Goal: Task Accomplishment & Management: Manage account settings

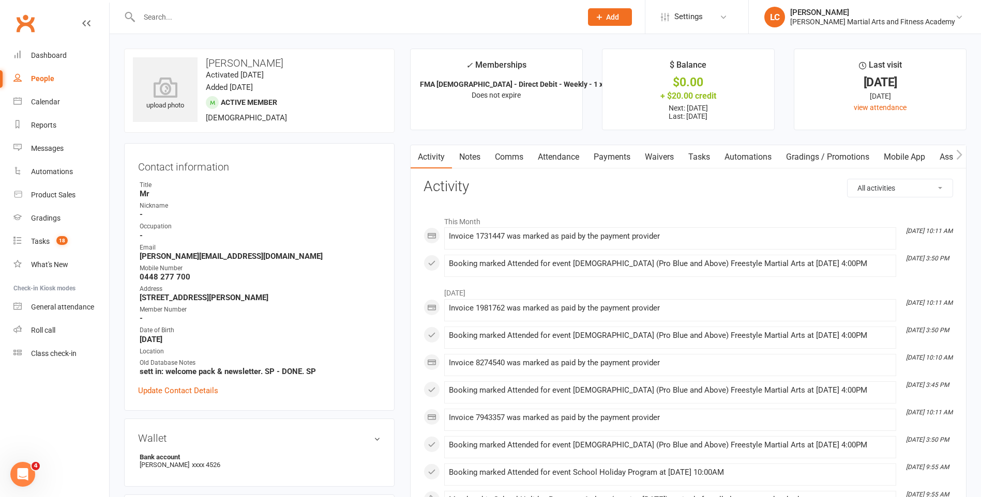
click at [205, 21] on input "text" at bounding box center [355, 17] width 438 height 14
paste input "[PERSON_NAME] <[EMAIL_ADDRESS][DOMAIN_NAME]>"
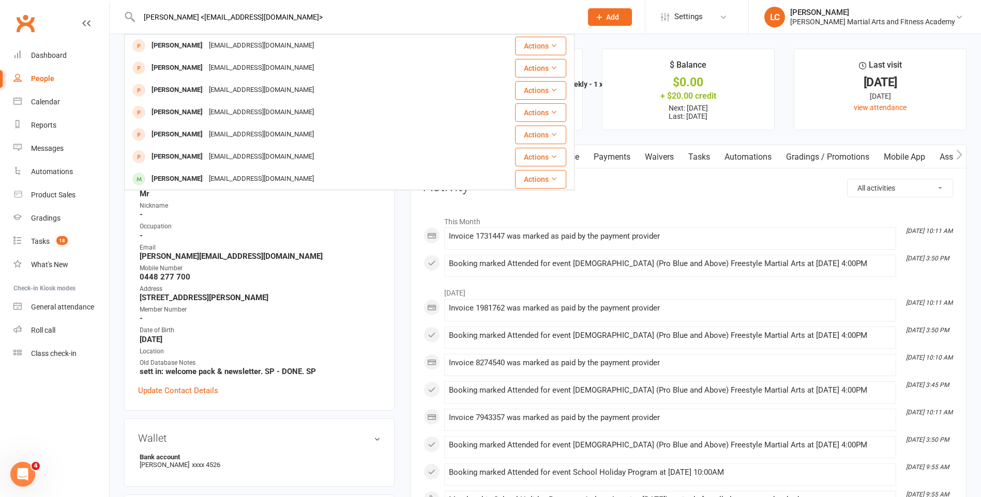
drag, startPoint x: 189, startPoint y: 18, endPoint x: 0, endPoint y: 31, distance: 189.1
type input "[PERSON_NAME] <[EMAIL_ADDRESS][DOMAIN_NAME]>"
click at [598, 265] on div "Booking marked Attended for event [DEMOGRAPHIC_DATA] (Pro Blue and Above) Frees…" at bounding box center [670, 264] width 443 height 9
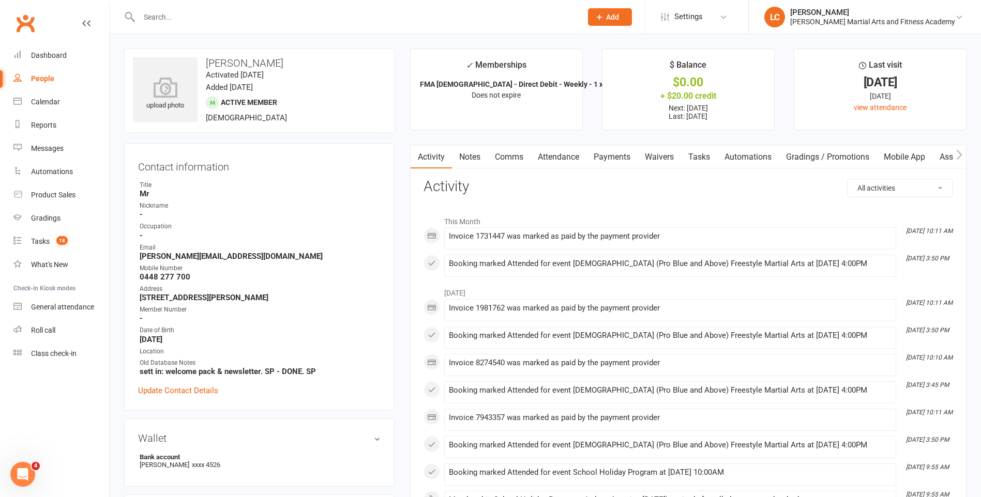
click at [185, 14] on input "text" at bounding box center [355, 17] width 438 height 14
paste input "[PERSON_NAME] <[EMAIL_ADDRESS][DOMAIN_NAME]>"
drag, startPoint x: 190, startPoint y: 19, endPoint x: 59, endPoint y: 7, distance: 130.8
click at [59, 3] on header "[PERSON_NAME] <[EMAIL_ADDRESS][DOMAIN_NAME]> Loading... Prospect Member Non-att…" at bounding box center [490, 3] width 981 height 0
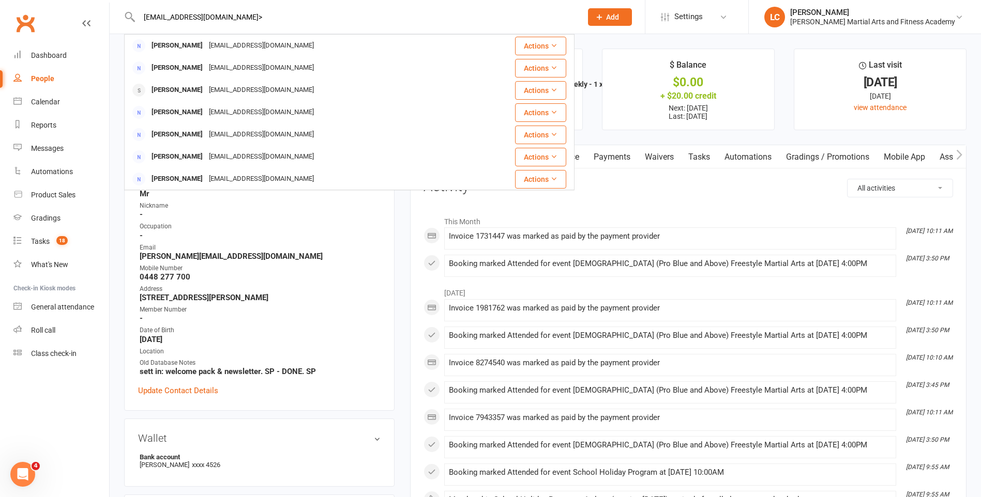
click at [270, 12] on input "[EMAIL_ADDRESS][DOMAIN_NAME]>" at bounding box center [355, 17] width 438 height 14
type input "[EMAIL_ADDRESS][DOMAIN_NAME]"
click at [292, 43] on div "[PERSON_NAME] [EMAIL_ADDRESS][DOMAIN_NAME]" at bounding box center [305, 45] width 361 height 21
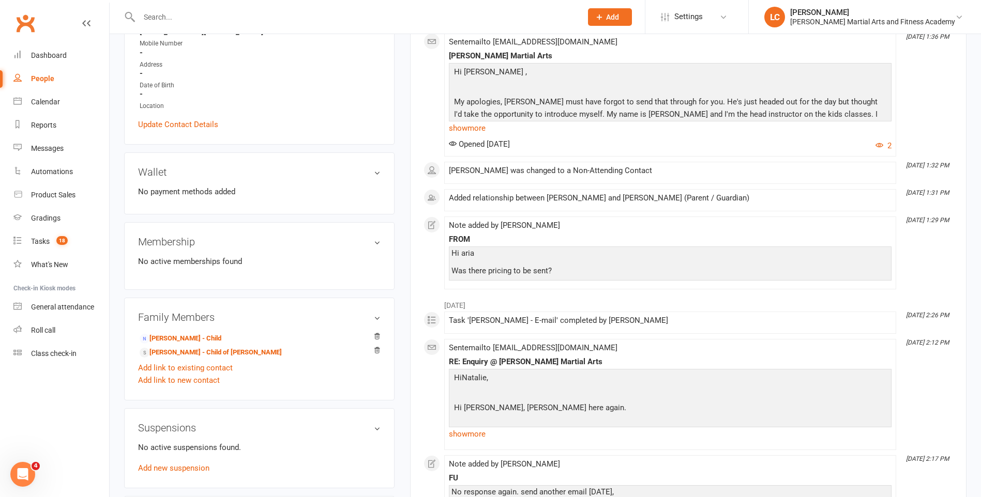
scroll to position [207, 0]
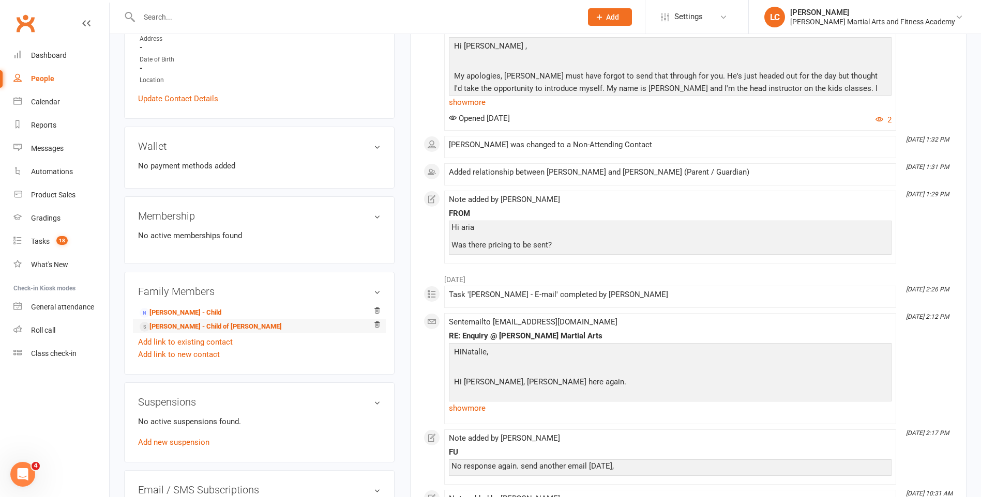
click at [233, 321] on li "[PERSON_NAME] - Child of [PERSON_NAME]" at bounding box center [259, 326] width 242 height 14
click at [242, 325] on link "[PERSON_NAME] - Child of [PERSON_NAME]" at bounding box center [211, 327] width 142 height 11
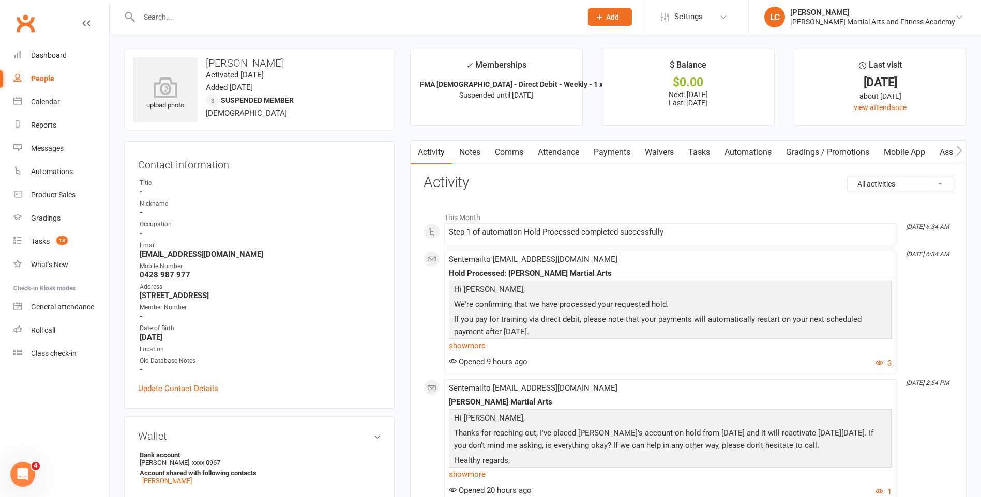
click at [463, 155] on link "Notes" at bounding box center [470, 153] width 36 height 24
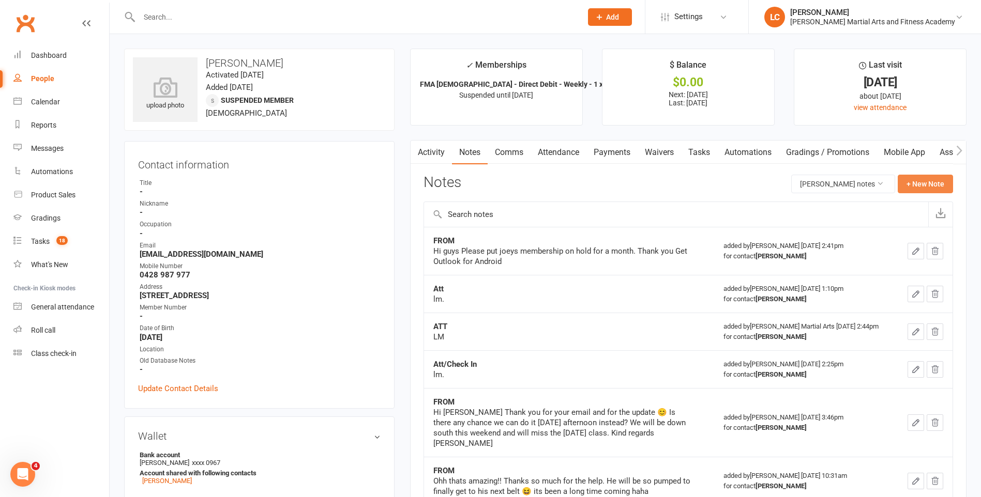
click at [925, 179] on button "+ New Note" at bounding box center [924, 184] width 55 height 19
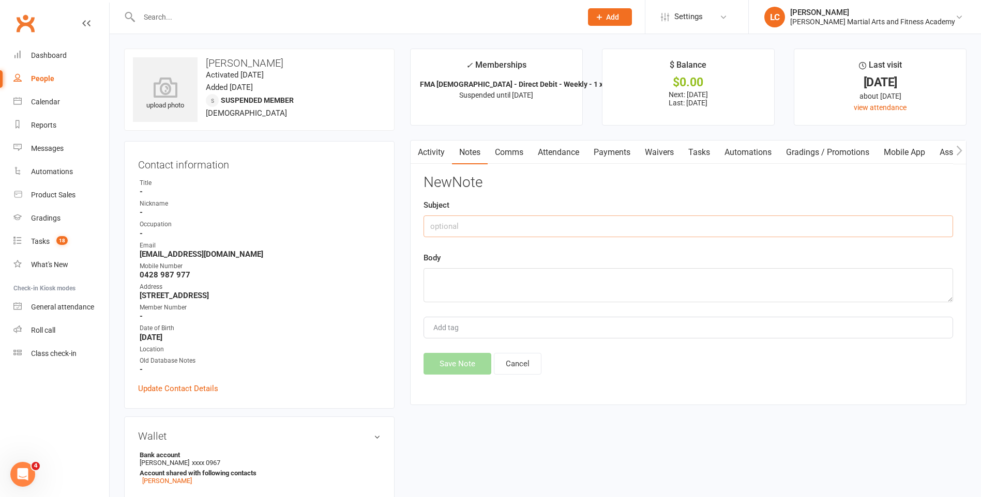
click at [441, 223] on input "text" at bounding box center [687, 227] width 529 height 22
type input "FROM"
click at [519, 296] on textarea at bounding box center [687, 285] width 529 height 34
paste textarea "Hiya Yes we are overseas . 😊🙏"
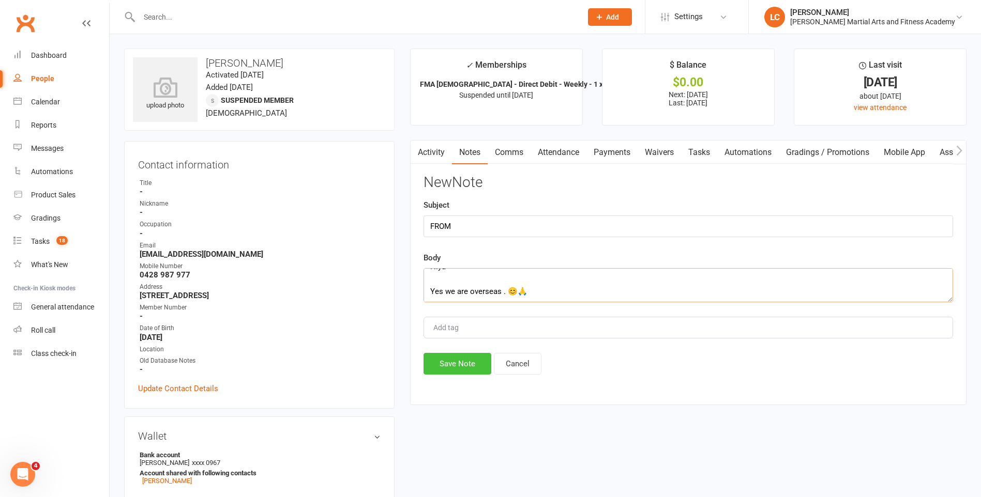
type textarea "Hiya Yes we are overseas . 😊🙏"
click at [473, 365] on button "Save Note" at bounding box center [457, 364] width 68 height 22
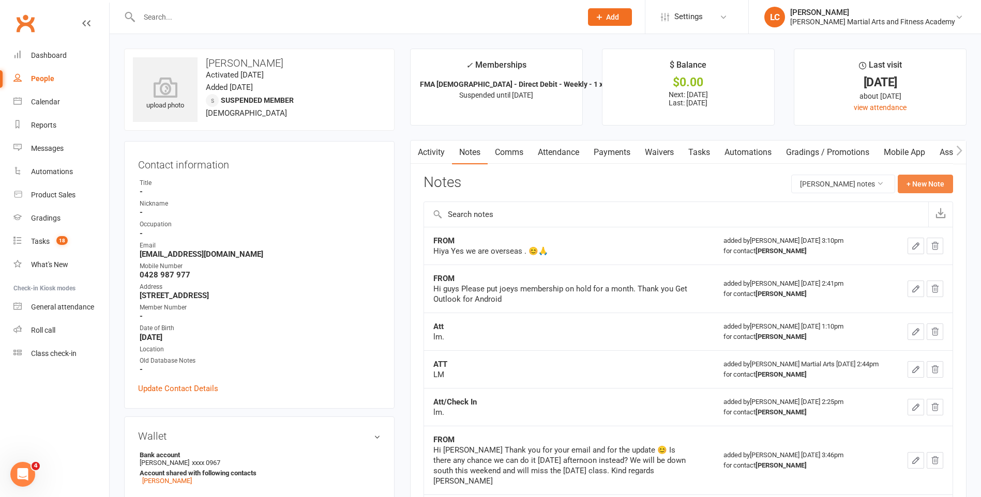
click at [928, 186] on button "+ New Note" at bounding box center [924, 184] width 55 height 19
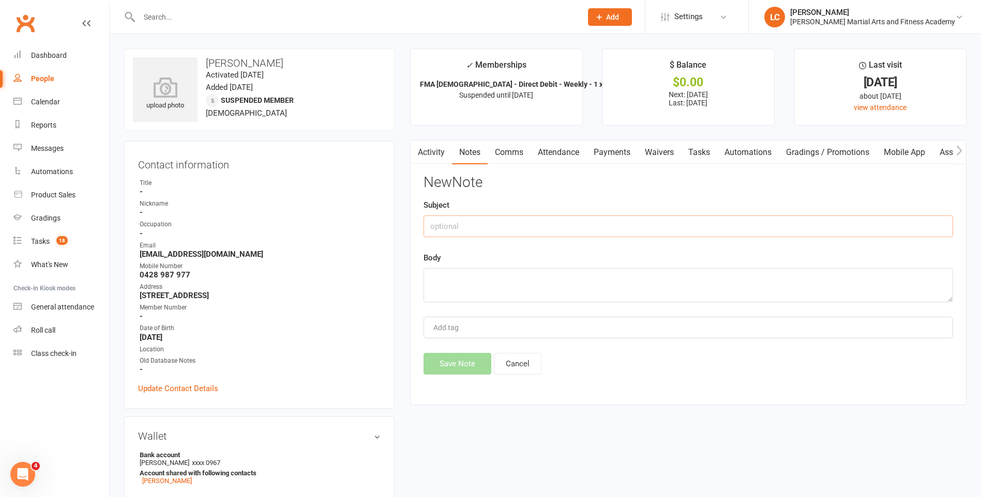
click at [484, 220] on input "text" at bounding box center [687, 227] width 529 height 22
type input "FROM"
click at [480, 277] on textarea at bounding box center [687, 285] width 529 height 34
paste textarea "Hi there Actually can you please cancel the membership. Thank you Regards [PERS…"
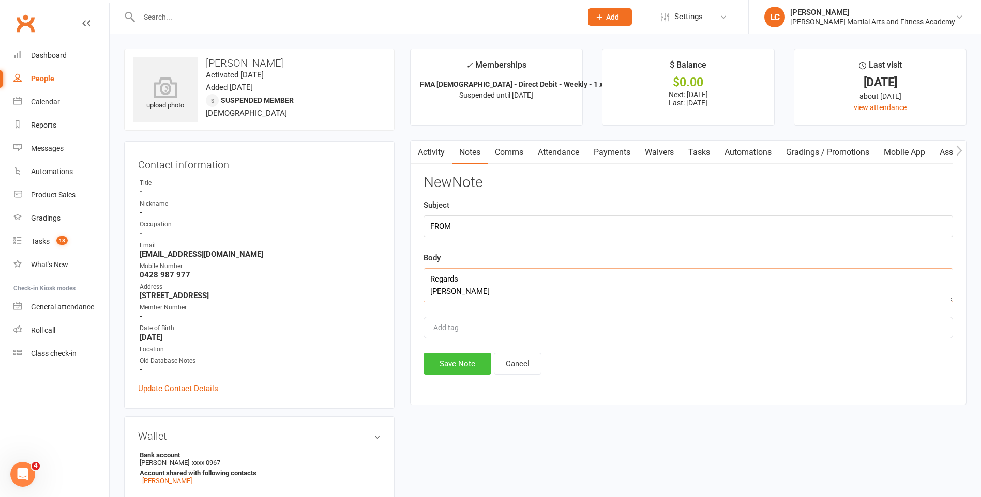
type textarea "Hi there Actually can you please cancel the membership. Thank you Regards [PERS…"
click at [471, 364] on button "Save Note" at bounding box center [457, 364] width 68 height 22
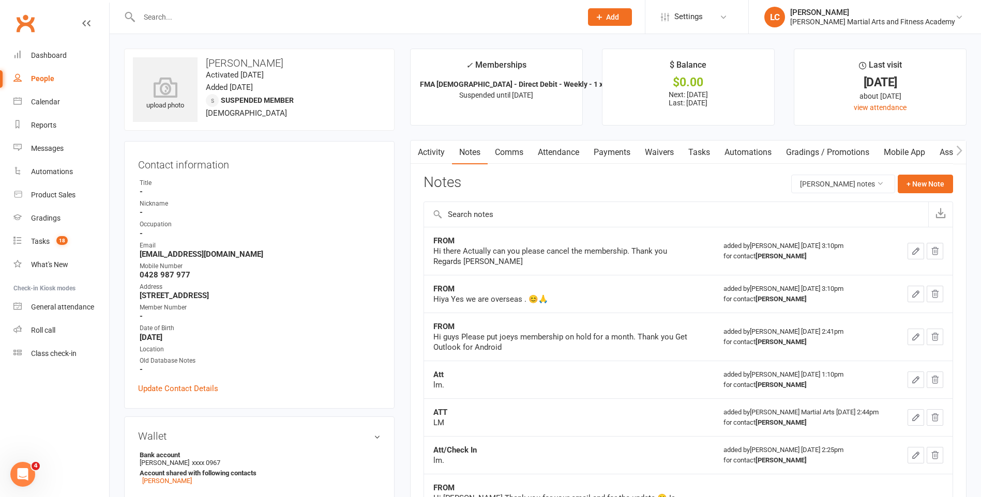
click at [205, 17] on input "text" at bounding box center [355, 17] width 438 height 14
paste input "[PERSON_NAME] <[EMAIL_ADDRESS][DOMAIN_NAME]>"
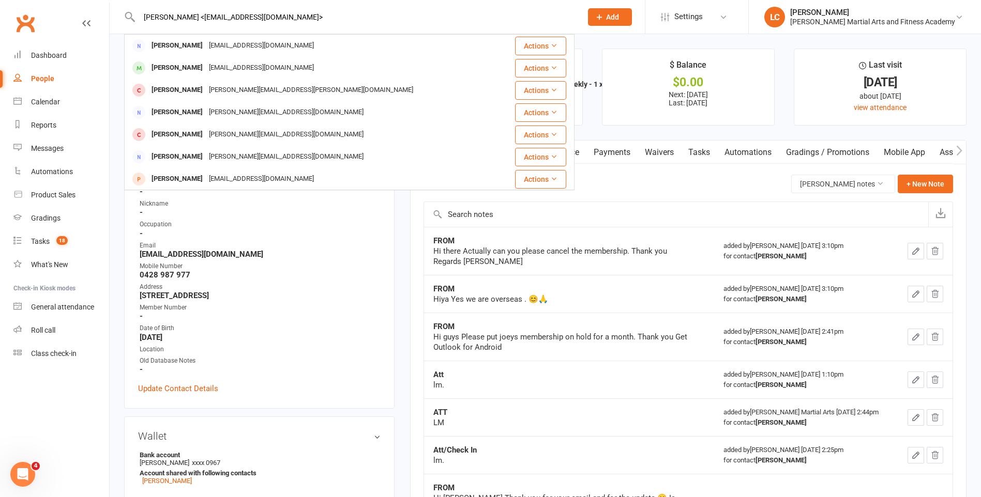
drag, startPoint x: 202, startPoint y: 14, endPoint x: 57, endPoint y: 11, distance: 144.8
click at [57, 3] on header "[PERSON_NAME] <[EMAIL_ADDRESS][DOMAIN_NAME]> [PERSON_NAME] [EMAIL_ADDRESS][DOMA…" at bounding box center [490, 3] width 981 height 0
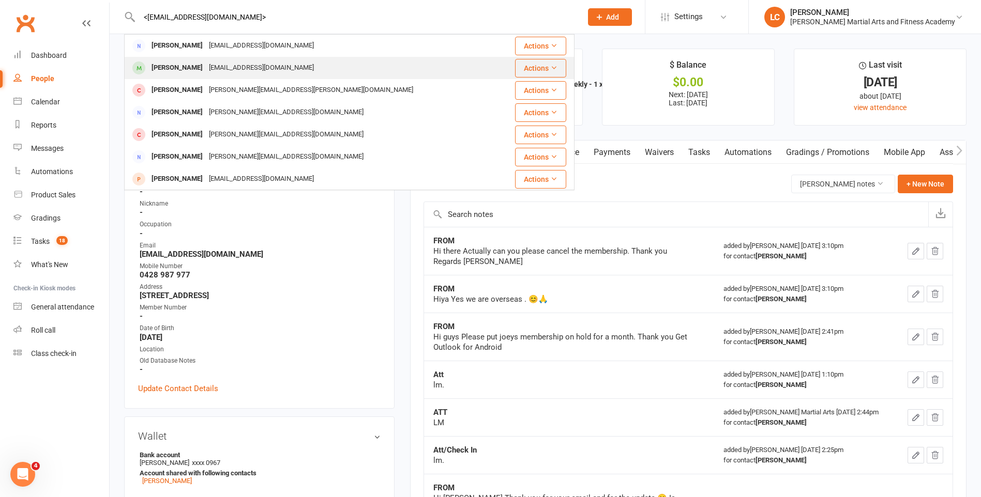
type input "<[EMAIL_ADDRESS][DOMAIN_NAME]>"
click at [252, 59] on div "[PERSON_NAME] [EMAIL_ADDRESS][DOMAIN_NAME]" at bounding box center [311, 67] width 373 height 21
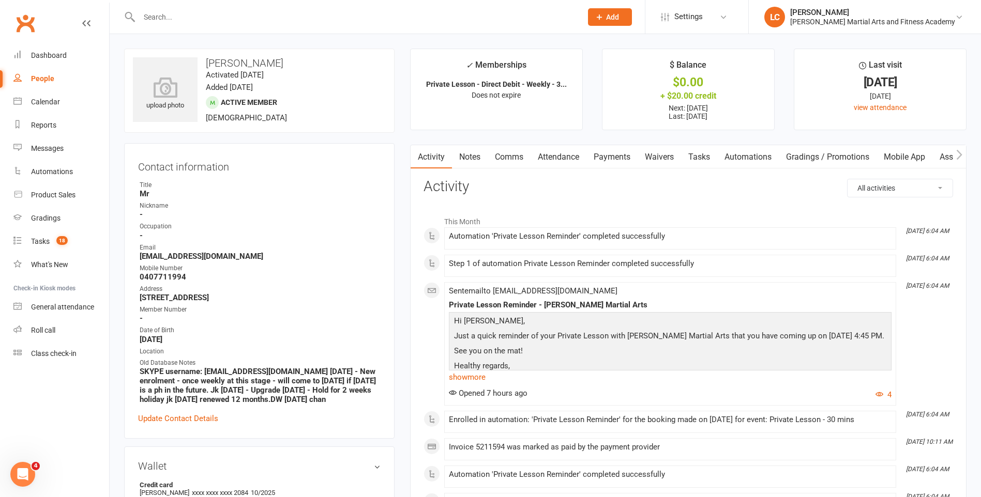
click at [626, 162] on link "Payments" at bounding box center [611, 157] width 51 height 24
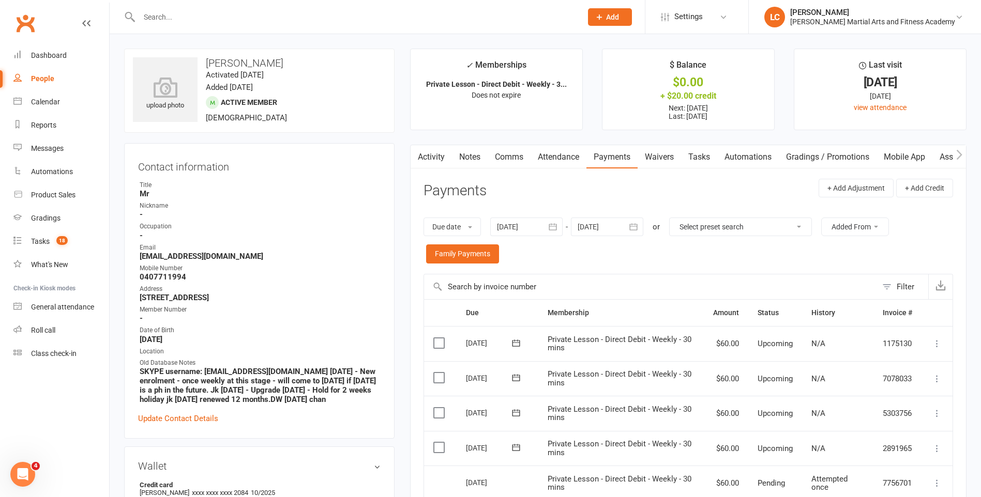
scroll to position [52, 0]
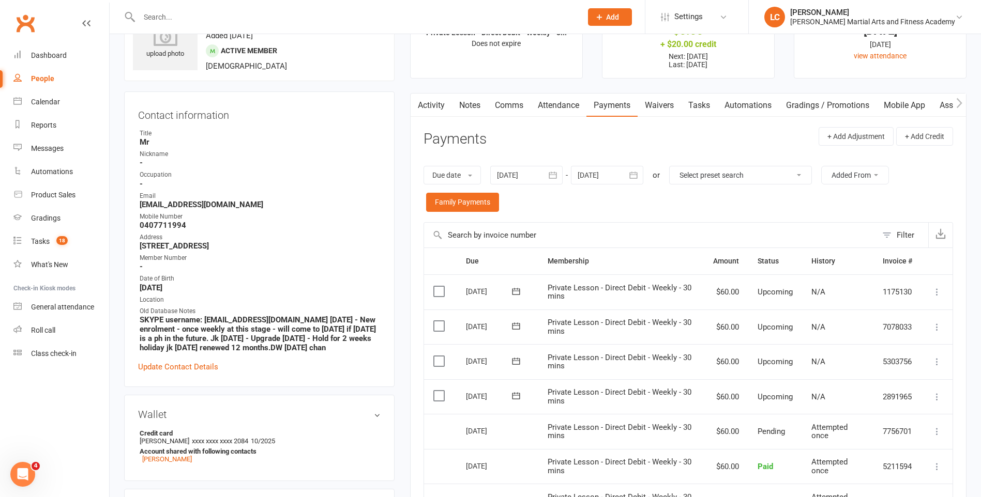
click at [933, 394] on icon at bounding box center [937, 397] width 10 height 10
click at [849, 475] on link "Skip" at bounding box center [881, 479] width 122 height 21
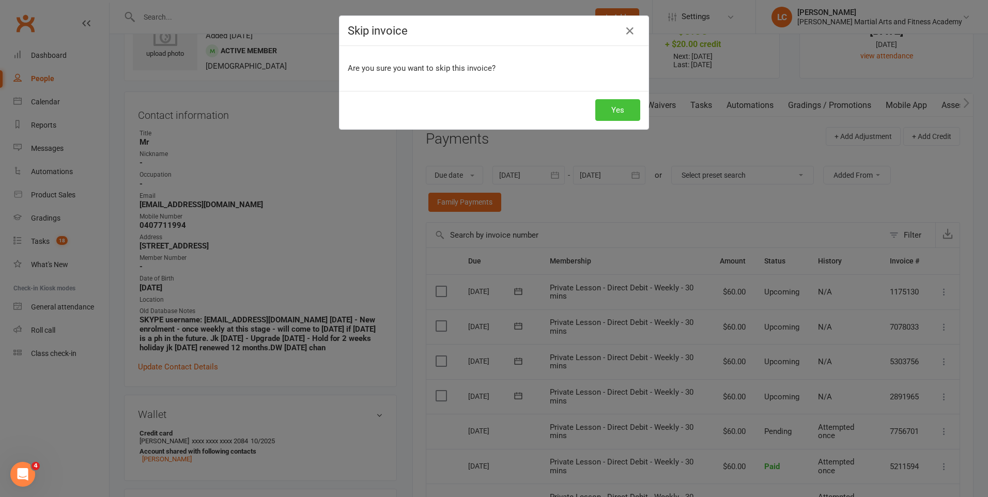
click at [618, 110] on button "Yes" at bounding box center [618, 110] width 45 height 22
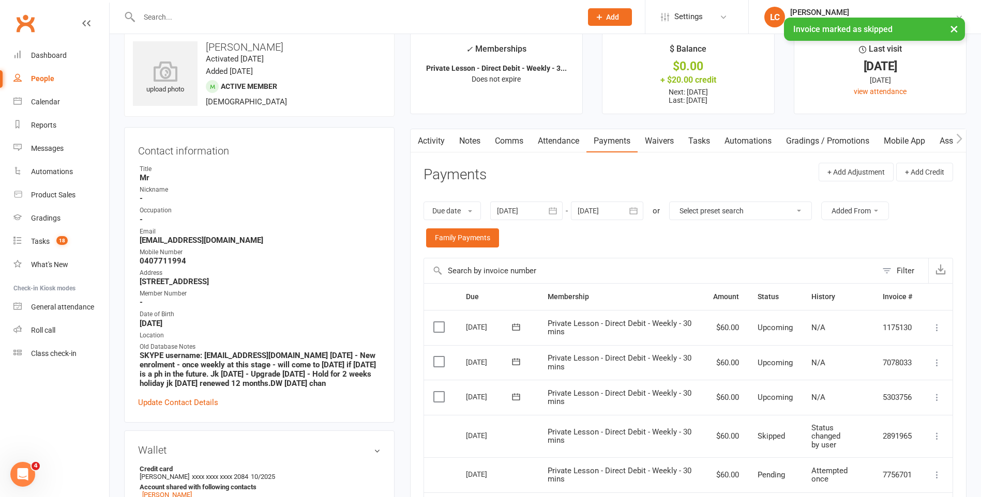
scroll to position [0, 0]
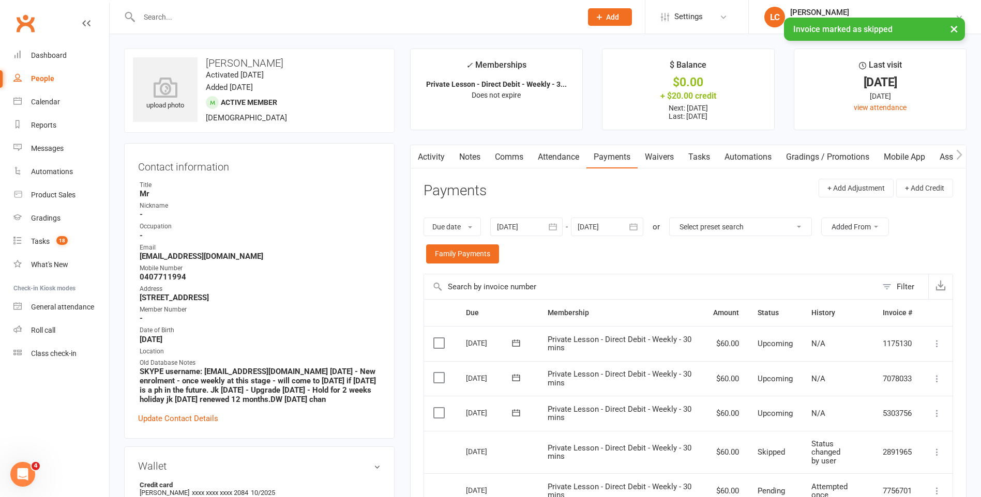
click at [428, 157] on link "Activity" at bounding box center [430, 157] width 41 height 24
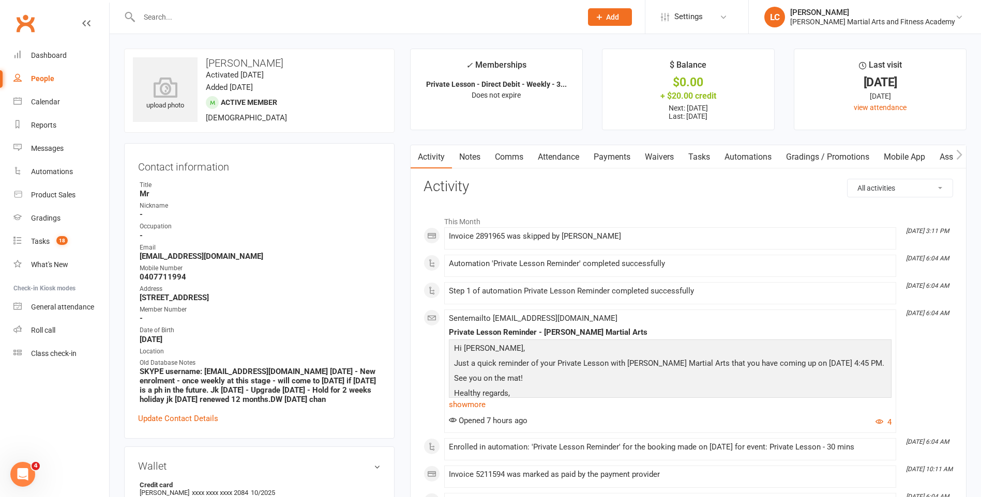
click at [548, 158] on link "Attendance" at bounding box center [558, 157] width 56 height 24
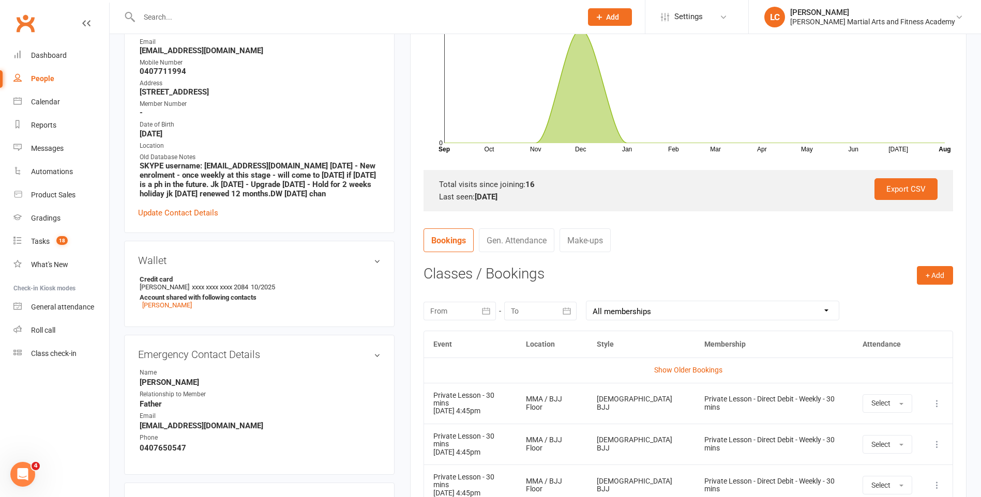
scroll to position [207, 0]
click at [937, 400] on icon at bounding box center [937, 403] width 10 height 10
click at [900, 462] on link "Remove booking" at bounding box center [891, 464] width 102 height 21
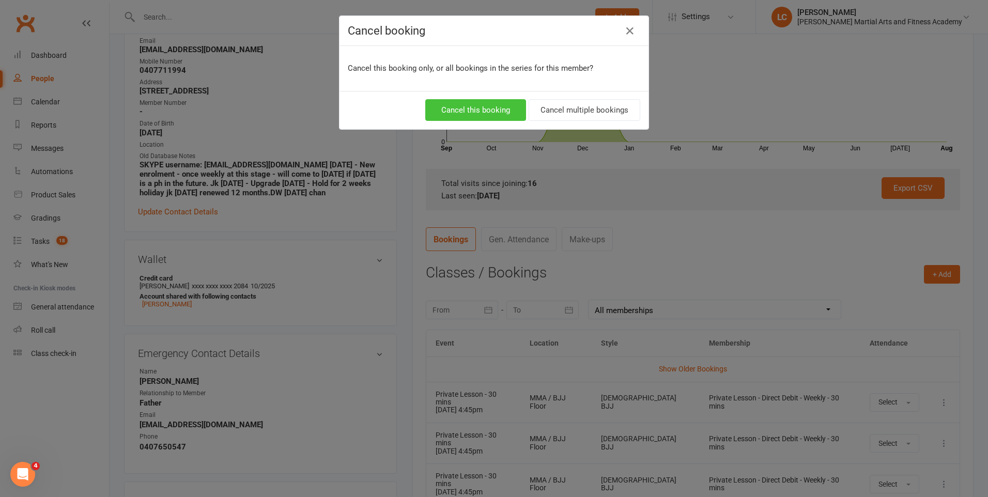
click at [499, 117] on button "Cancel this booking" at bounding box center [475, 110] width 101 height 22
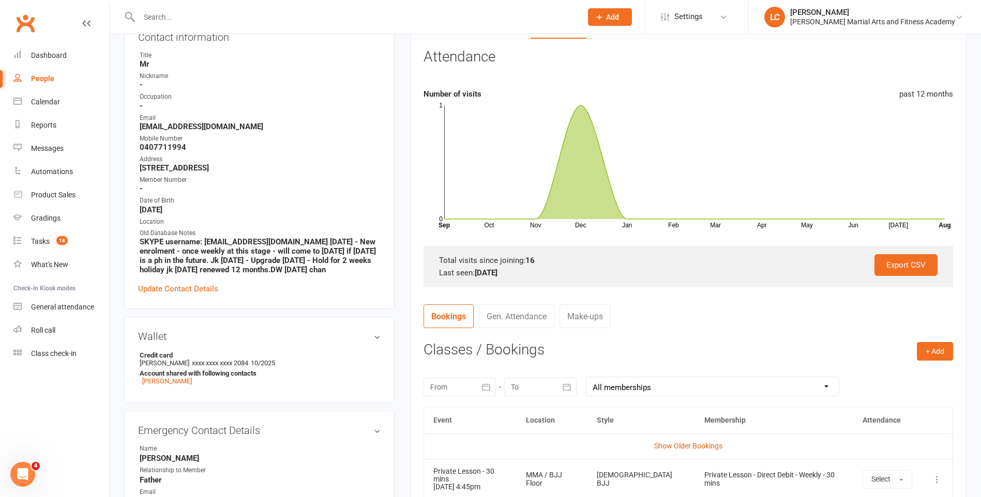
scroll to position [0, 0]
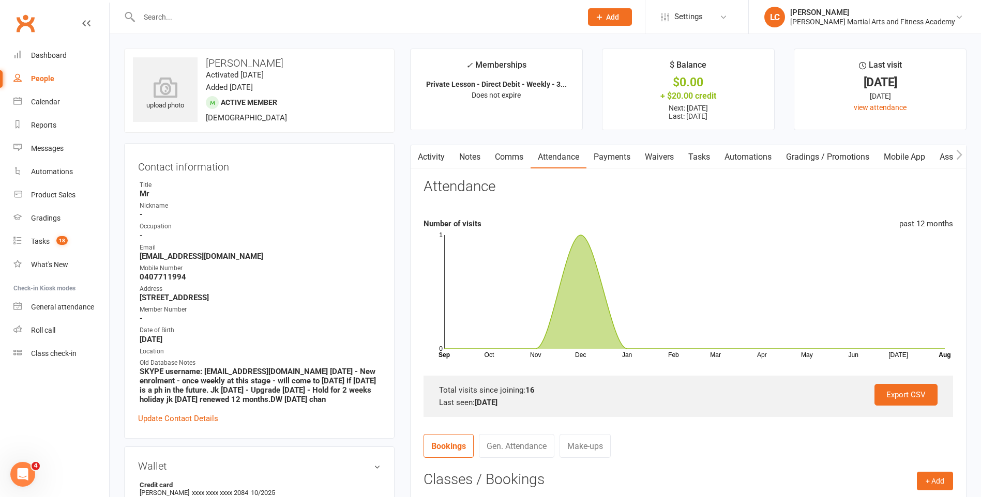
click at [453, 149] on link "Notes" at bounding box center [470, 157] width 36 height 24
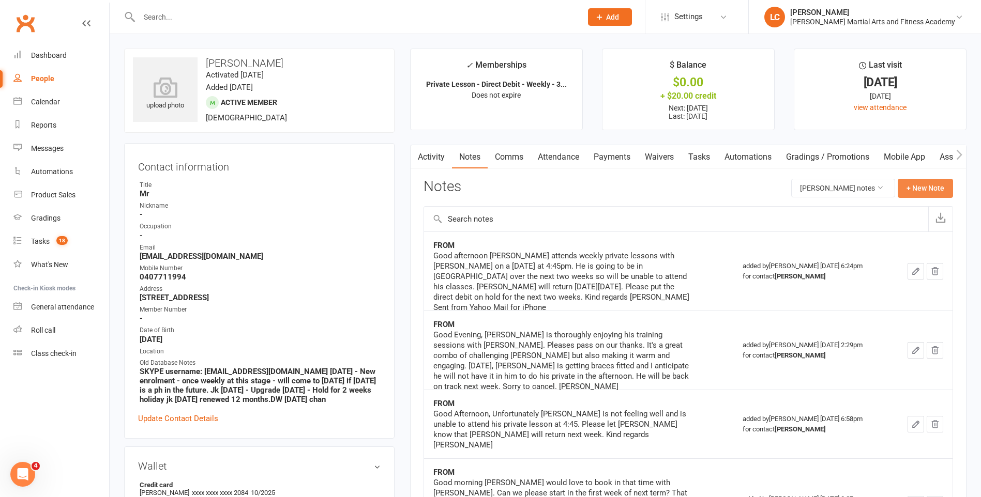
click at [910, 187] on button "+ New Note" at bounding box center [924, 188] width 55 height 19
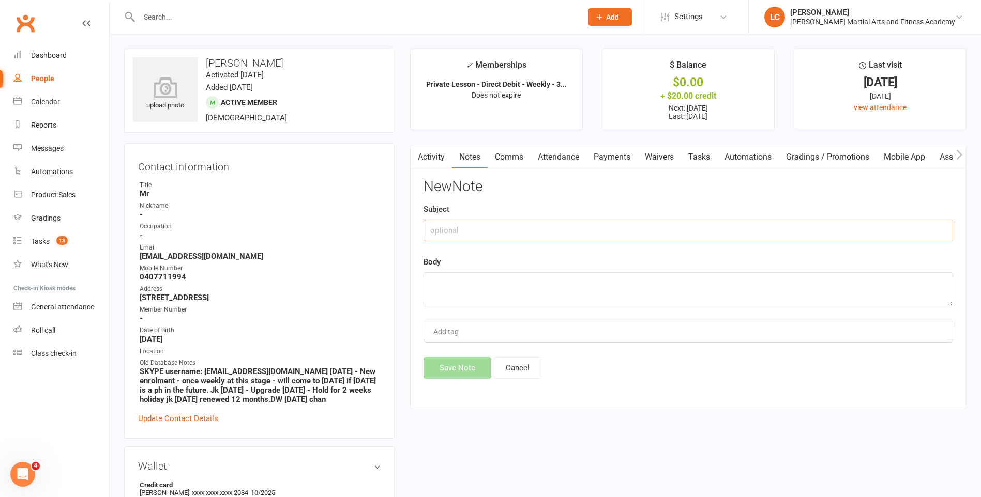
click at [561, 223] on input "text" at bounding box center [687, 231] width 529 height 22
type input "FROM"
click at [487, 294] on textarea at bounding box center [687, 289] width 529 height 34
paste textarea "Good morning, I called last week and mentioned that [PERSON_NAME] is on a schoo…"
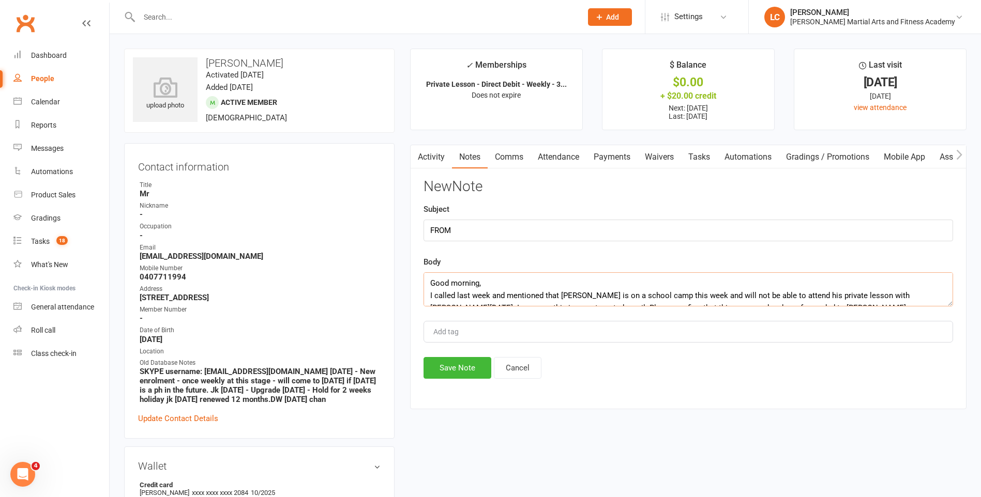
scroll to position [44, 0]
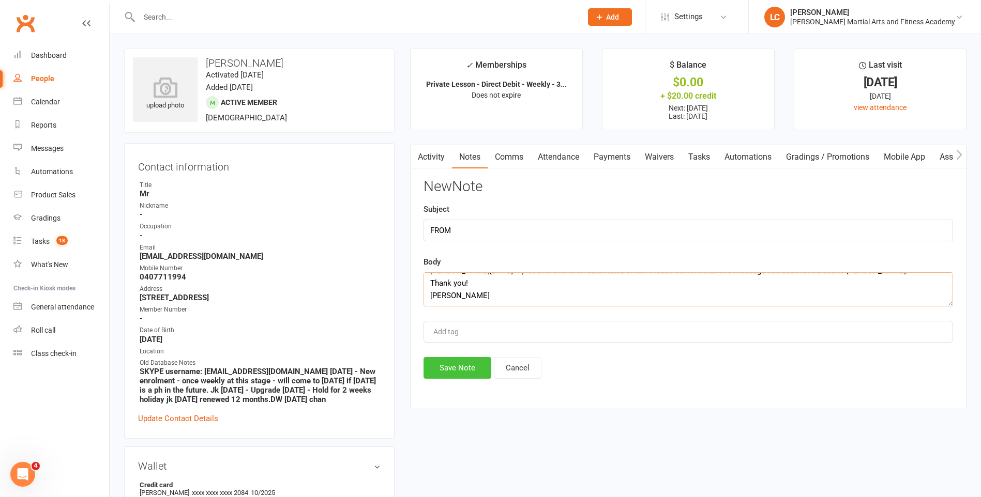
type textarea "Good morning, I called last week and mentioned that [PERSON_NAME] is on a schoo…"
click at [464, 369] on button "Save Note" at bounding box center [457, 368] width 68 height 22
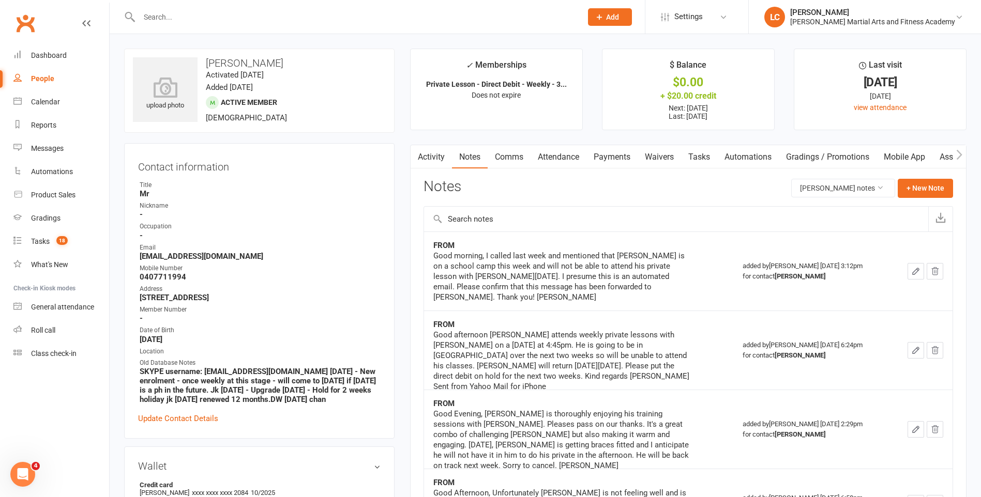
click at [513, 160] on link "Comms" at bounding box center [508, 157] width 43 height 24
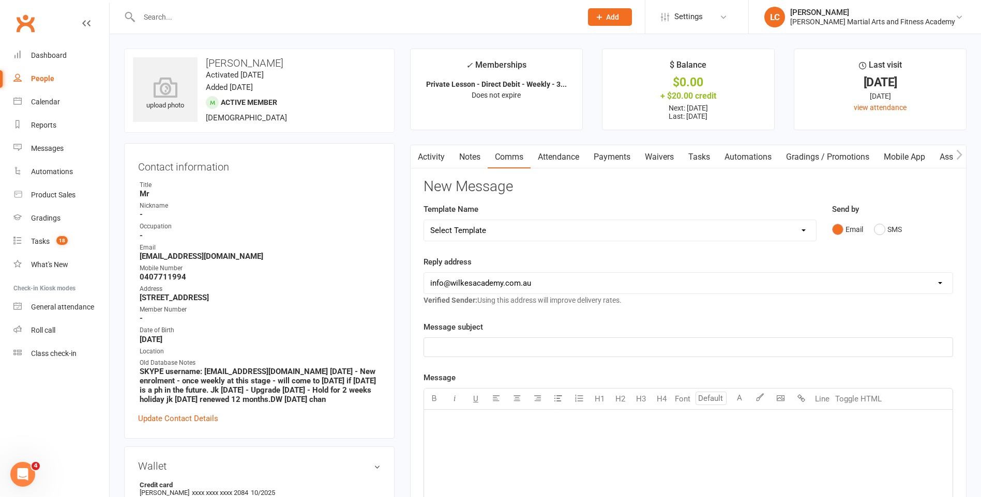
click at [497, 231] on select "Select Template [Email] Birthday Party Enquiry [Email] [DEMOGRAPHIC_DATA] Gradi…" at bounding box center [620, 230] width 392 height 21
select select "40"
click at [424, 220] on select "Select Template [Email] Birthday Party Enquiry [Email] [DEMOGRAPHIC_DATA] Gradi…" at bounding box center [620, 230] width 392 height 21
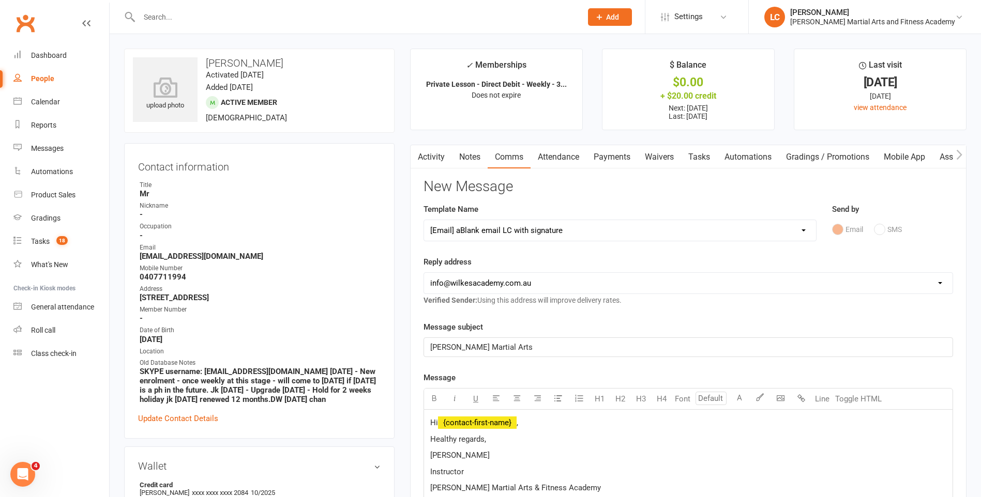
click at [566, 429] on p "Hi ﻿ {contact-first-name} ," at bounding box center [688, 423] width 516 height 12
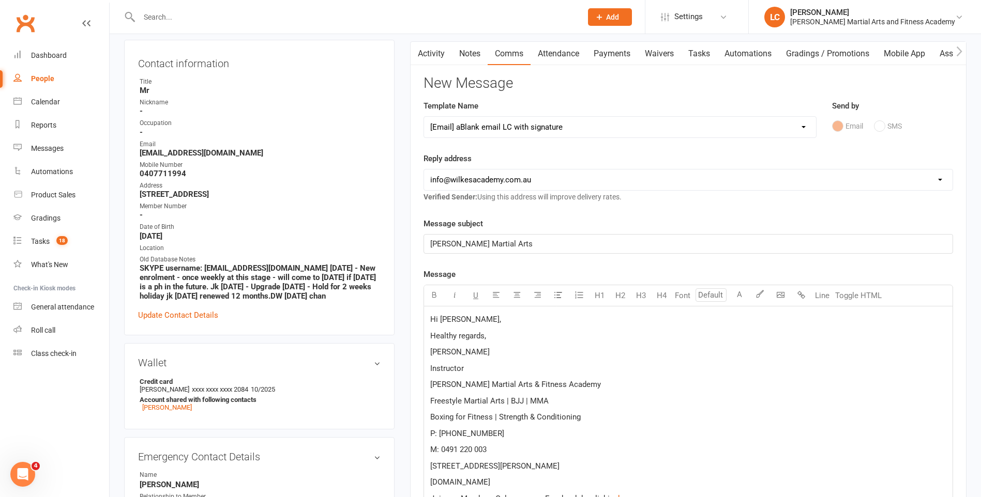
click at [495, 325] on p "Hi [PERSON_NAME]," at bounding box center [688, 319] width 516 height 12
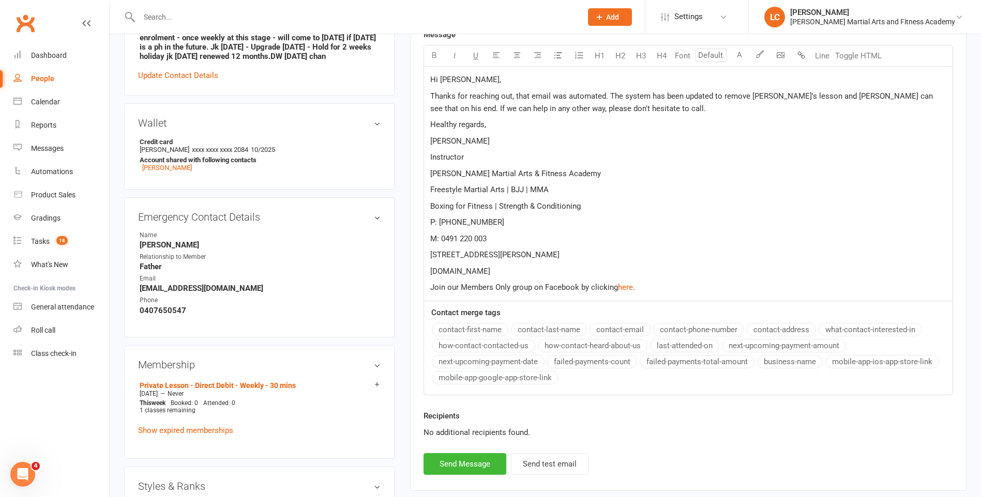
scroll to position [362, 0]
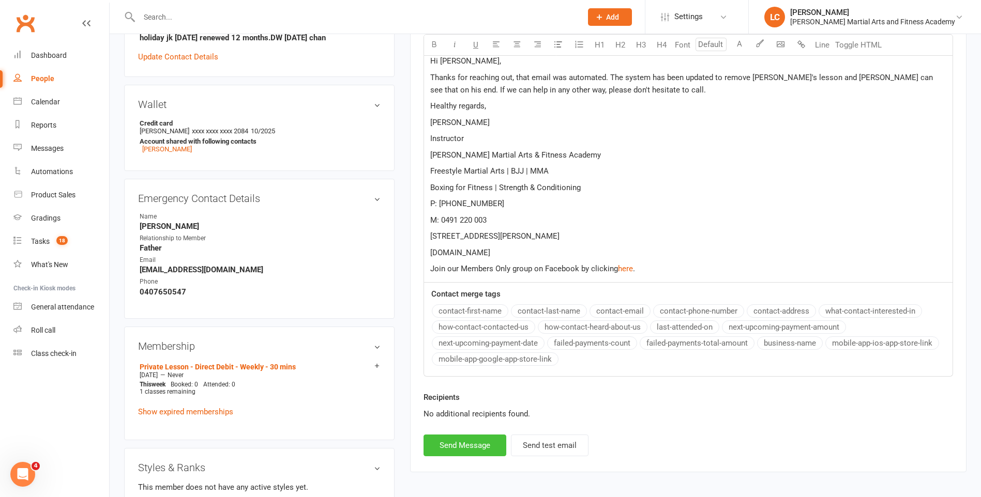
click at [455, 447] on button "Send Message" at bounding box center [464, 446] width 83 height 22
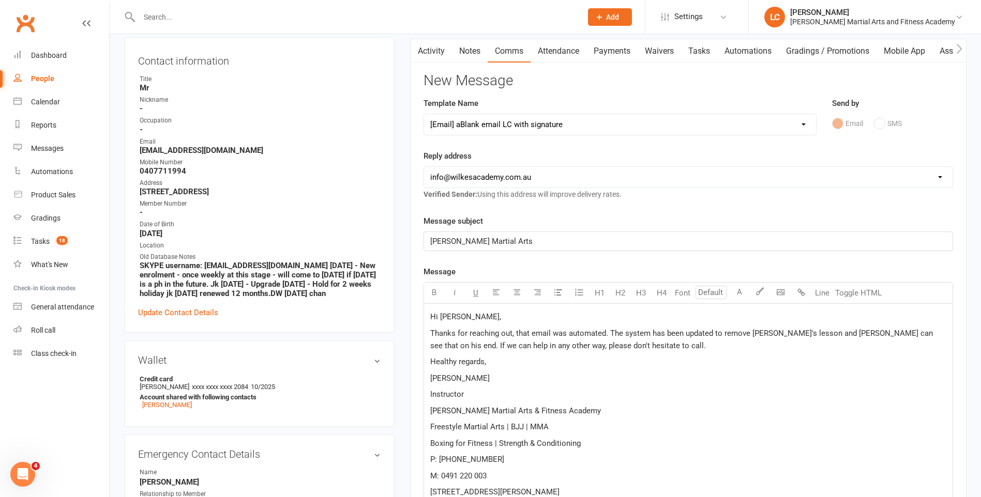
select select
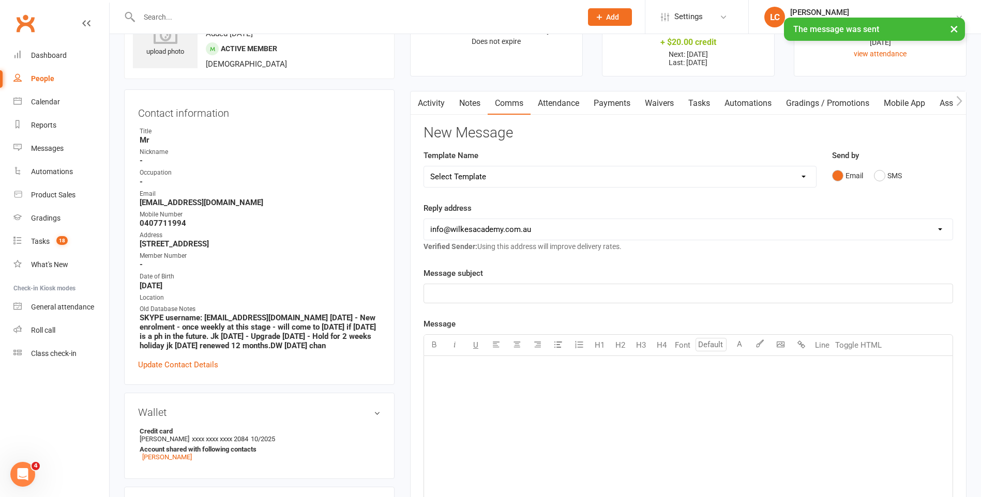
scroll to position [0, 0]
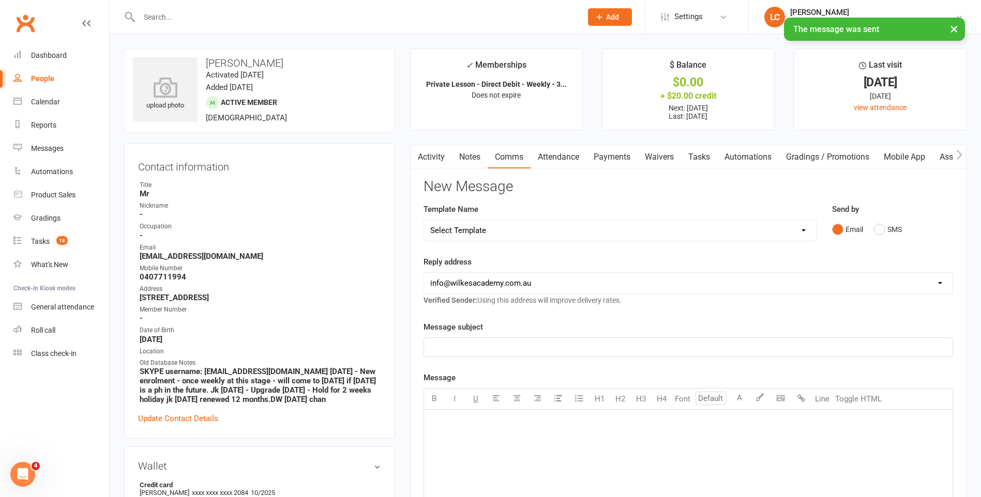
click at [444, 155] on link "Activity" at bounding box center [430, 157] width 41 height 24
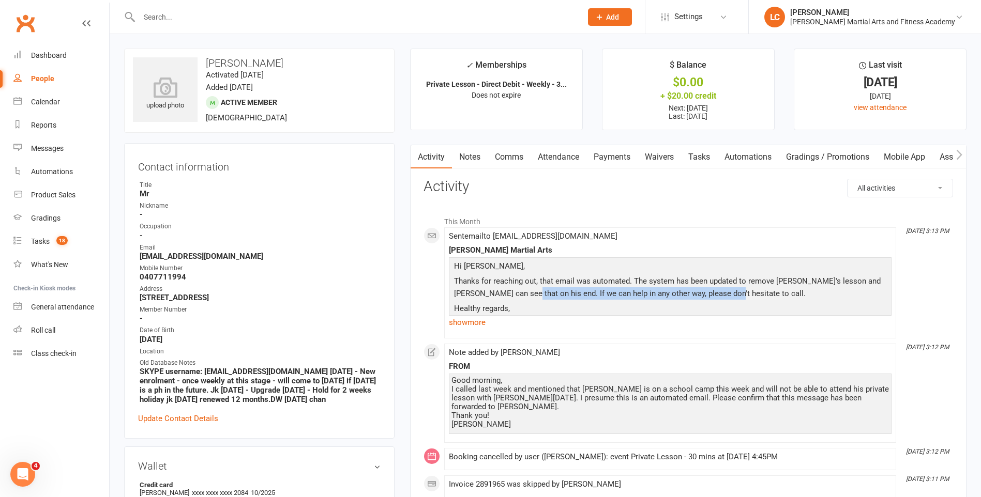
drag, startPoint x: 517, startPoint y: 292, endPoint x: 733, endPoint y: 293, distance: 215.6
click at [732, 293] on p "Thanks for reaching out, that email was automated. The system has been updated …" at bounding box center [669, 288] width 437 height 27
drag, startPoint x: 733, startPoint y: 293, endPoint x: 739, endPoint y: 291, distance: 6.5
click at [739, 291] on p "Thanks for reaching out, that email was automated. The system has been updated …" at bounding box center [669, 288] width 437 height 27
drag, startPoint x: 709, startPoint y: 146, endPoint x: 711, endPoint y: 157, distance: 10.5
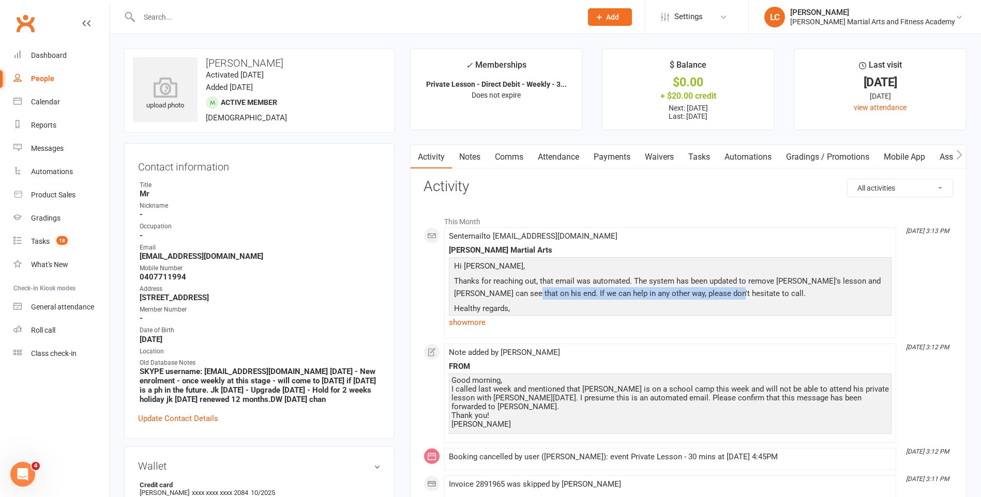
click at [710, 152] on link "Tasks" at bounding box center [699, 157] width 36 height 24
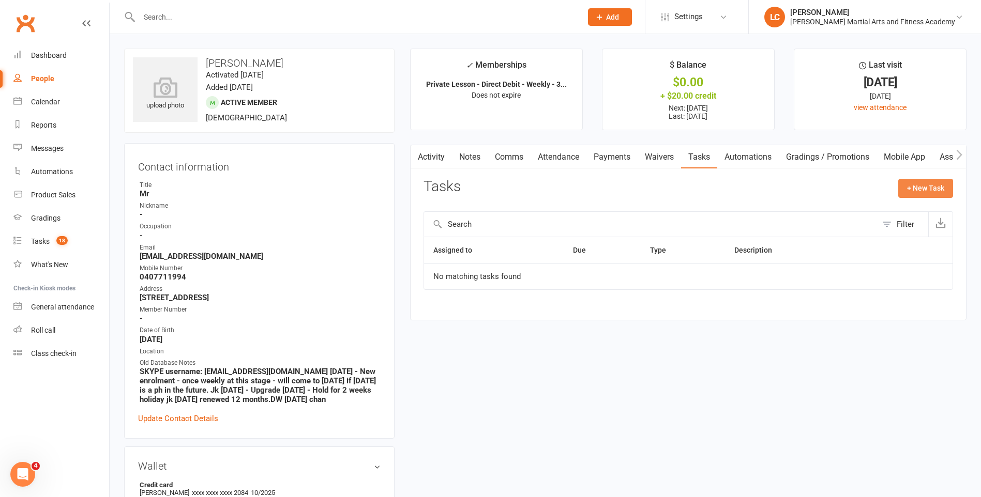
click at [917, 195] on button "+ New Task" at bounding box center [925, 188] width 55 height 19
select select "47778"
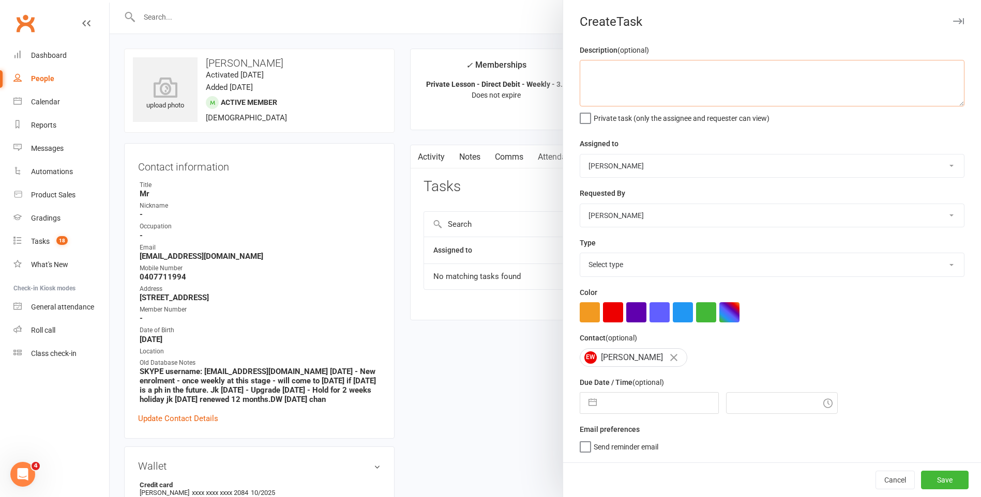
click at [641, 89] on textarea at bounding box center [772, 83] width 385 height 47
type textarea "F"
type textarea "DELETE 1 MAKE UP PVT"
click at [654, 279] on div "Description (optional) DELETE 1 MAKE UP PVT Private task (only the assignee and…" at bounding box center [772, 253] width 418 height 419
click at [640, 267] on select "Select type E-mail General task Meeting Phone call Sett in calls Add new task t…" at bounding box center [772, 264] width 384 height 23
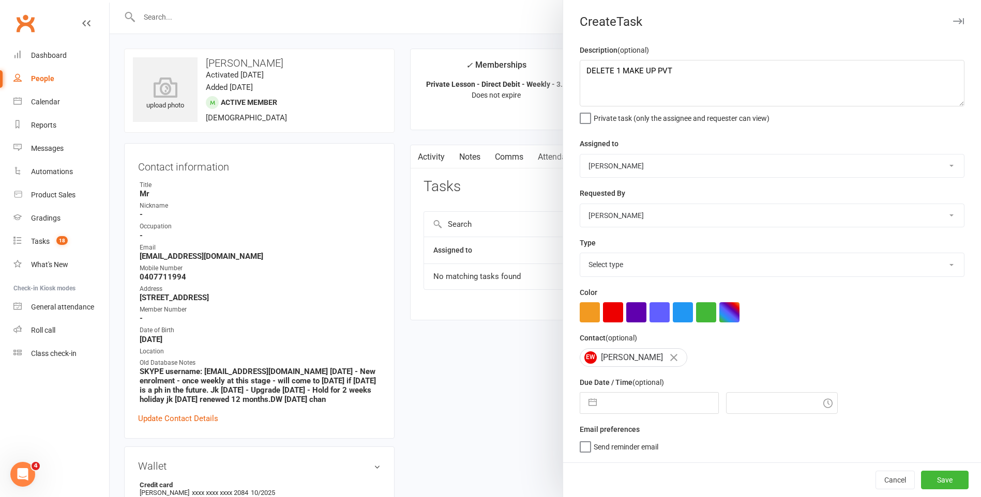
select select "25648"
click at [580, 255] on select "Select type E-mail General task Meeting Phone call Sett in calls Add new task t…" at bounding box center [772, 264] width 384 height 23
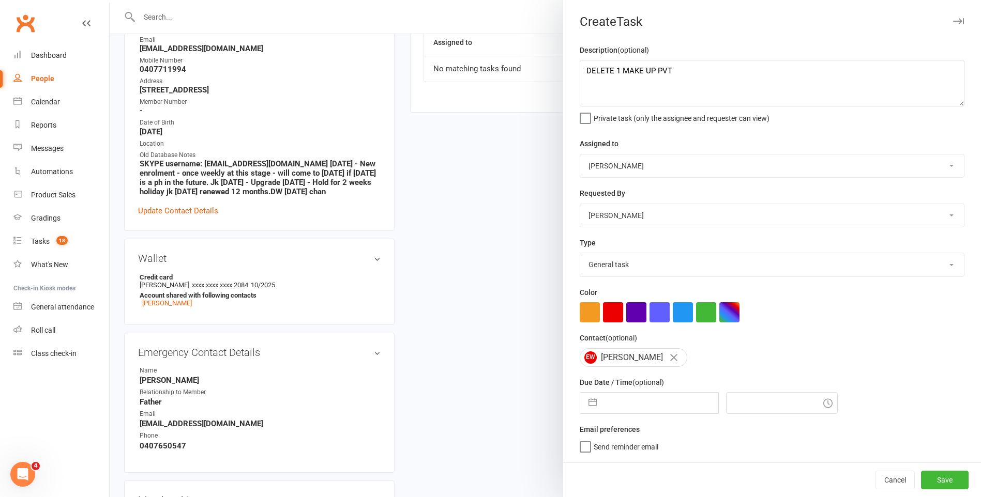
scroll to position [258, 0]
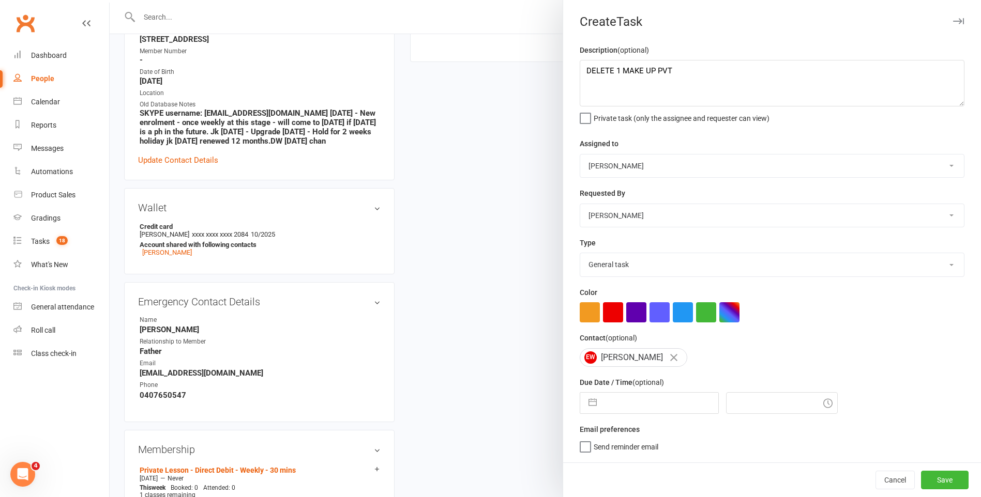
click at [602, 407] on input "text" at bounding box center [660, 403] width 116 height 21
select select "6"
select select "2025"
select select "7"
select select "2025"
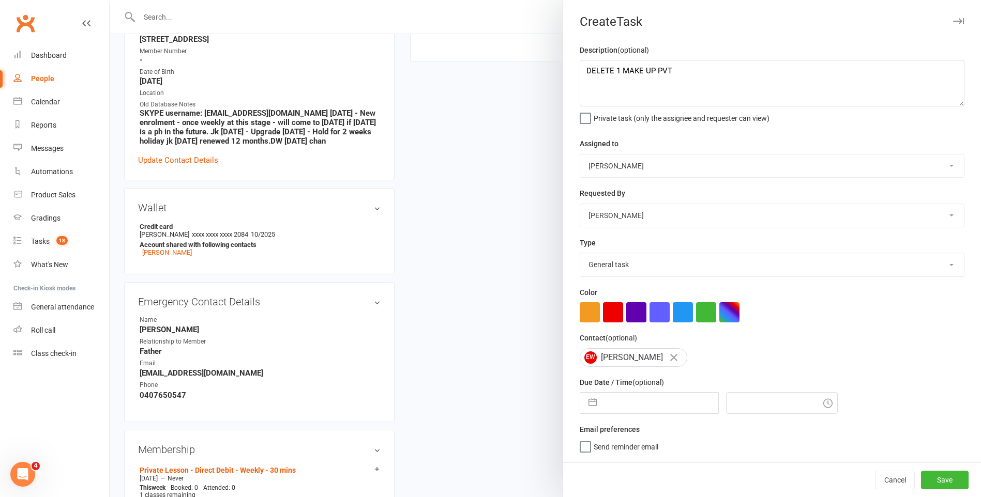
select select "8"
select select "2025"
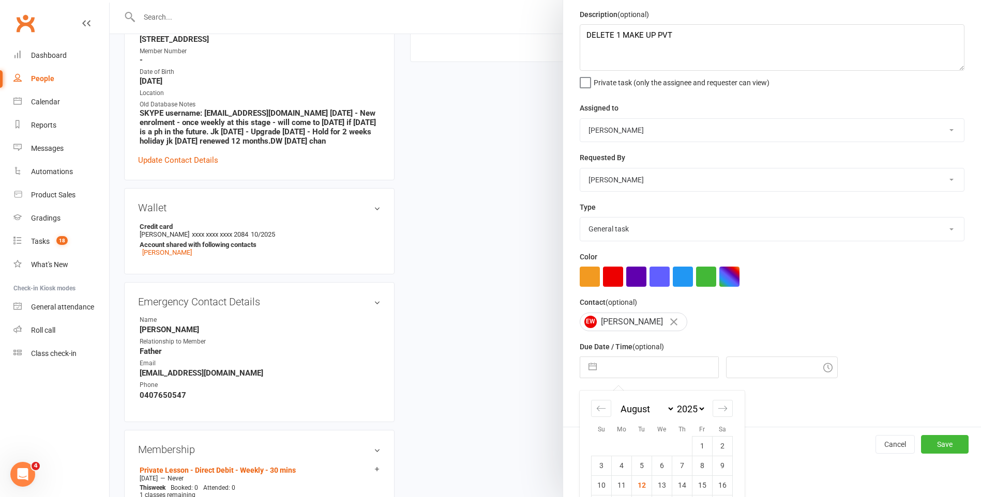
scroll to position [103, 0]
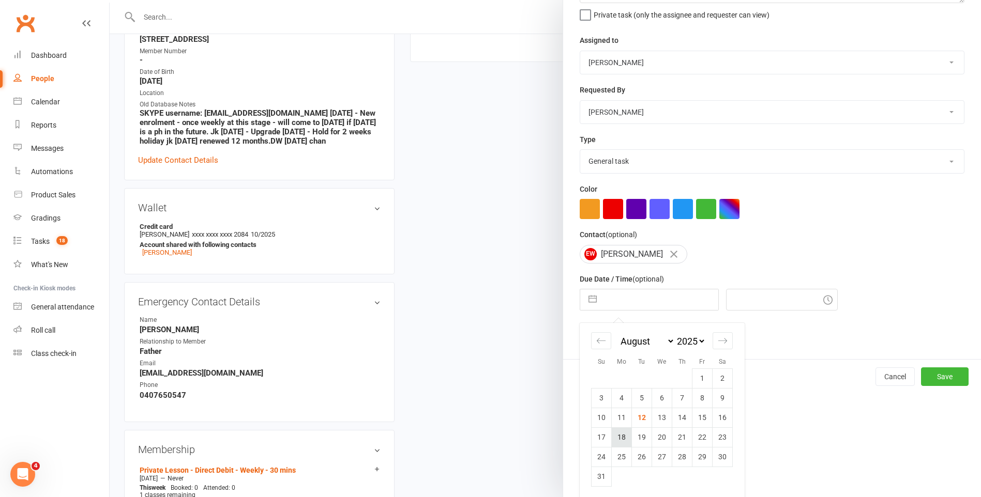
click at [617, 444] on td "18" at bounding box center [622, 438] width 20 height 20
type input "[DATE]"
type input "3:15pm"
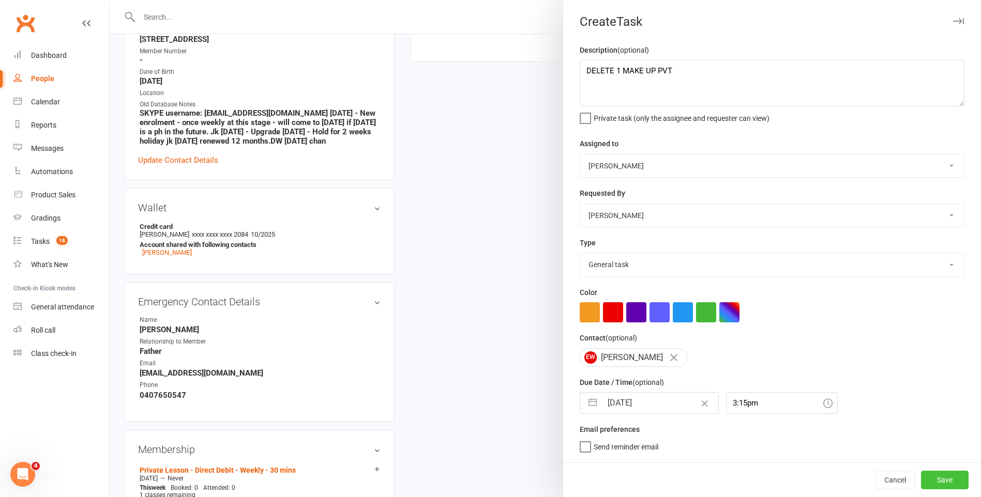
click at [948, 481] on button "Save" at bounding box center [945, 480] width 48 height 19
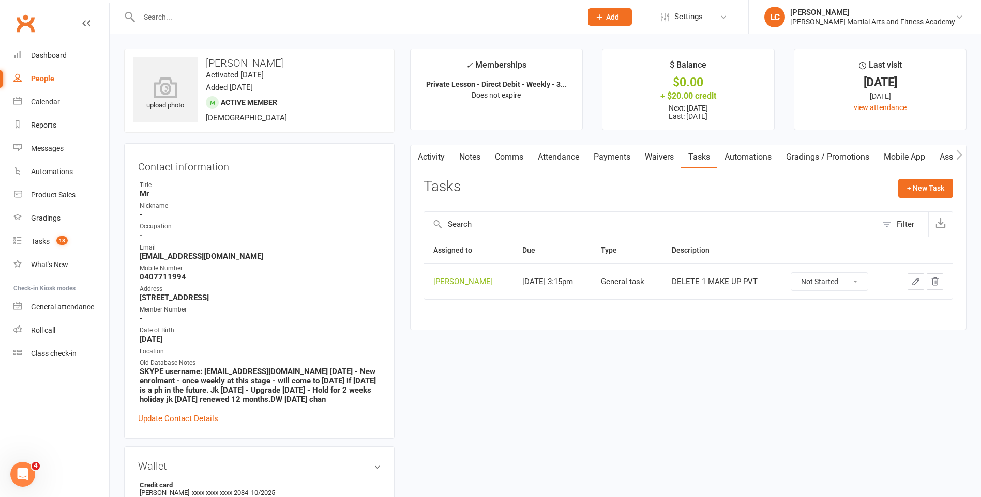
click at [209, 24] on input "text" at bounding box center [355, 17] width 438 height 14
paste input "[PERSON_NAME] <[EMAIL_ADDRESS][DOMAIN_NAME]>"
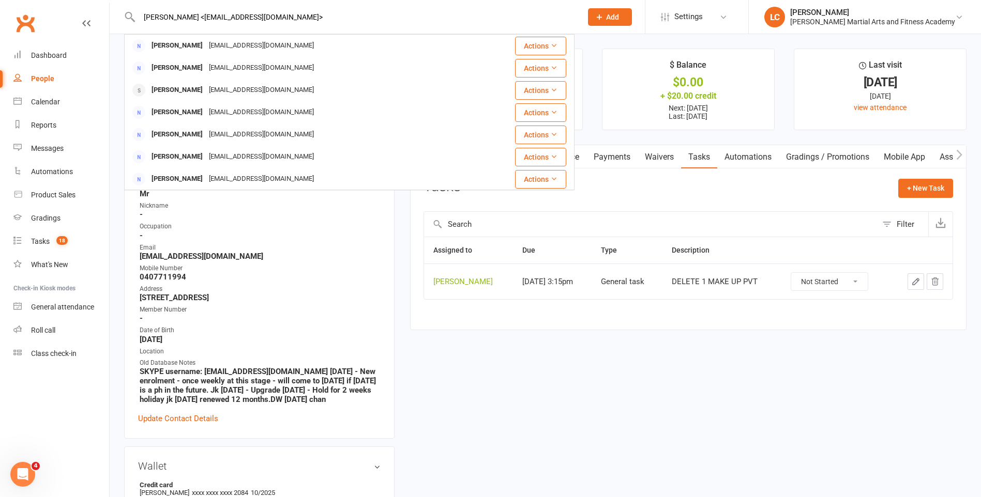
drag, startPoint x: 191, startPoint y: 17, endPoint x: -2, endPoint y: 12, distance: 193.4
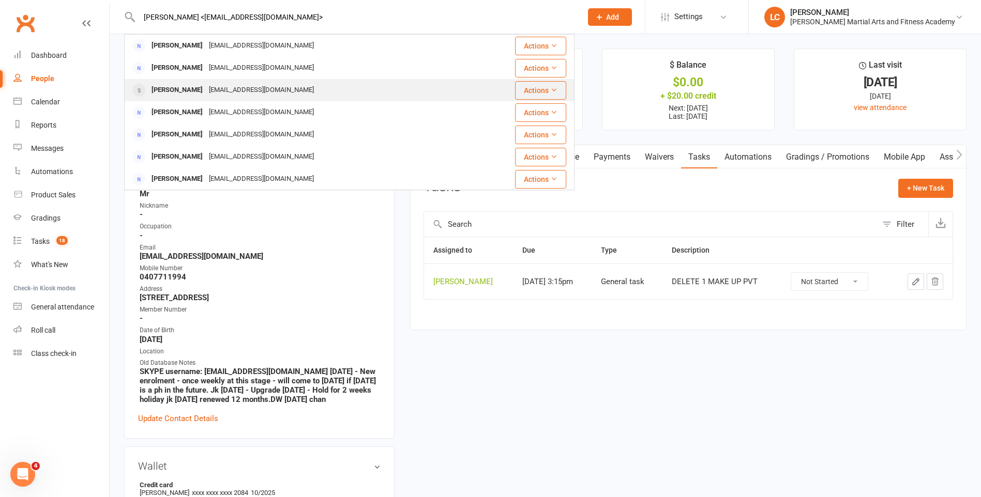
type input "[PERSON_NAME] <[EMAIL_ADDRESS][DOMAIN_NAME]>"
click at [296, 92] on div "[PERSON_NAME] [EMAIL_ADDRESS][DOMAIN_NAME]" at bounding box center [311, 90] width 373 height 21
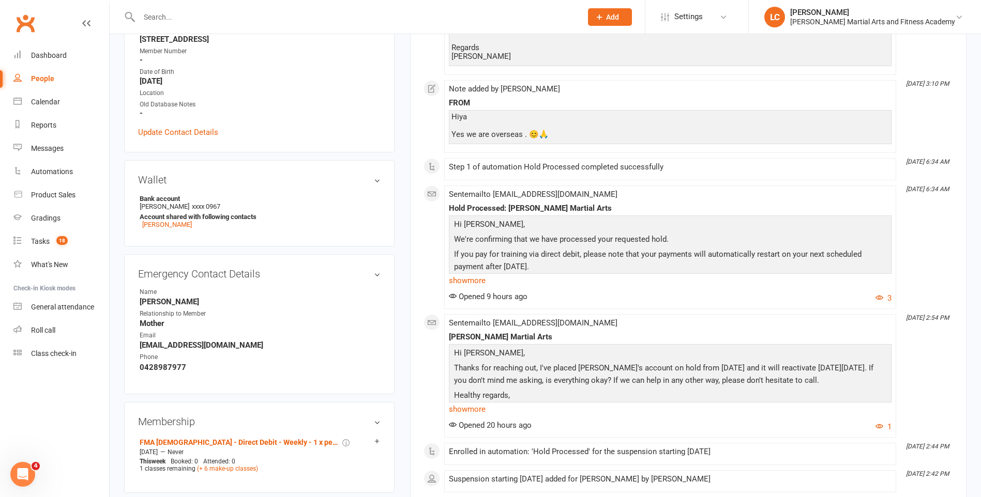
scroll to position [258, 0]
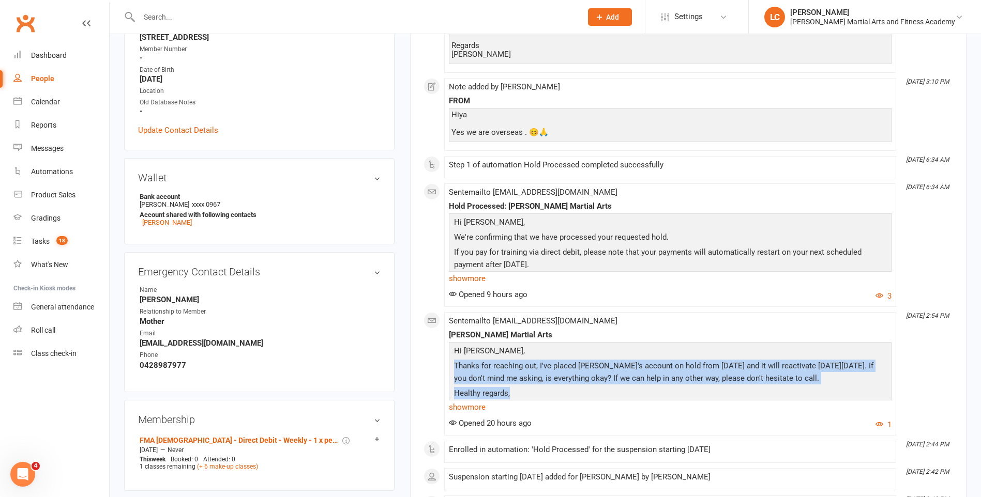
drag, startPoint x: 833, startPoint y: 389, endPoint x: 430, endPoint y: 365, distance: 404.4
click at [430, 365] on div "This Month [DATE] 3:10 PM Note added by [PERSON_NAME] FROM Hi there Actually ca…" at bounding box center [687, 426] width 529 height 956
click at [666, 390] on p "Healthy regards," at bounding box center [669, 394] width 437 height 15
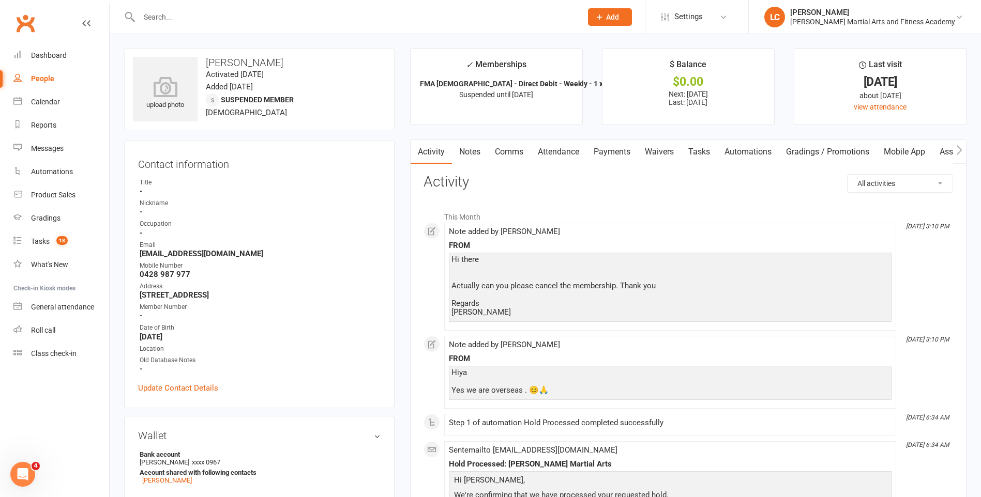
scroll to position [0, 0]
click at [523, 156] on link "Comms" at bounding box center [508, 153] width 43 height 24
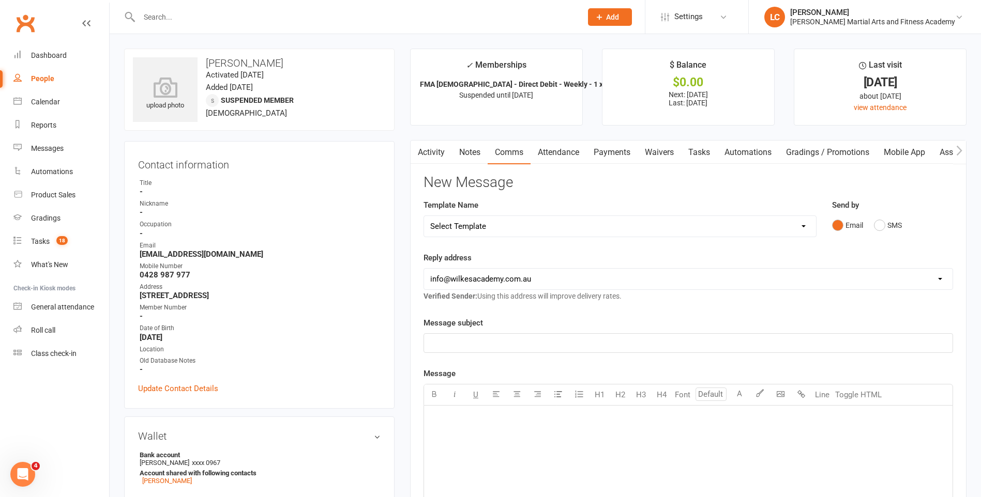
click at [511, 214] on div "Template Name Select Template [Email] Birthday Party Enquiry [Email] [DEMOGRAPH…" at bounding box center [619, 218] width 393 height 38
click at [514, 232] on select "Select Template [Email] Birthday Party Enquiry [Email] [DEMOGRAPHIC_DATA] Gradi…" at bounding box center [620, 226] width 392 height 21
select select "7"
click at [424, 216] on select "Select Template [Email] Birthday Party Enquiry [Email] [DEMOGRAPHIC_DATA] Gradi…" at bounding box center [620, 226] width 392 height 21
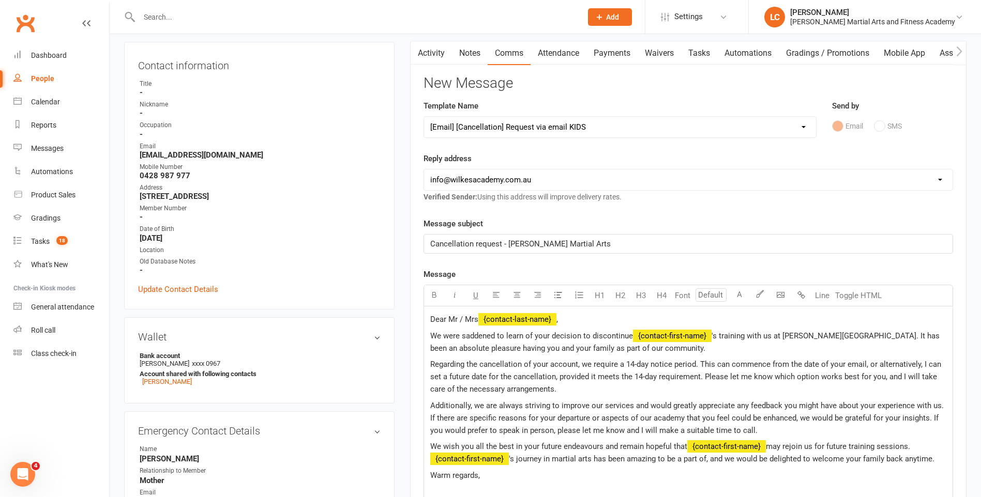
scroll to position [103, 0]
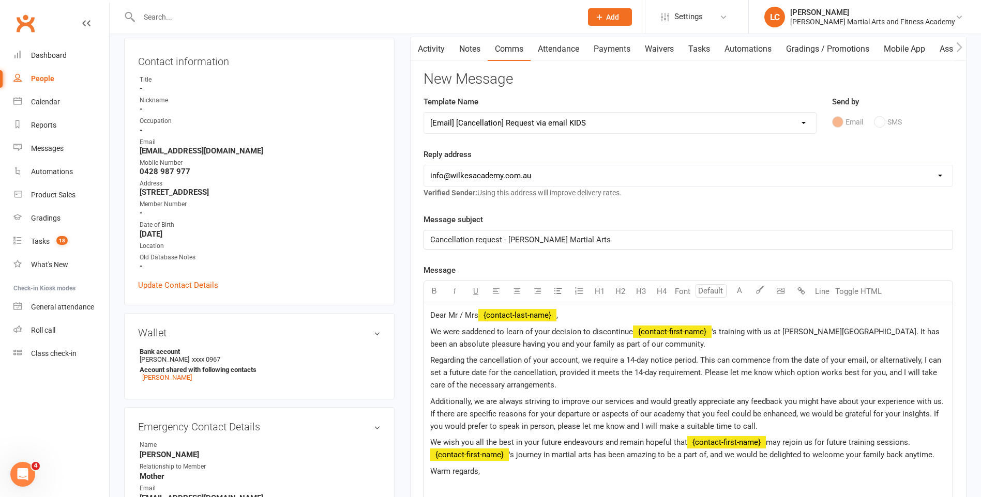
click at [693, 359] on span "Regarding the cancellation of your account, we require a 14-day notice period. …" at bounding box center [686, 373] width 513 height 34
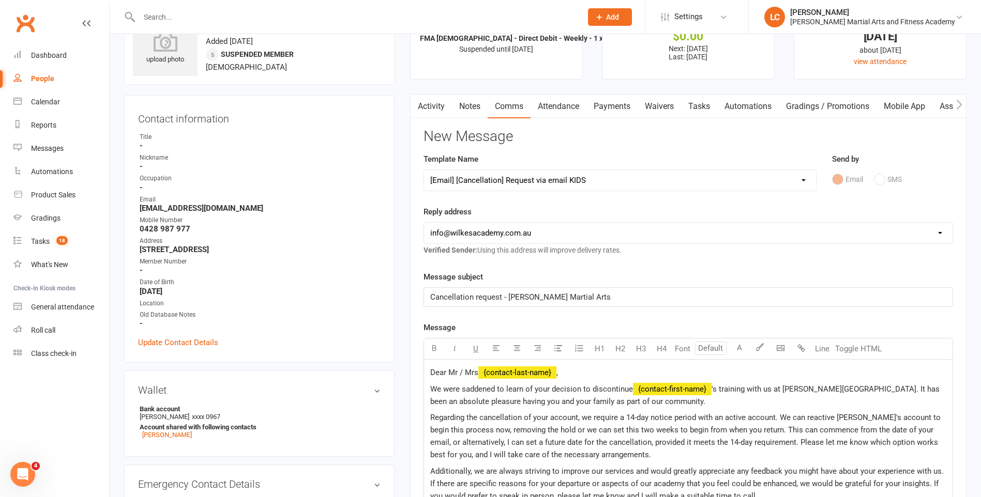
scroll to position [155, 0]
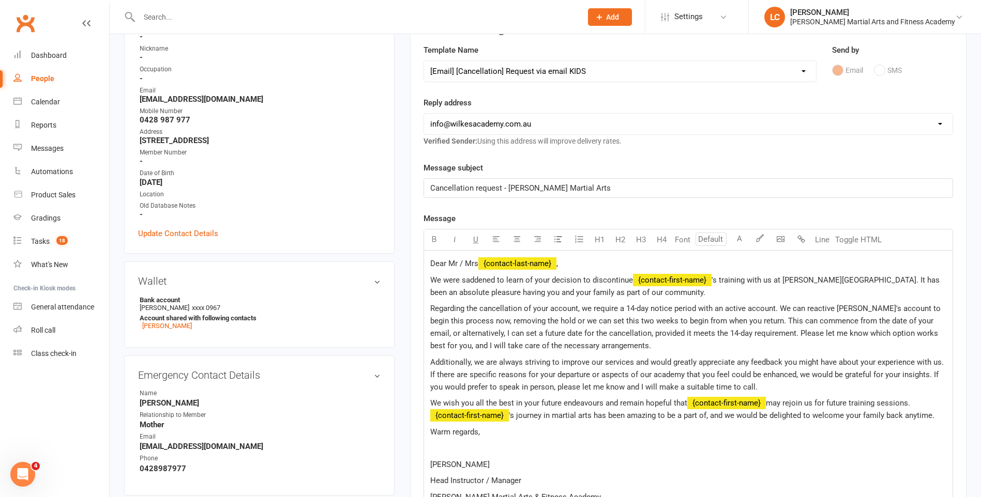
click at [541, 324] on span "Regarding the cancellation of your account, we require a 14-day notice period w…" at bounding box center [686, 327] width 512 height 47
click at [847, 324] on span "Regarding the cancellation of your account, we require a 14-day notice period w…" at bounding box center [686, 327] width 512 height 47
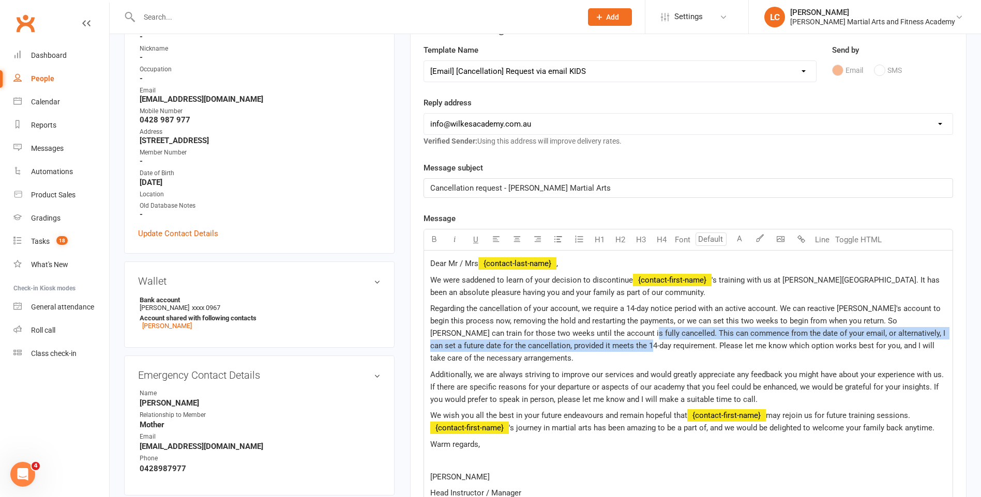
drag, startPoint x: 588, startPoint y: 336, endPoint x: 619, endPoint y: 351, distance: 34.7
click at [619, 351] on p "Regarding the cancellation of your account, we require a 14-day notice period w…" at bounding box center [688, 333] width 516 height 62
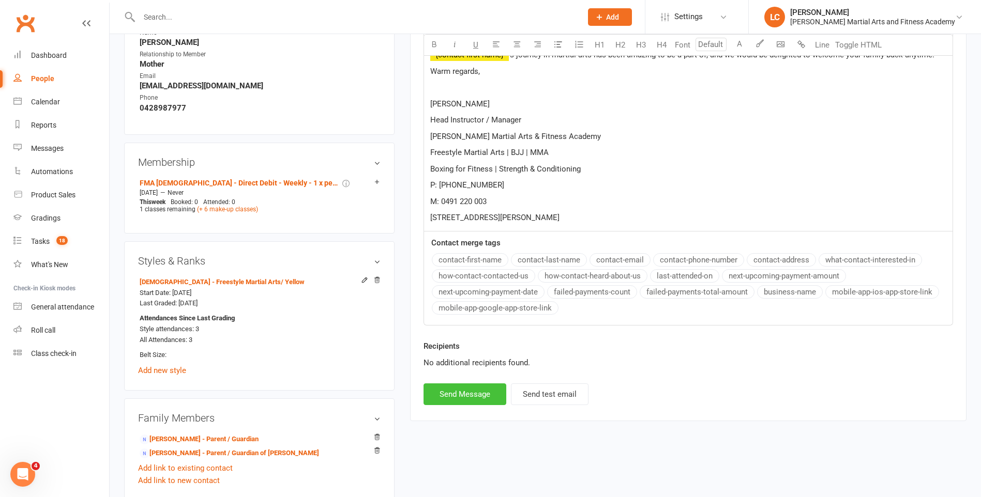
scroll to position [517, 0]
click at [459, 383] on button "Send Message" at bounding box center [464, 394] width 83 height 22
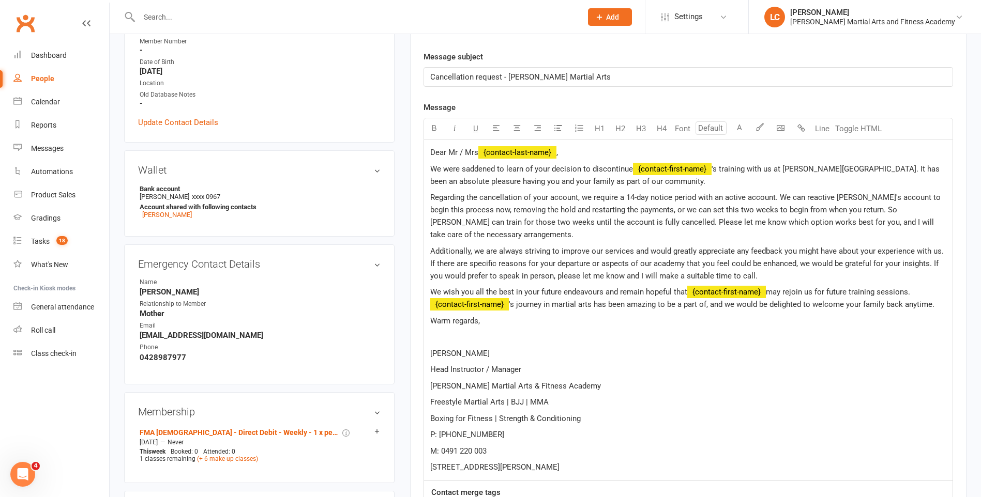
select select
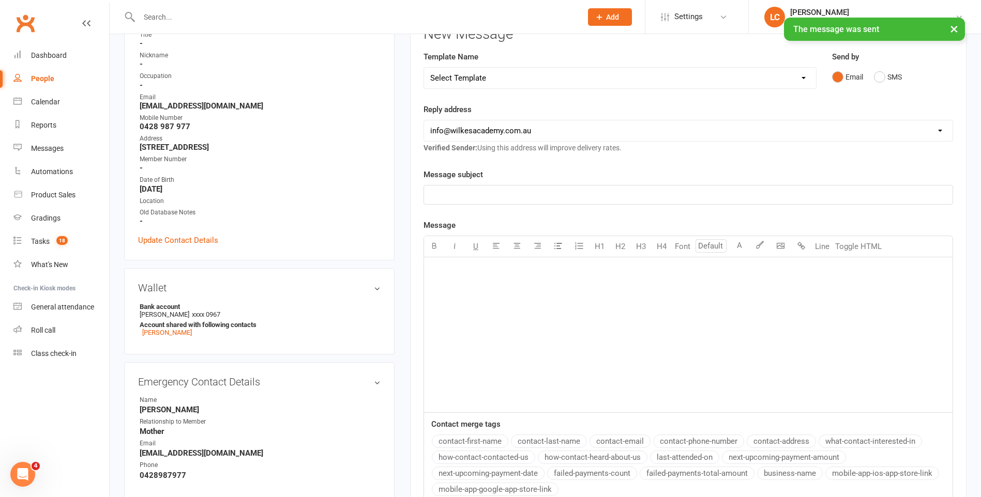
scroll to position [0, 0]
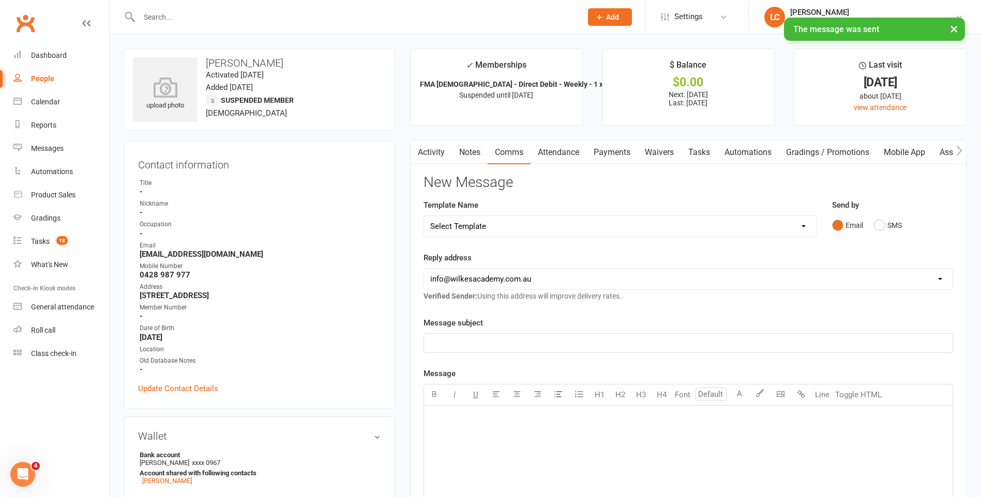
click at [711, 155] on link "Tasks" at bounding box center [699, 153] width 36 height 24
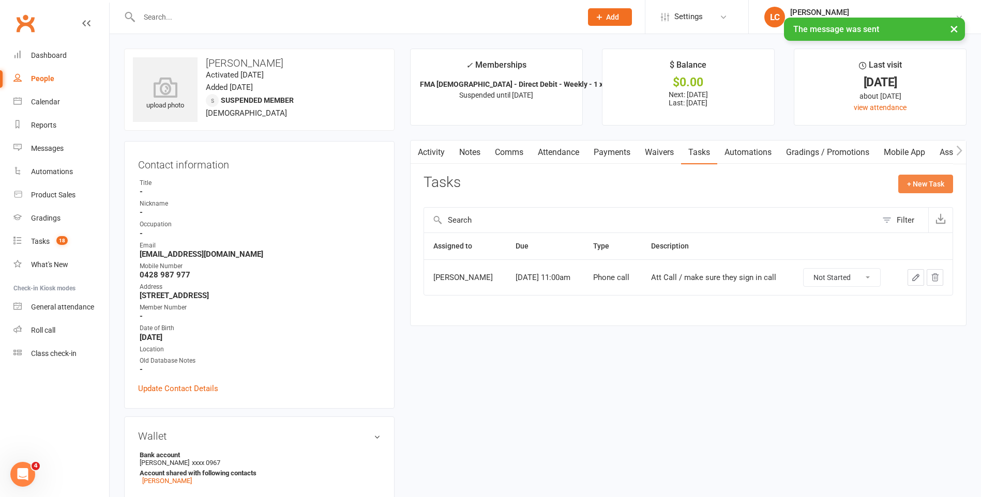
click at [932, 187] on button "+ New Task" at bounding box center [925, 184] width 55 height 19
select select "47778"
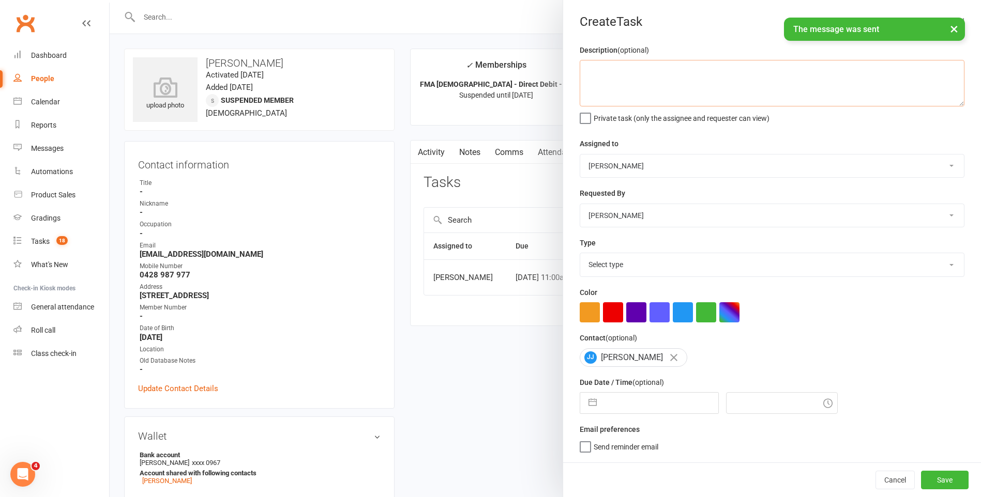
click at [683, 76] on textarea at bounding box center [772, 83] width 385 height 47
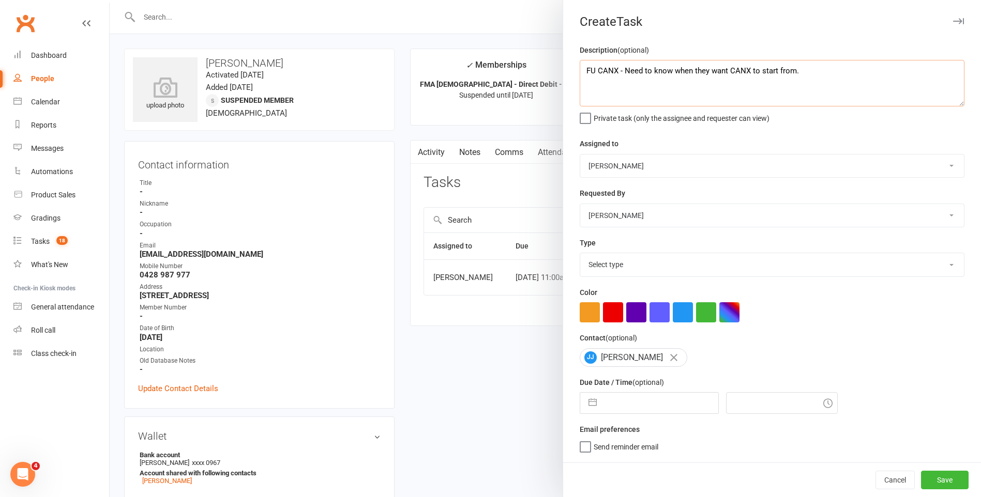
type textarea "FU CANX - Need to know when they want CANX to start from."
drag, startPoint x: 682, startPoint y: 253, endPoint x: 674, endPoint y: 264, distance: 14.1
click at [682, 253] on div "Type Select type E-mail General task Meeting Phone call Sett in calls Add new t…" at bounding box center [772, 257] width 385 height 40
click at [674, 266] on select "Select type E-mail General task Meeting Phone call Sett in calls Add new task t…" at bounding box center [772, 264] width 384 height 23
select select "25648"
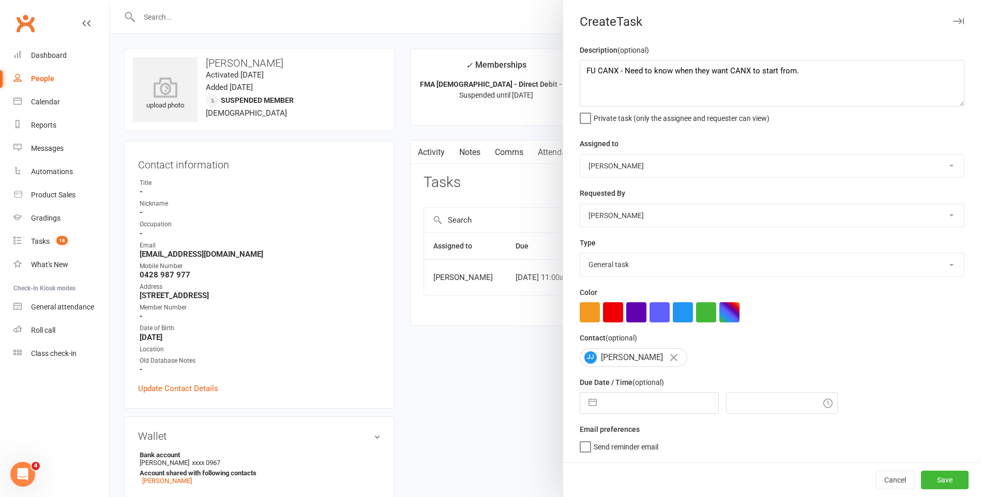
click at [580, 255] on select "Select type E-mail General task Meeting Phone call Sett in calls Add new task t…" at bounding box center [772, 264] width 384 height 23
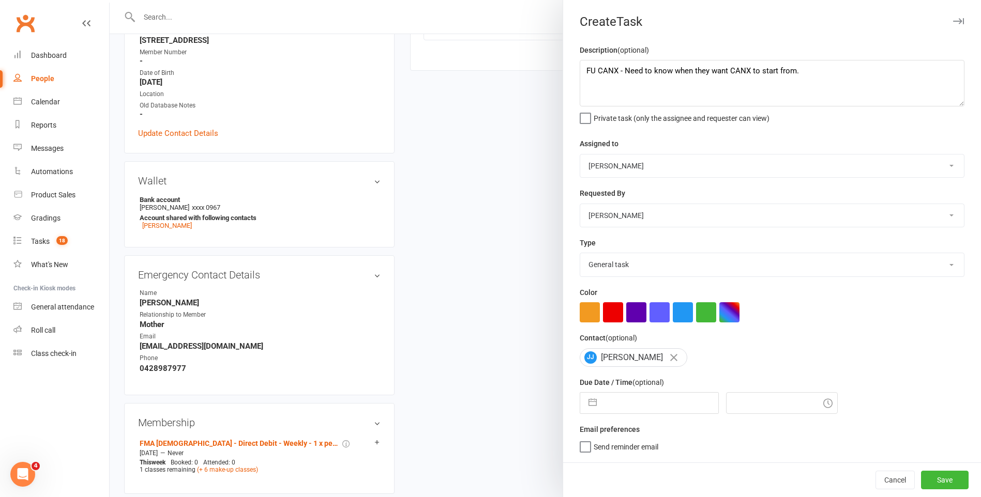
scroll to position [310, 0]
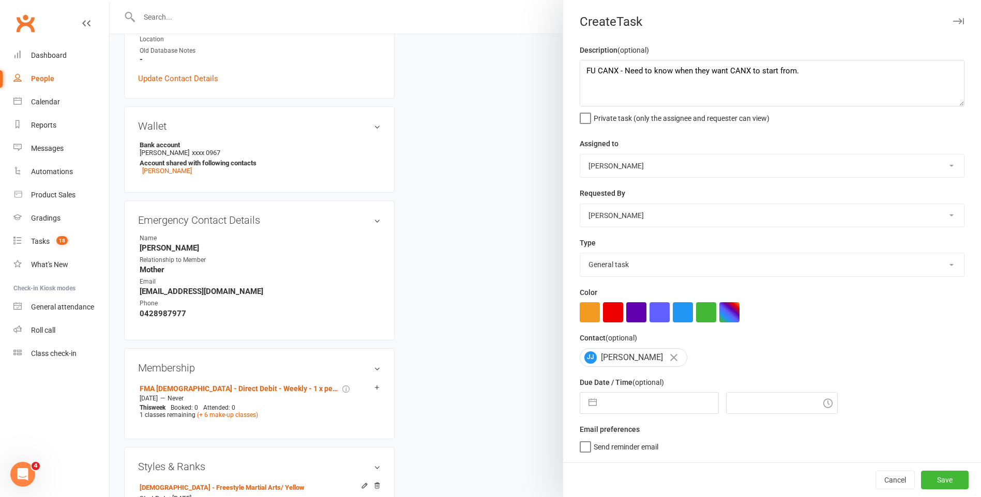
drag, startPoint x: 623, startPoint y: 396, endPoint x: 626, endPoint y: 406, distance: 10.7
click at [622, 396] on div "Navigate forward to interact with the calendar and select a date. Press the que…" at bounding box center [649, 403] width 139 height 22
click at [626, 407] on input "text" at bounding box center [660, 403] width 116 height 21
select select "6"
select select "2025"
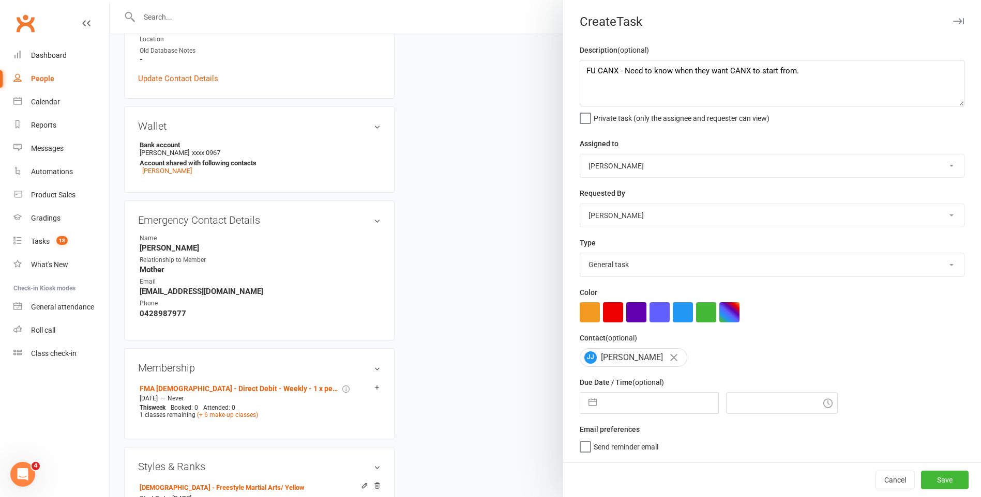
select select "7"
select select "2025"
select select "8"
select select "2025"
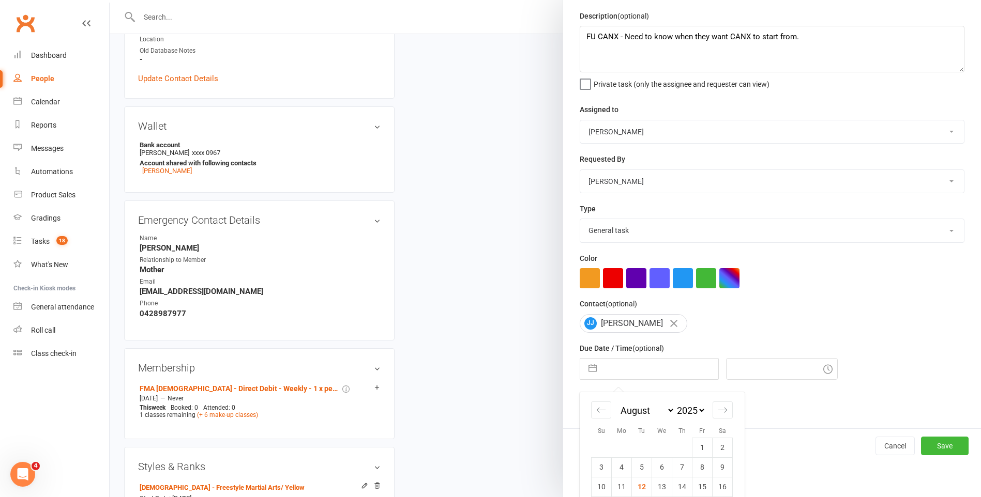
scroll to position [103, 0]
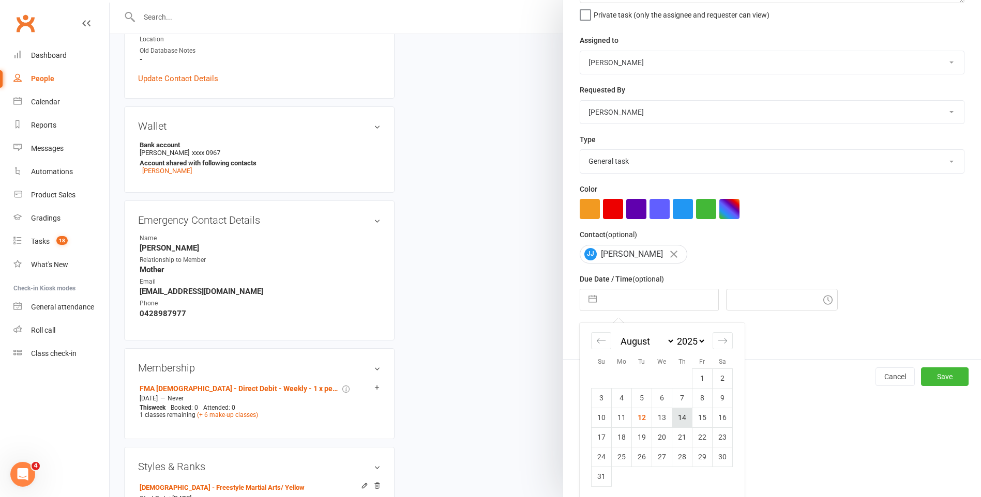
click at [679, 424] on td "14" at bounding box center [682, 418] width 20 height 20
type input "[DATE]"
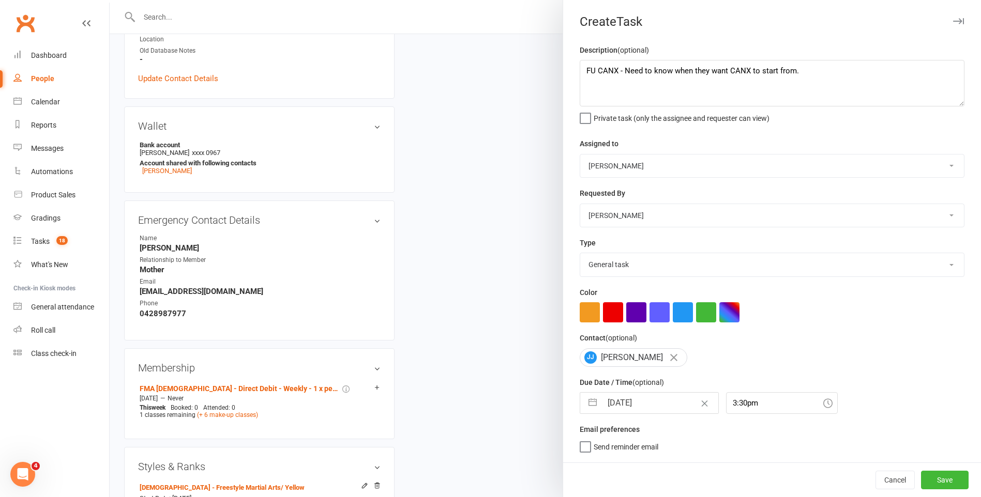
drag, startPoint x: 787, startPoint y: 393, endPoint x: 777, endPoint y: 397, distance: 10.7
click at [786, 393] on div "Due Date / Time (optional) [DATE] Navigate forward to interact with the calenda…" at bounding box center [772, 395] width 385 height 38
drag, startPoint x: 765, startPoint y: 403, endPoint x: 753, endPoint y: 493, distance: 91.3
click at [765, 403] on input "3:30pm" at bounding box center [782, 403] width 112 height 22
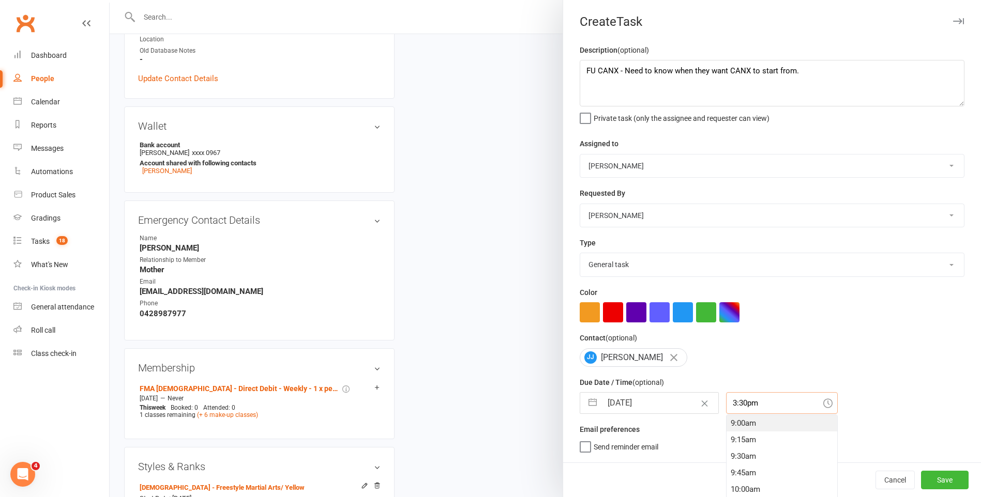
click at [738, 422] on div "9:00am" at bounding box center [781, 423] width 111 height 17
type input "9:00am"
click at [942, 470] on div "Cancel Save" at bounding box center [772, 480] width 418 height 35
click at [942, 476] on button "Save" at bounding box center [945, 480] width 48 height 19
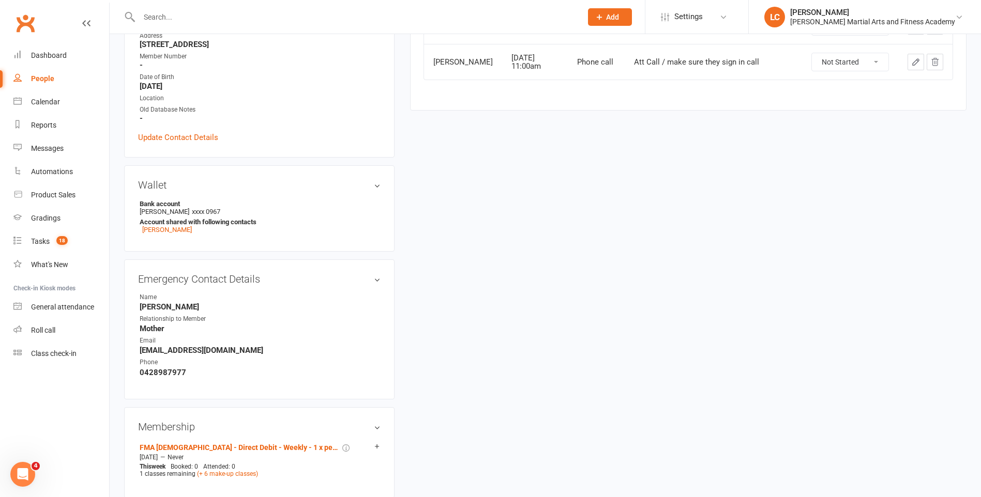
scroll to position [0, 0]
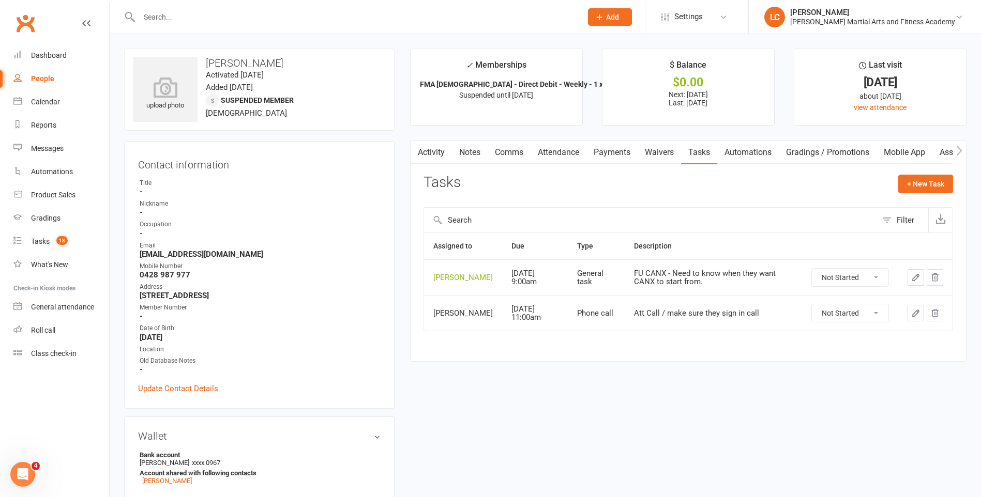
click at [199, 11] on input "text" at bounding box center [355, 17] width 438 height 14
paste input "[PERSON_NAME] <[EMAIL_ADDRESS][DOMAIN_NAME]>"
drag, startPoint x: 210, startPoint y: 15, endPoint x: -2, endPoint y: 18, distance: 212.0
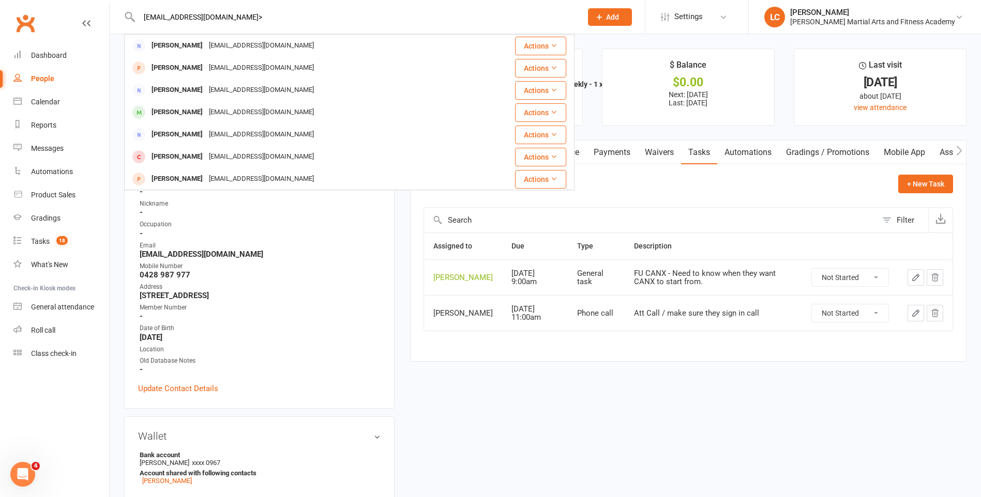
click at [265, 17] on input "[EMAIL_ADDRESS][DOMAIN_NAME]>" at bounding box center [355, 17] width 438 height 14
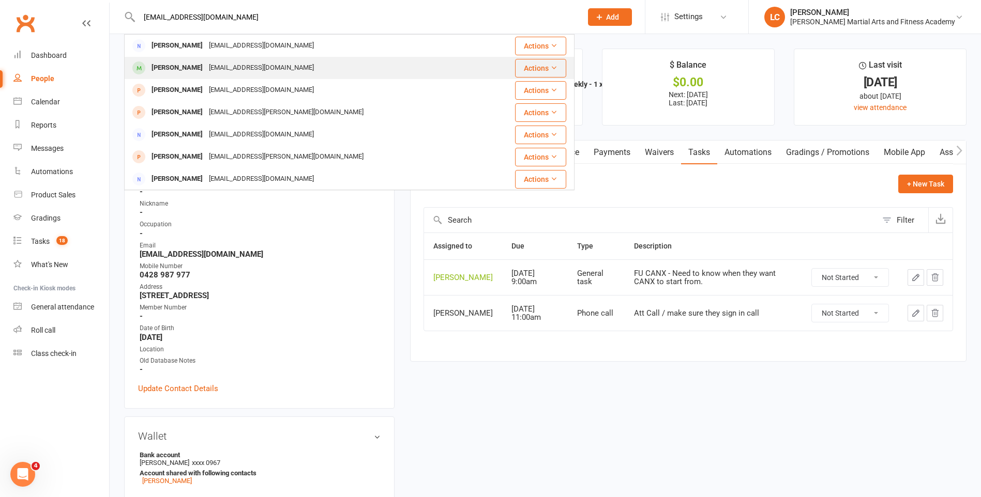
type input "[EMAIL_ADDRESS][DOMAIN_NAME]"
click at [220, 68] on div "[EMAIL_ADDRESS][DOMAIN_NAME]" at bounding box center [261, 67] width 111 height 15
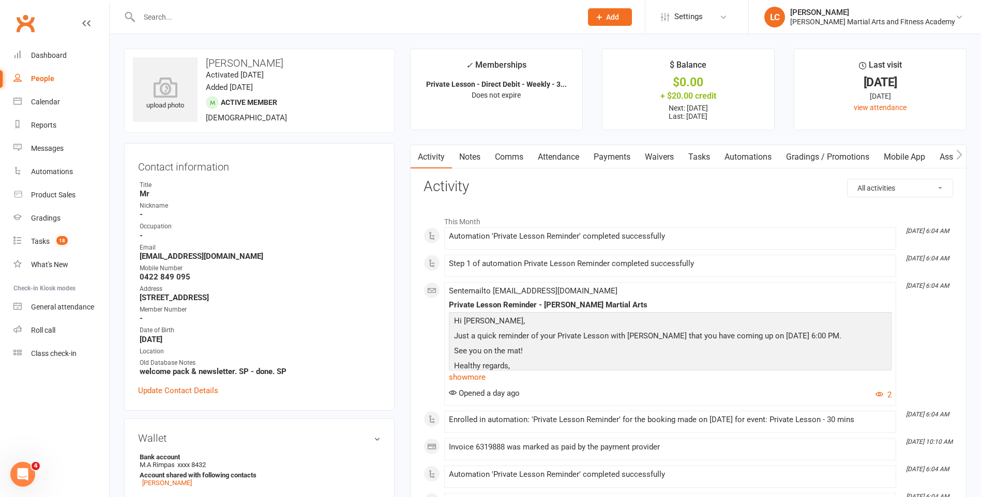
click at [566, 162] on link "Attendance" at bounding box center [558, 157] width 56 height 24
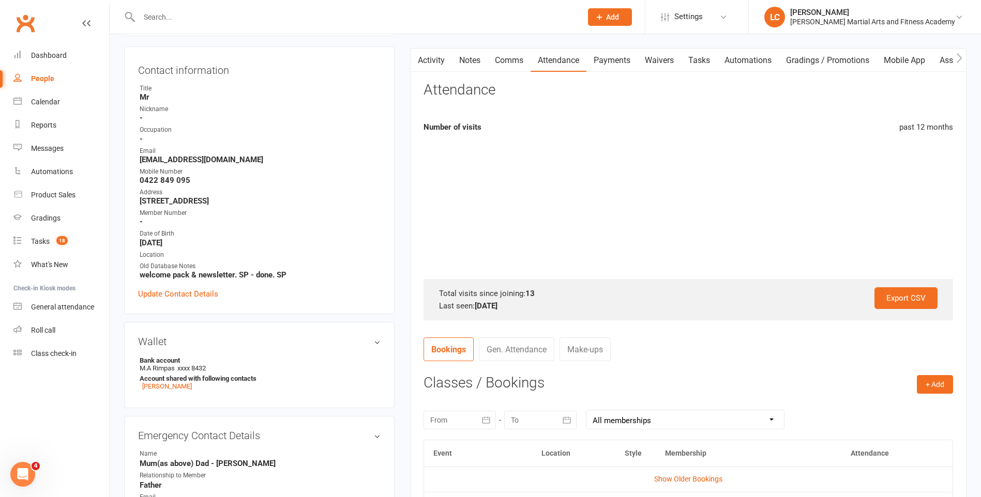
scroll to position [207, 0]
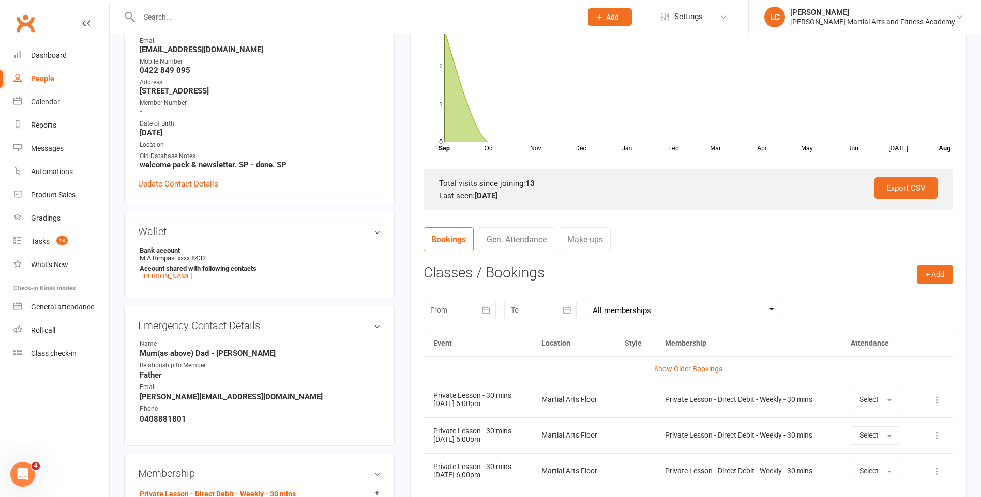
click at [938, 402] on icon at bounding box center [937, 400] width 10 height 10
click at [882, 459] on link "Remove booking" at bounding box center [891, 461] width 102 height 21
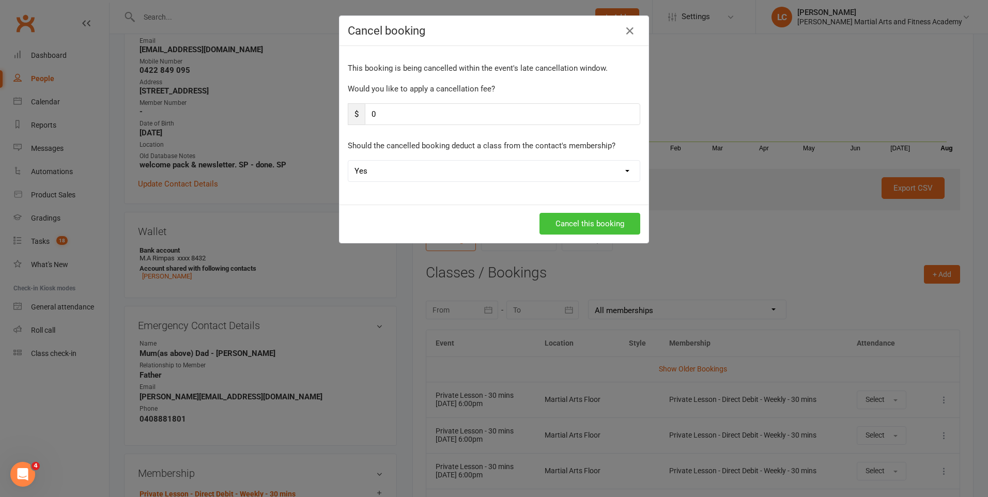
click at [591, 222] on button "Cancel this booking" at bounding box center [590, 224] width 101 height 22
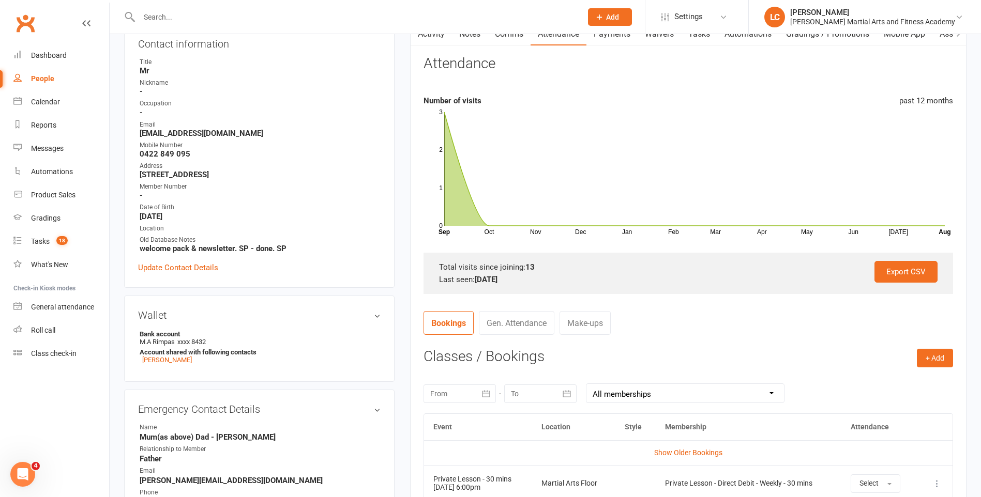
scroll to position [0, 0]
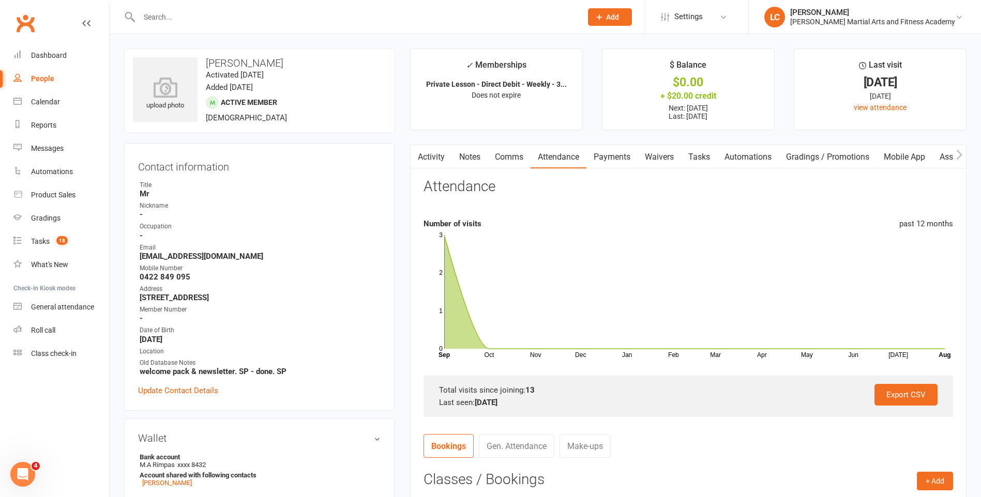
click at [626, 155] on link "Payments" at bounding box center [611, 157] width 51 height 24
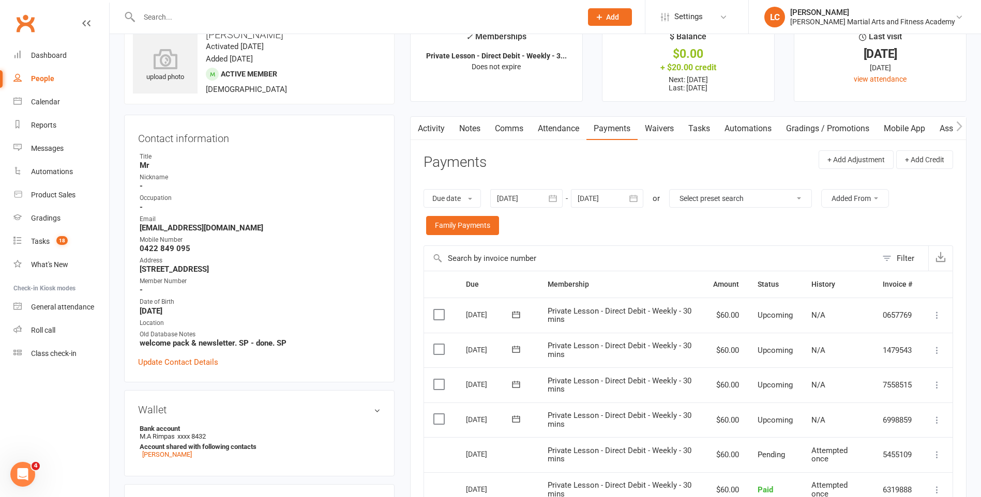
scroll to position [52, 0]
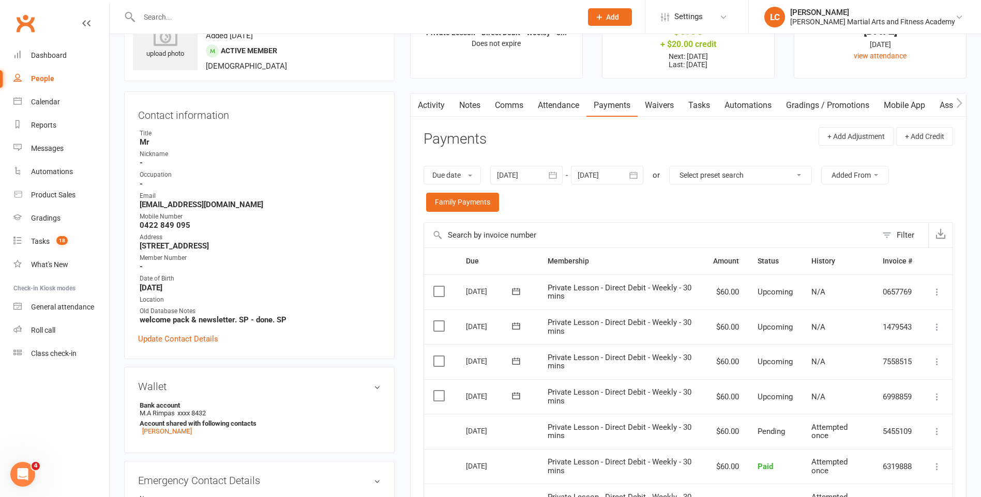
click at [938, 393] on icon at bounding box center [937, 397] width 10 height 10
click at [849, 479] on link "Skip" at bounding box center [881, 479] width 122 height 21
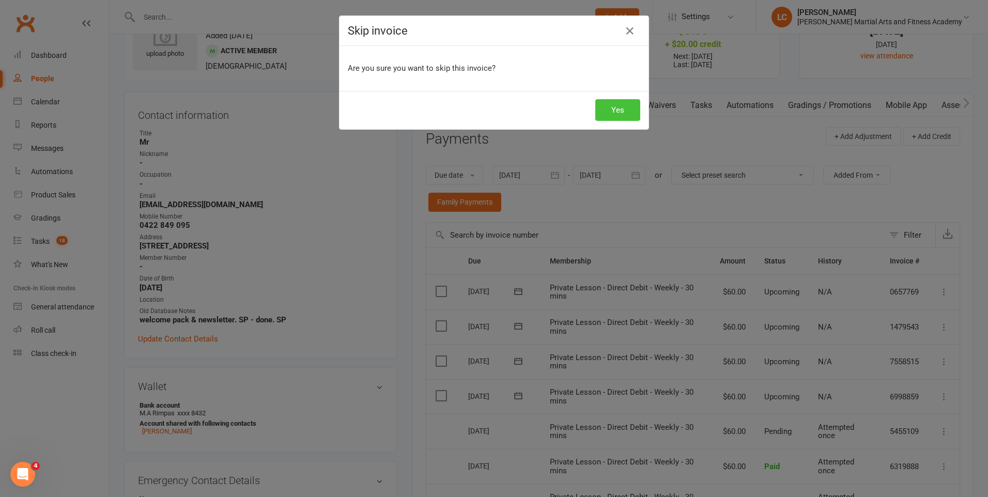
click at [620, 112] on button "Yes" at bounding box center [618, 110] width 45 height 22
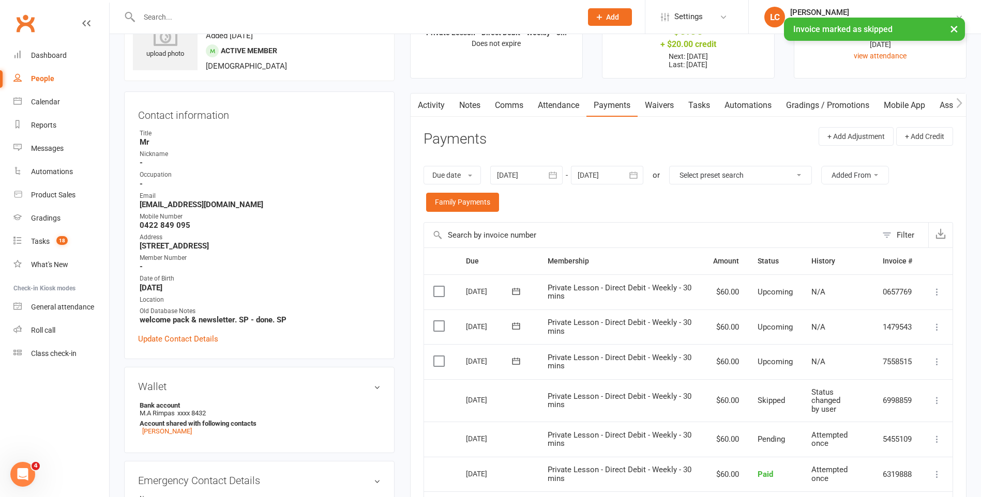
click at [697, 107] on link "Tasks" at bounding box center [699, 106] width 36 height 24
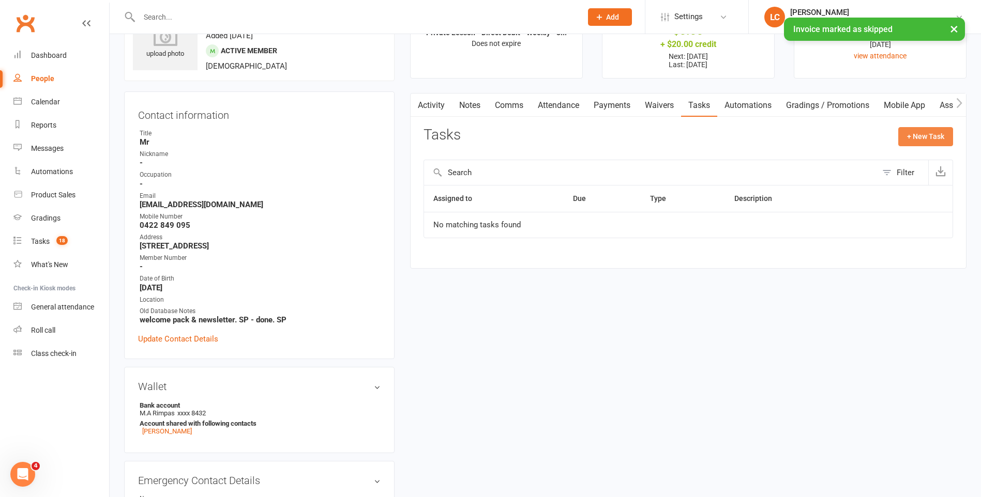
click at [922, 135] on button "+ New Task" at bounding box center [925, 136] width 55 height 19
select select "47778"
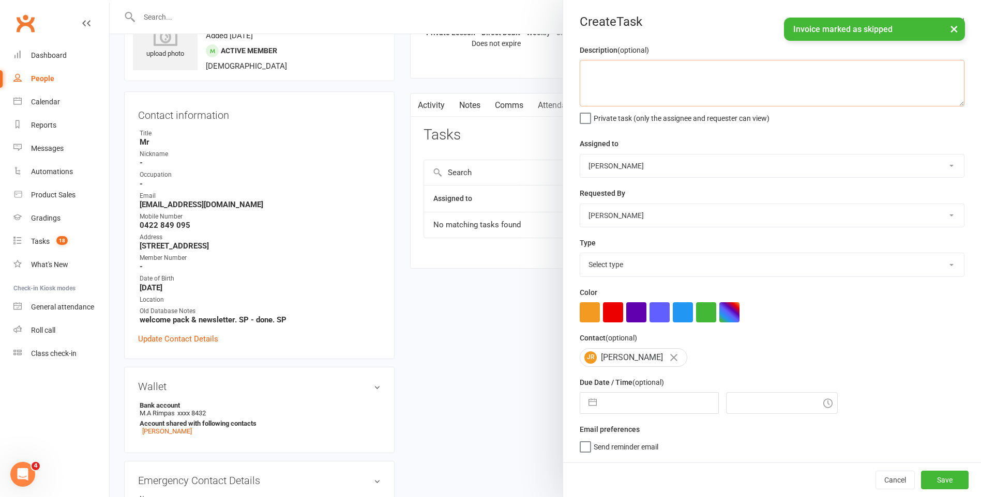
click at [654, 88] on textarea at bounding box center [772, 83] width 385 height 47
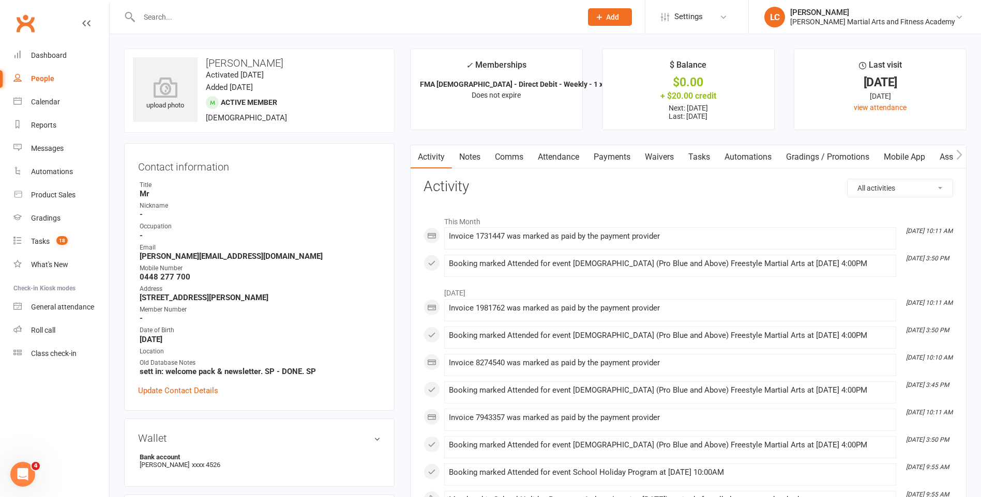
click at [219, 12] on input "text" at bounding box center [355, 17] width 438 height 14
paste input "[PERSON_NAME] <[EMAIL_ADDRESS][DOMAIN_NAME]>"
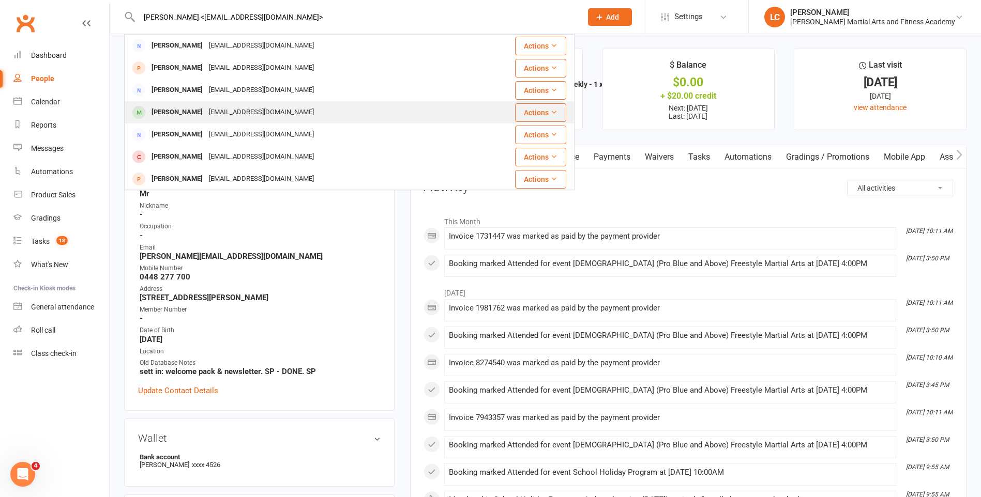
type input "[PERSON_NAME] <[EMAIL_ADDRESS][DOMAIN_NAME]>"
click at [211, 109] on div "[EMAIL_ADDRESS][DOMAIN_NAME]" at bounding box center [261, 112] width 111 height 15
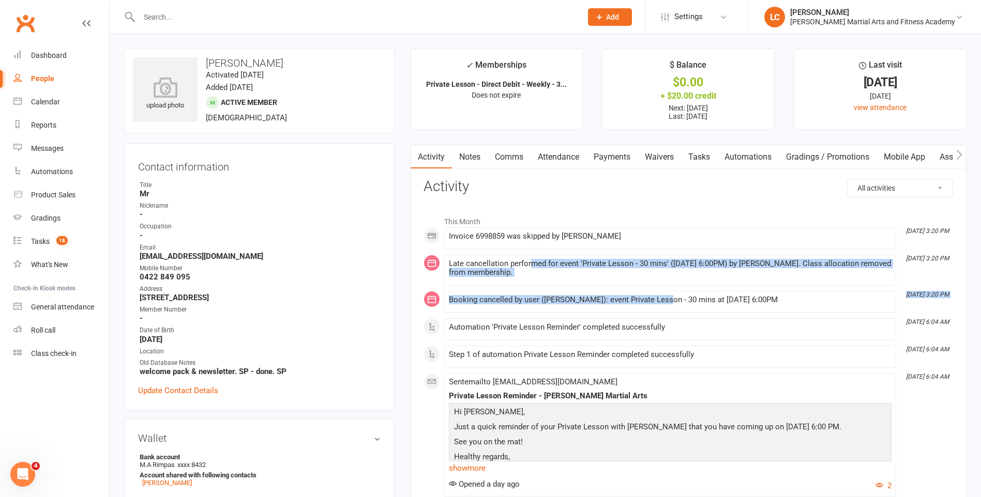
drag, startPoint x: 549, startPoint y: 262, endPoint x: 661, endPoint y: 292, distance: 116.1
click at [661, 292] on div "This Month Aug 12, 3:20 PM Invoice 6998859 was skipped by Leonard Cranny Aug 12…" at bounding box center [687, 487] width 529 height 552
drag, startPoint x: 661, startPoint y: 292, endPoint x: 580, endPoint y: 306, distance: 83.0
click at [580, 306] on div "Booking cancelled by user (Leonard Cranny): event Private Lesson - 30 mins at 1…" at bounding box center [670, 302] width 443 height 13
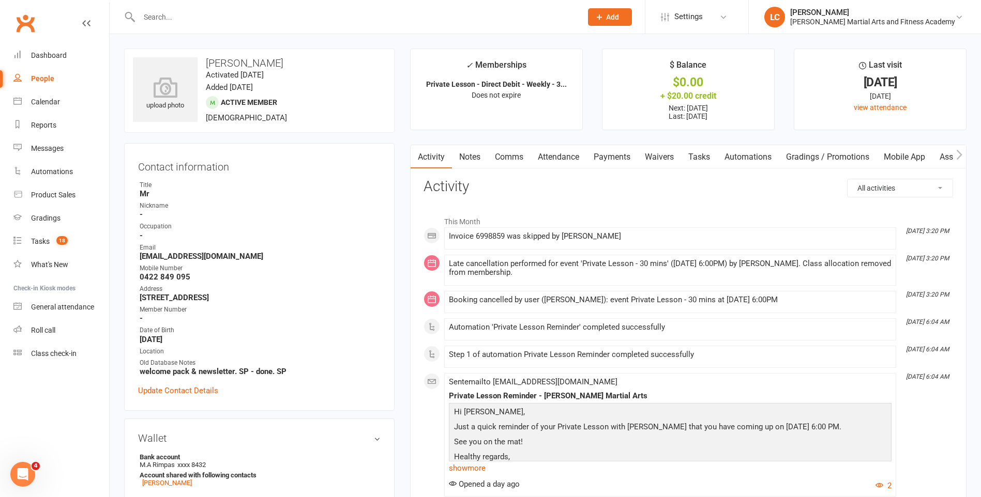
click at [700, 159] on link "Tasks" at bounding box center [699, 157] width 36 height 24
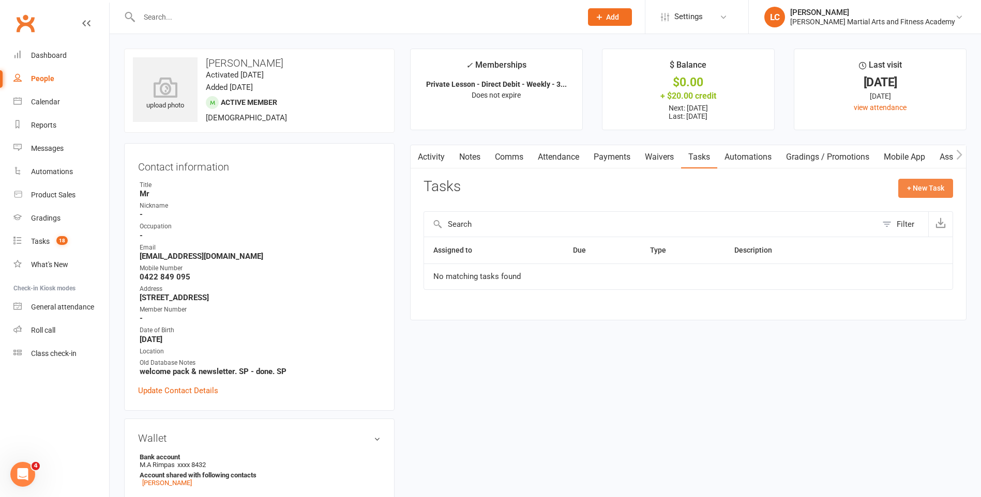
click at [925, 182] on button "+ New Task" at bounding box center [925, 188] width 55 height 19
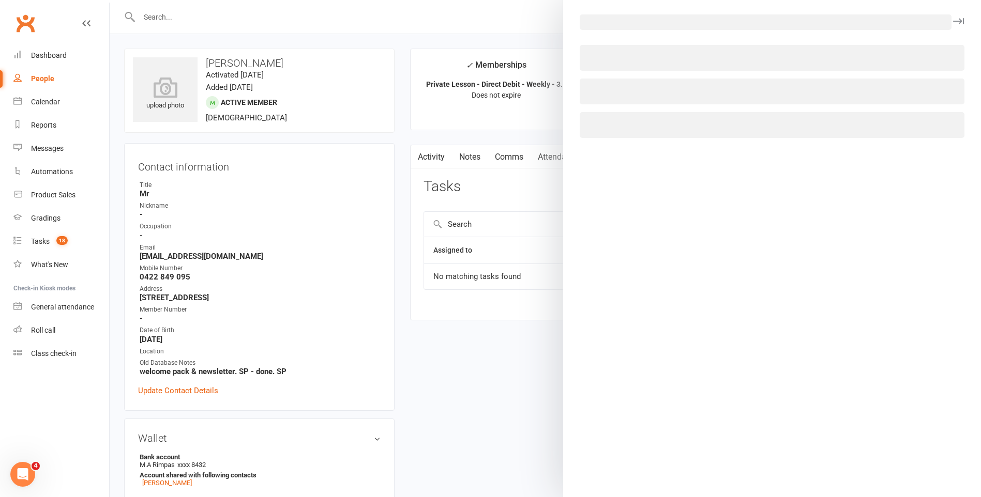
select select "47778"
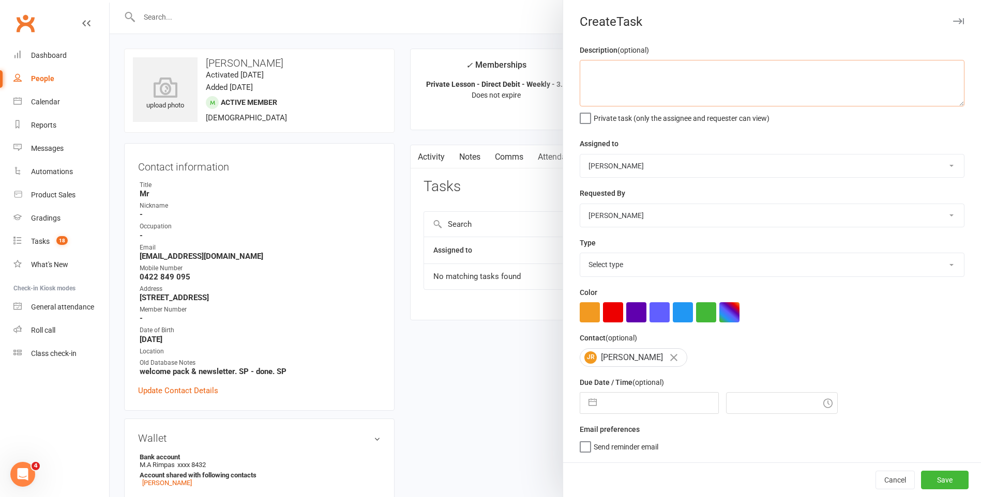
click at [651, 89] on textarea at bounding box center [772, 83] width 385 height 47
type textarea "DELETE ONE MAKE UP LESSON"
click at [621, 258] on select "Select type E-mail General task Meeting Phone call Sett in calls Add new task t…" at bounding box center [772, 264] width 384 height 23
select select "25648"
click at [580, 255] on select "Select type E-mail General task Meeting Phone call Sett in calls Add new task t…" at bounding box center [772, 264] width 384 height 23
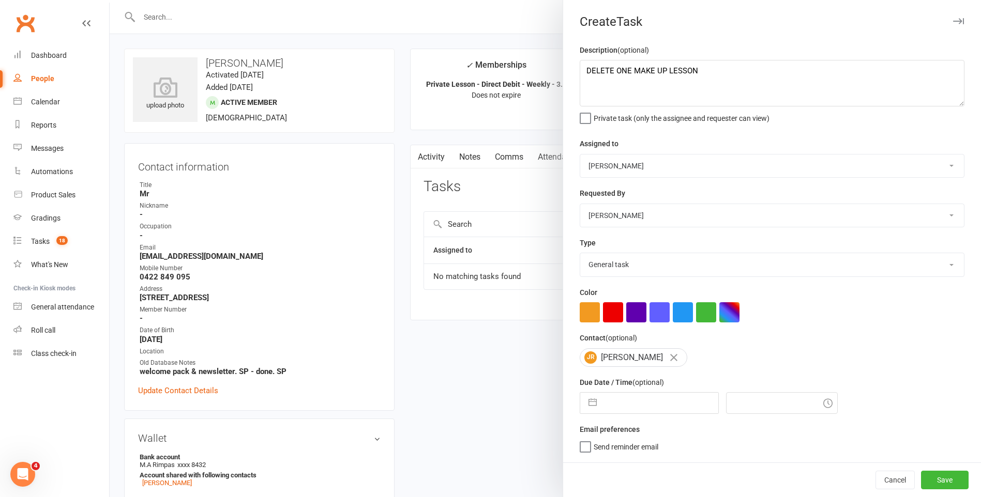
click at [638, 414] on input "text" at bounding box center [660, 403] width 116 height 21
select select "6"
select select "2025"
select select "7"
select select "2025"
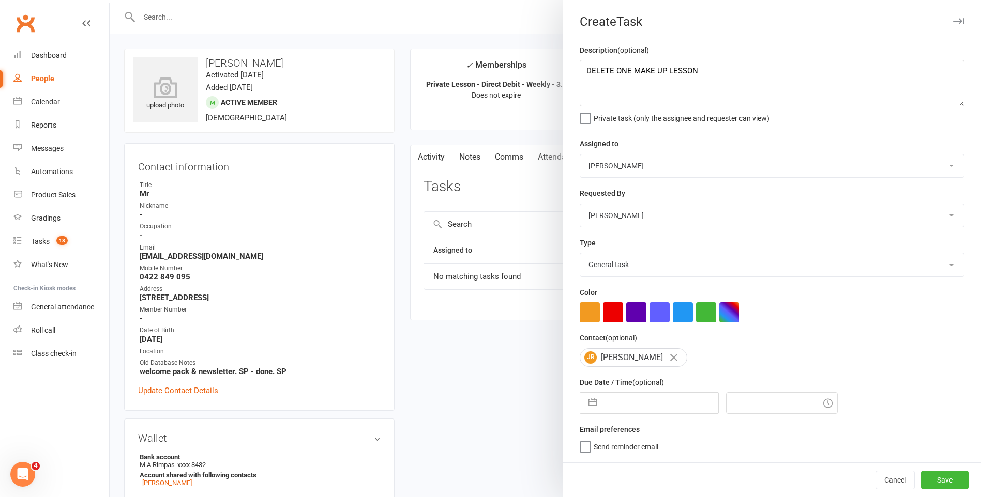
select select "8"
select select "2025"
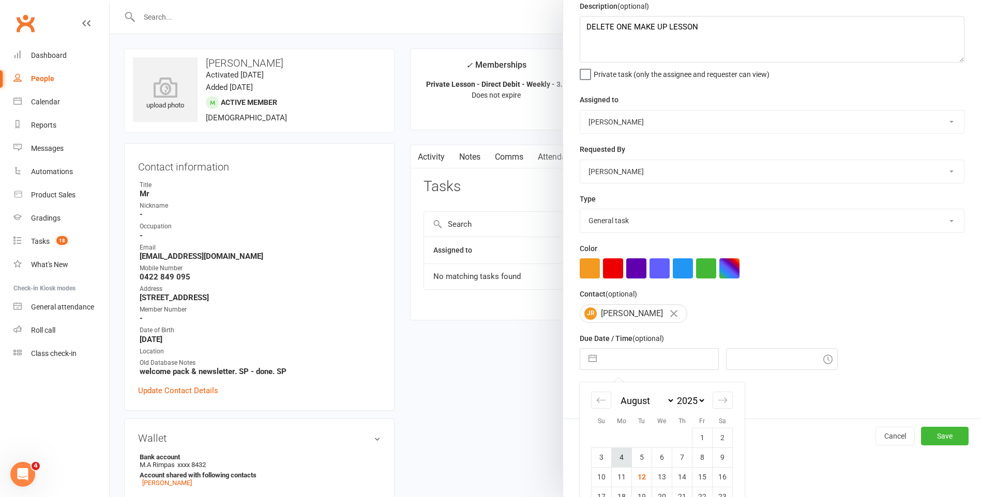
scroll to position [103, 0]
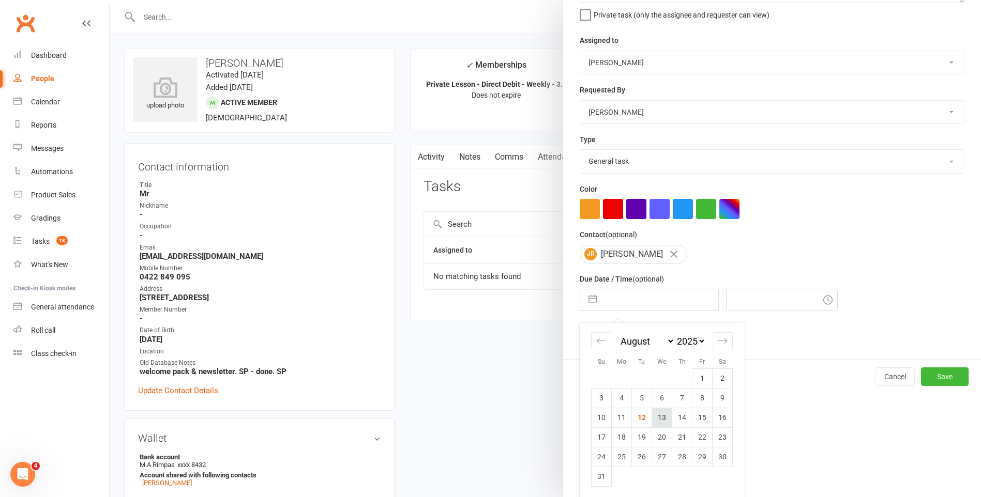
click at [652, 420] on td "13" at bounding box center [662, 418] width 20 height 20
type input "[DATE]"
type input "3:30pm"
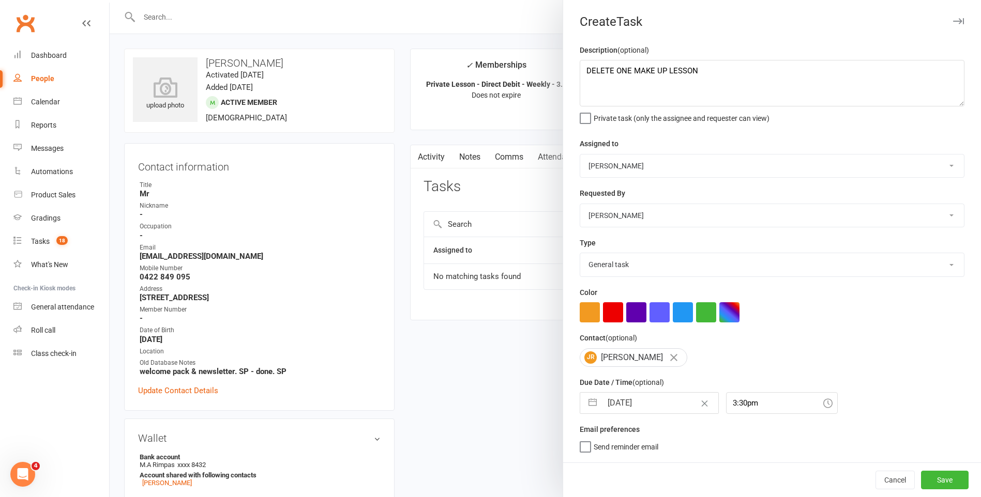
scroll to position [0, 0]
click at [649, 400] on input "[DATE]" at bounding box center [660, 403] width 116 height 21
select select "6"
select select "2025"
select select "7"
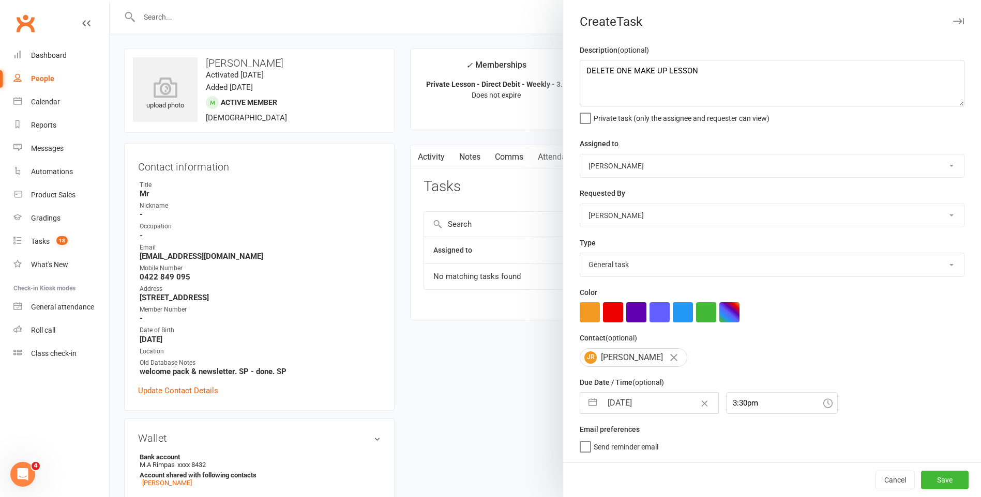
select select "2025"
select select "8"
select select "2025"
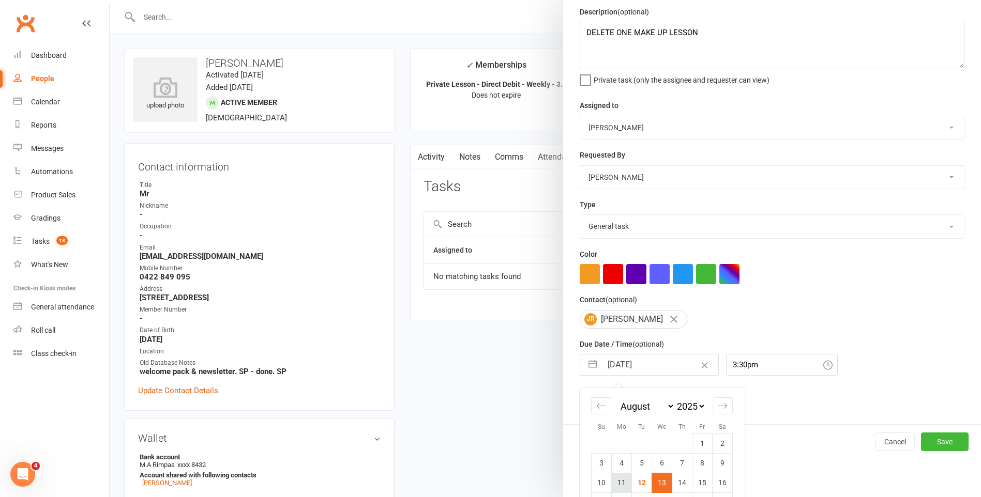
scroll to position [103, 0]
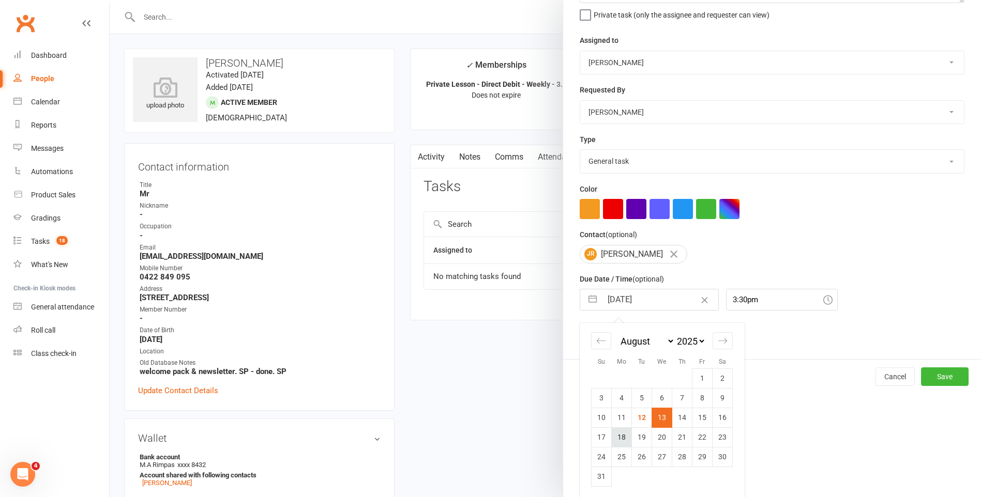
click at [619, 447] on td "18" at bounding box center [622, 438] width 20 height 20
type input "[DATE]"
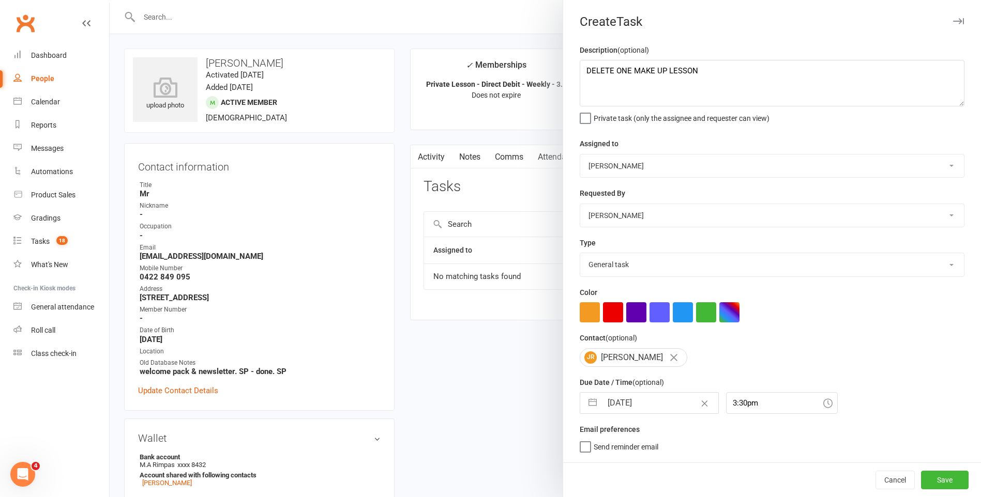
click at [934, 492] on div "Cancel Save" at bounding box center [772, 480] width 418 height 35
click at [931, 485] on button "Save" at bounding box center [945, 480] width 48 height 19
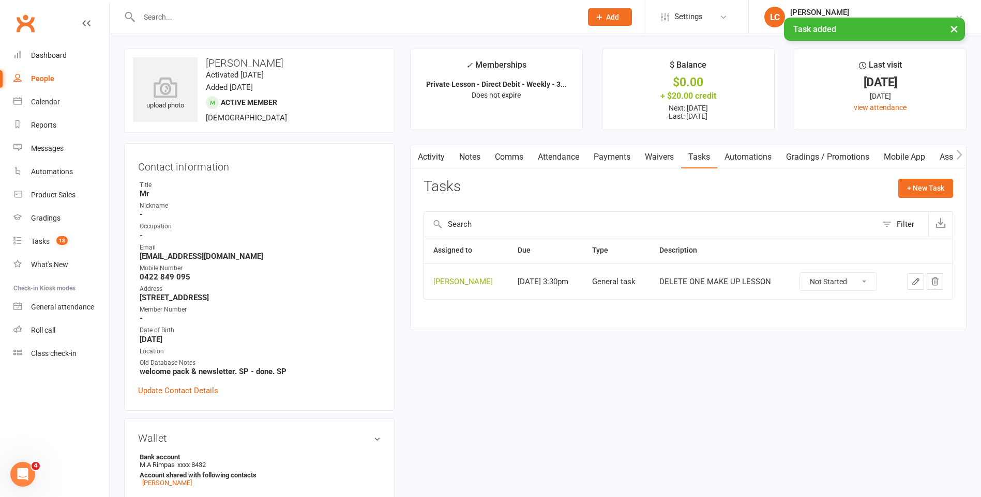
click at [476, 157] on link "Notes" at bounding box center [470, 157] width 36 height 24
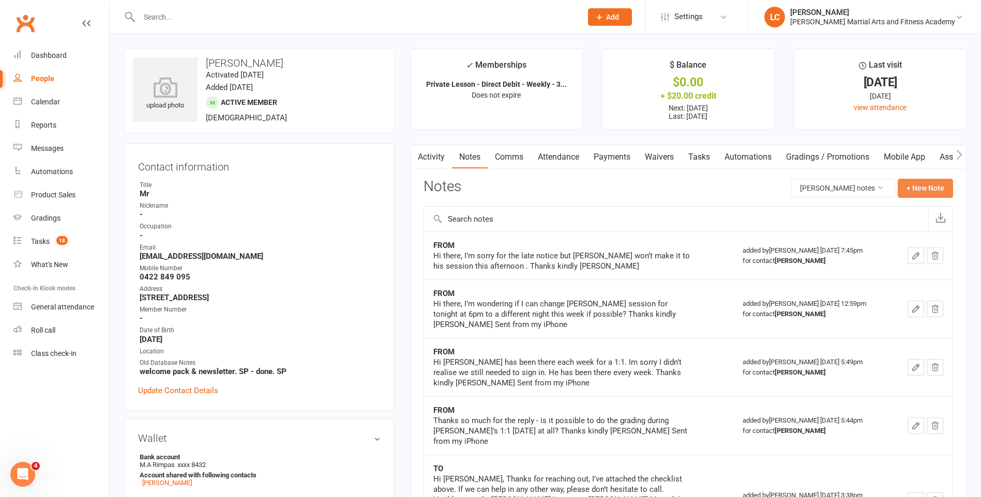
click at [928, 185] on button "+ New Note" at bounding box center [924, 188] width 55 height 19
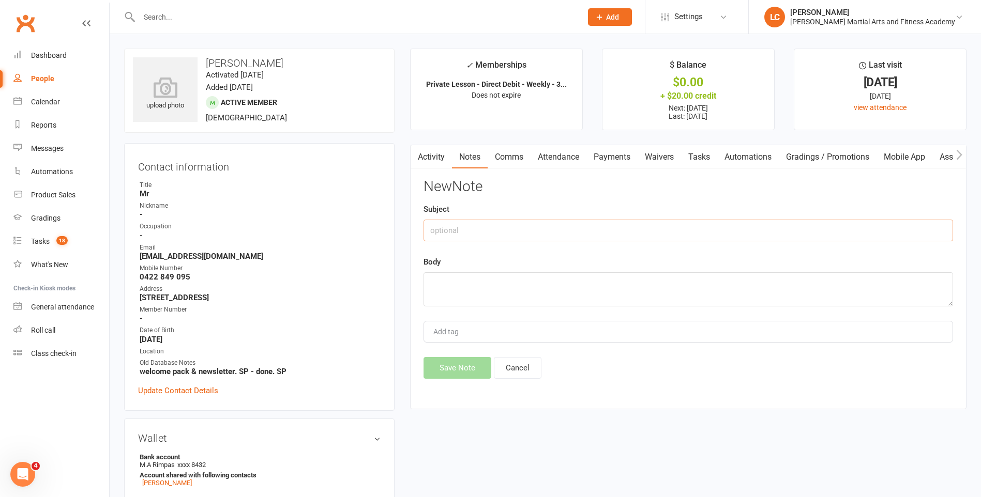
click at [487, 239] on input "text" at bounding box center [687, 231] width 529 height 22
type input "FROM"
click at [500, 280] on textarea at bounding box center [687, 289] width 529 height 34
paste textarea "Good morning, I just wanted to cancel James Rimpas private lesson tonight as he…"
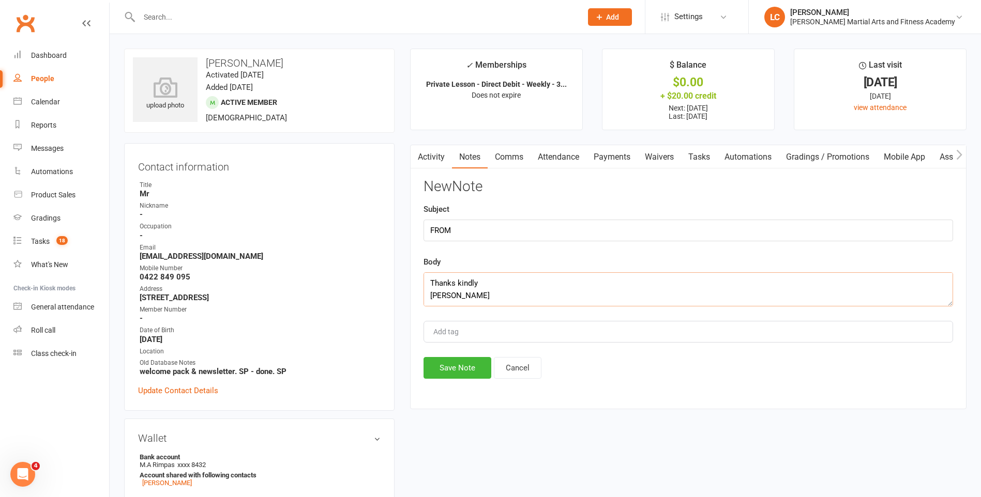
type textarea "Good morning, I just wanted to cancel James Rimpas private lesson tonight as he…"
click at [470, 383] on div "Activity Notes Comms Attendance Payments Waivers Tasks Automations Gradings / P…" at bounding box center [688, 277] width 556 height 265
click at [464, 369] on button "Save Note" at bounding box center [457, 368] width 68 height 22
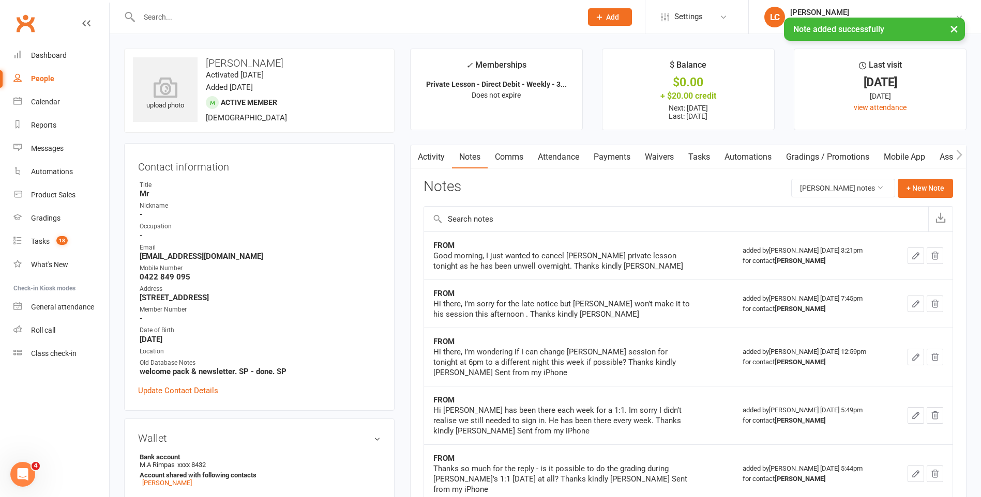
click at [511, 157] on link "Comms" at bounding box center [508, 157] width 43 height 24
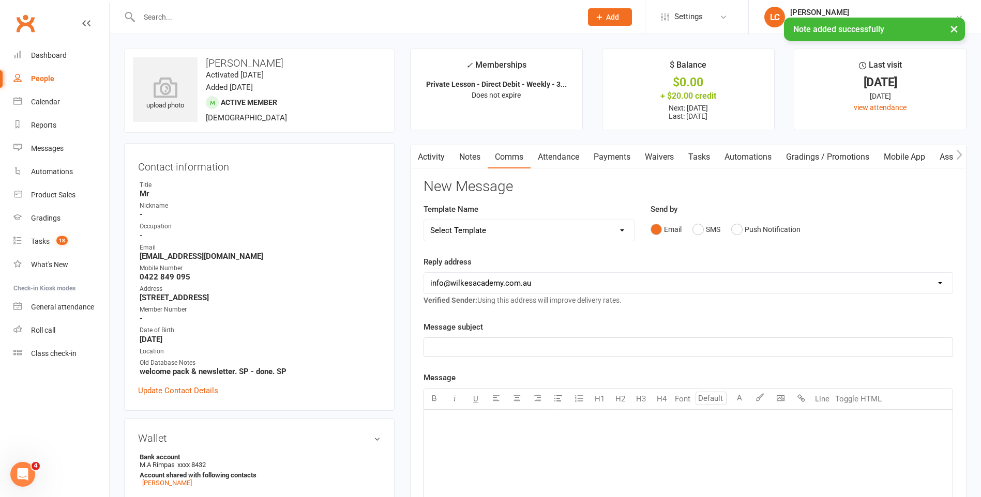
click at [587, 226] on select "Select Template [Email] Birthday Party Enquiry [Email] [DEMOGRAPHIC_DATA] Gradi…" at bounding box center [529, 230] width 210 height 21
click at [542, 240] on select "Select Template [Email] Birthday Party Enquiry [Email] [DEMOGRAPHIC_DATA] Gradi…" at bounding box center [529, 230] width 210 height 21
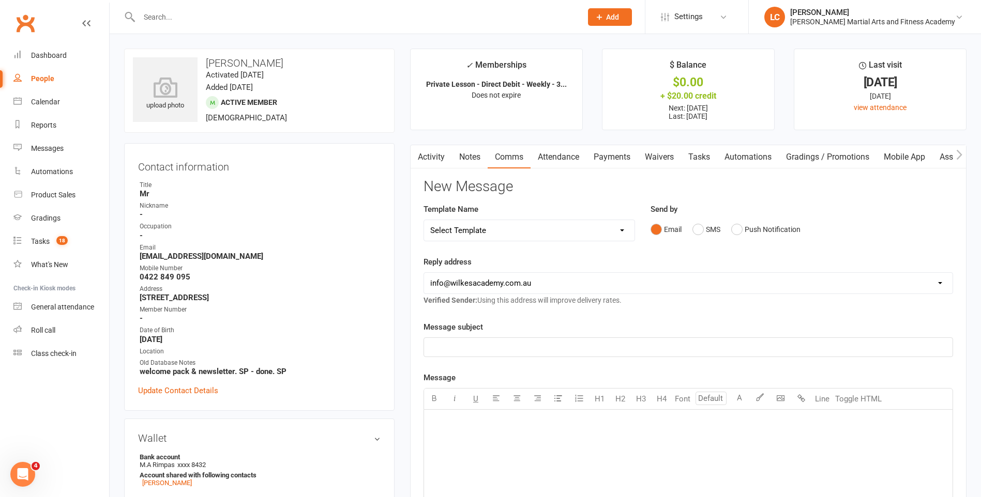
select select "40"
click at [424, 220] on select "Select Template [Email] Birthday Party Enquiry [Email] [DEMOGRAPHIC_DATA] Gradi…" at bounding box center [529, 230] width 210 height 21
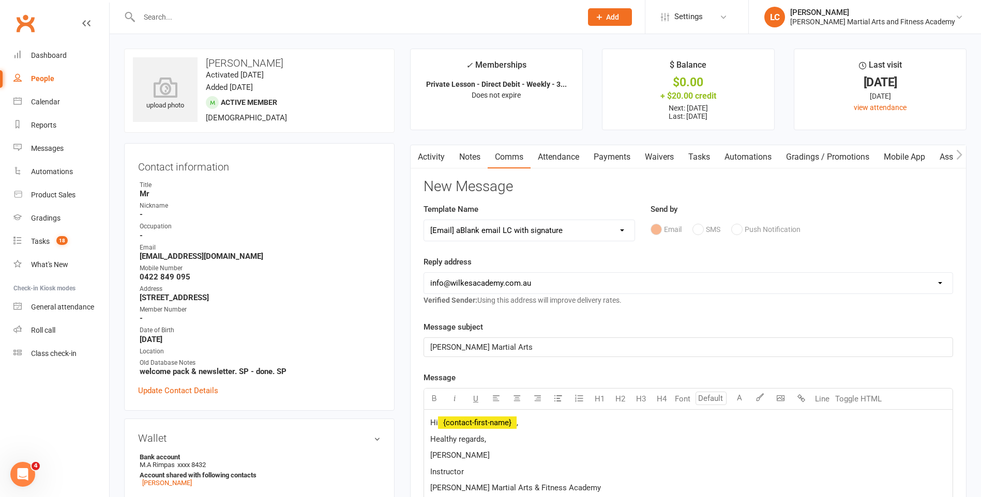
click at [537, 419] on p "Hi ﻿ {contact-first-name} ," at bounding box center [688, 423] width 516 height 12
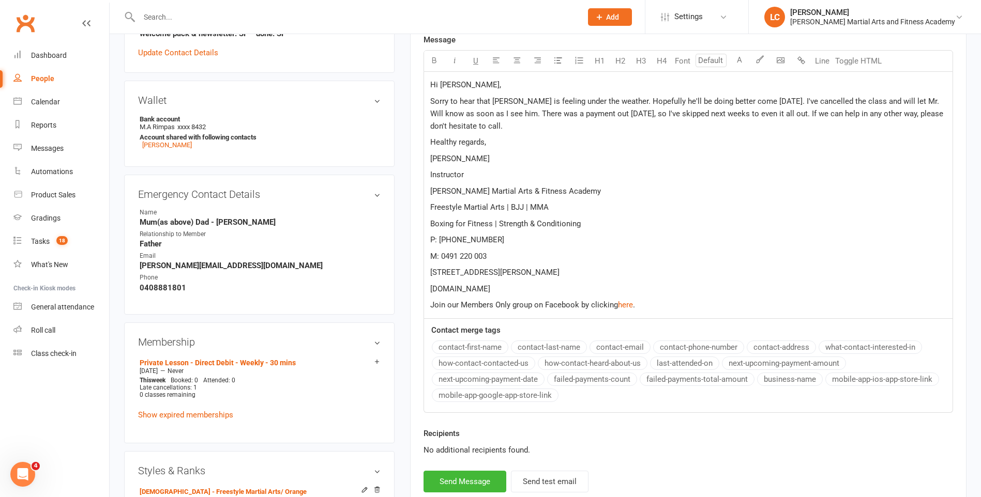
scroll to position [258, 0]
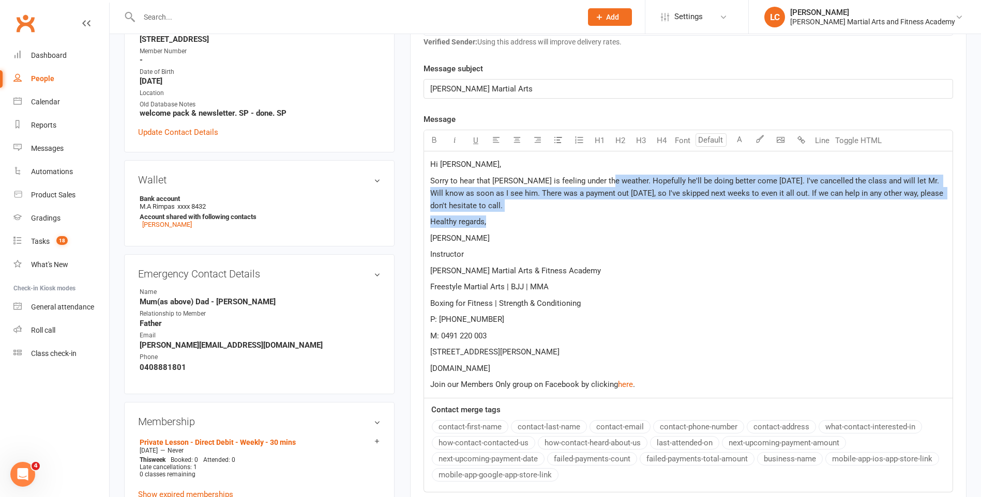
drag, startPoint x: 639, startPoint y: 205, endPoint x: 672, endPoint y: 225, distance: 38.7
click at [672, 225] on div "Hi Michelle, Sorry to hear that James is feeling under the weather. Hopefully h…" at bounding box center [688, 274] width 528 height 247
click at [552, 226] on p "Healthy regards," at bounding box center [688, 222] width 516 height 12
click at [474, 216] on p "Healthy regards," at bounding box center [688, 222] width 516 height 12
drag, startPoint x: 472, startPoint y: 209, endPoint x: 417, endPoint y: 163, distance: 71.9
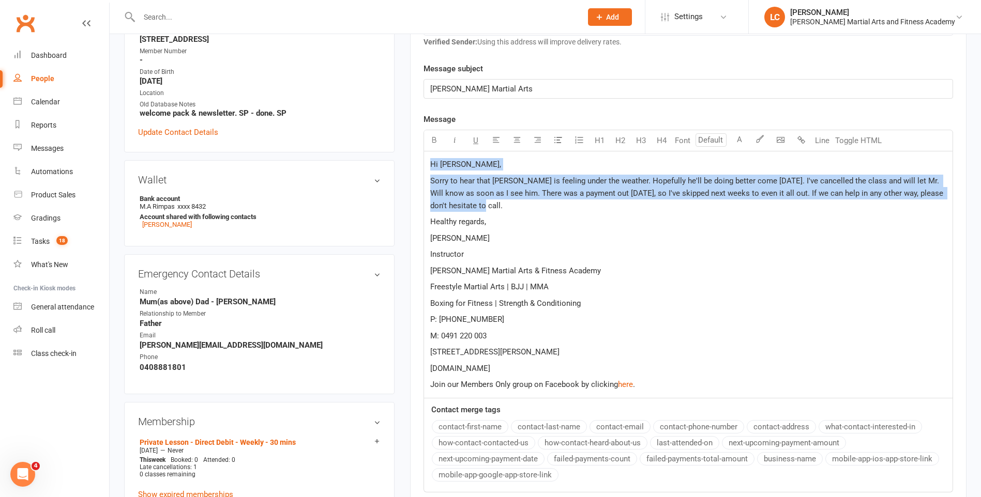
click at [417, 163] on div "Activity Notes Comms Attendance Payments Waivers Tasks Automations Gradings / P…" at bounding box center [688, 237] width 556 height 702
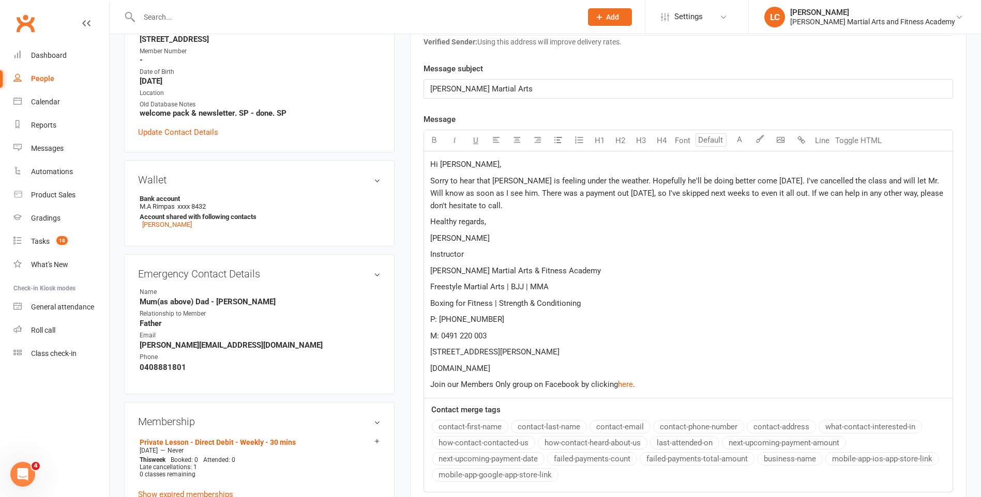
click at [623, 224] on p "Healthy regards," at bounding box center [688, 222] width 516 height 12
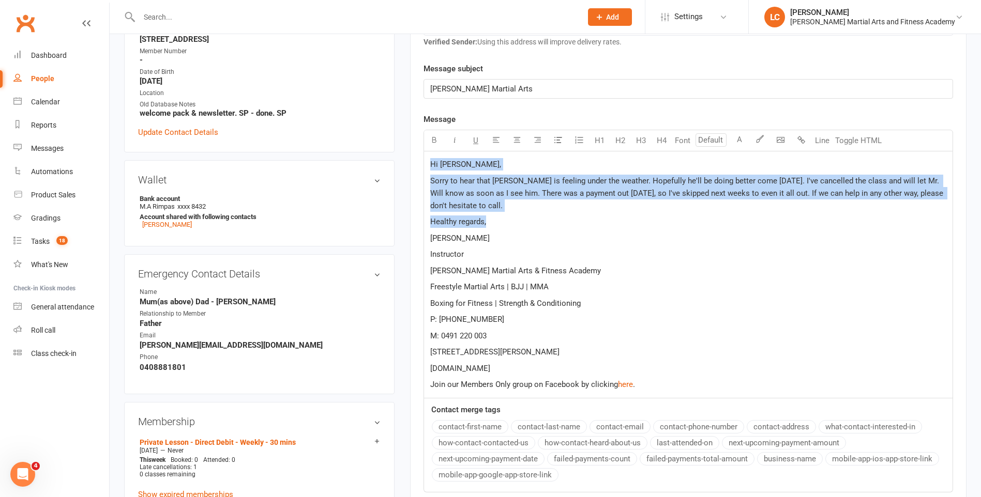
drag, startPoint x: 517, startPoint y: 218, endPoint x: 421, endPoint y: 159, distance: 112.8
click at [421, 159] on div "Activity Notes Comms Attendance Payments Waivers Tasks Automations Gradings / P…" at bounding box center [688, 237] width 556 height 702
click at [641, 217] on p "Healthy regards," at bounding box center [688, 222] width 516 height 12
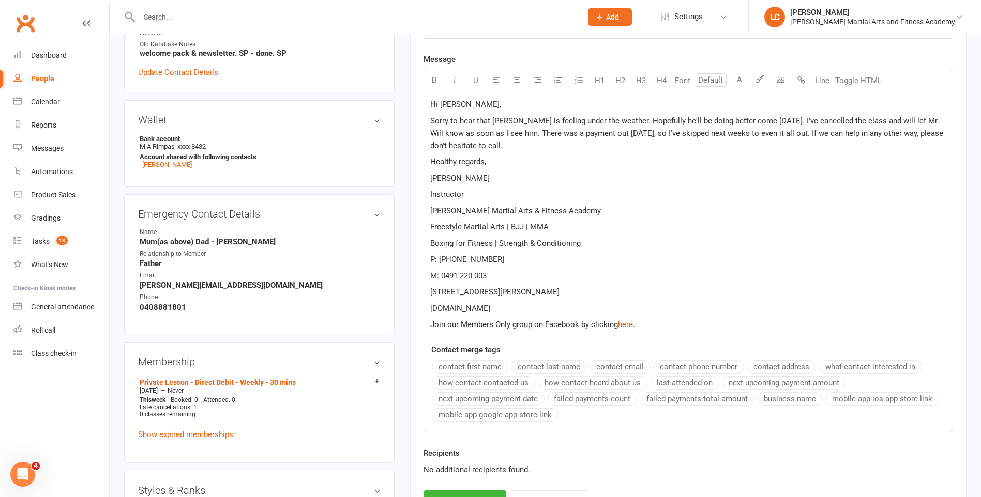
scroll to position [414, 0]
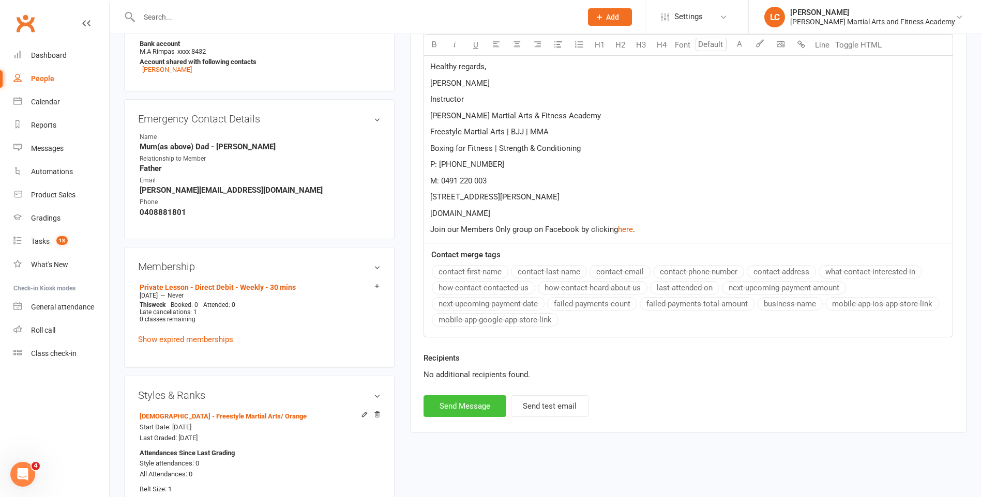
click at [482, 412] on button "Send Message" at bounding box center [464, 406] width 83 height 22
select select
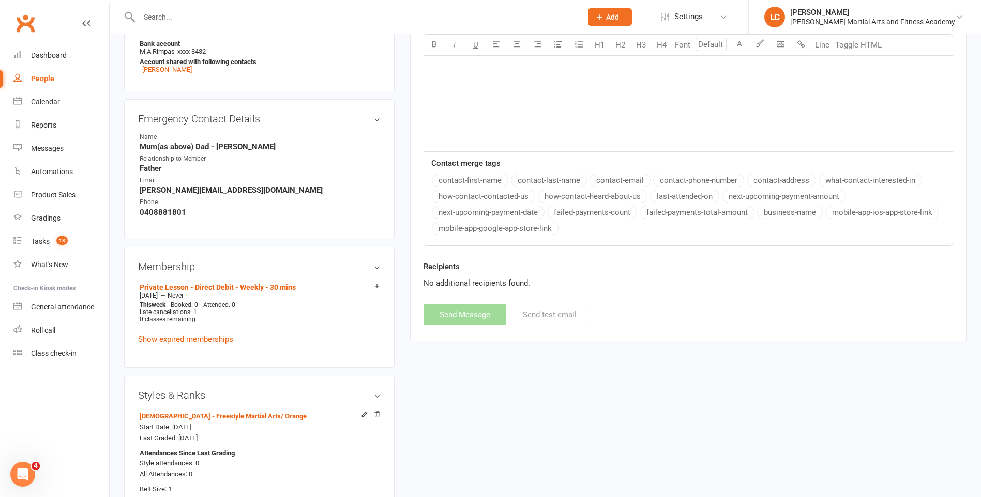
click at [228, 16] on input "text" at bounding box center [355, 17] width 438 height 14
paste input "Nadia Robinbson <nadiarovedatti@icloud.com>"
drag, startPoint x: 201, startPoint y: 18, endPoint x: 45, endPoint y: 22, distance: 155.7
click at [289, 14] on input "nadiarovedatti@icloud.com>" at bounding box center [355, 17] width 438 height 14
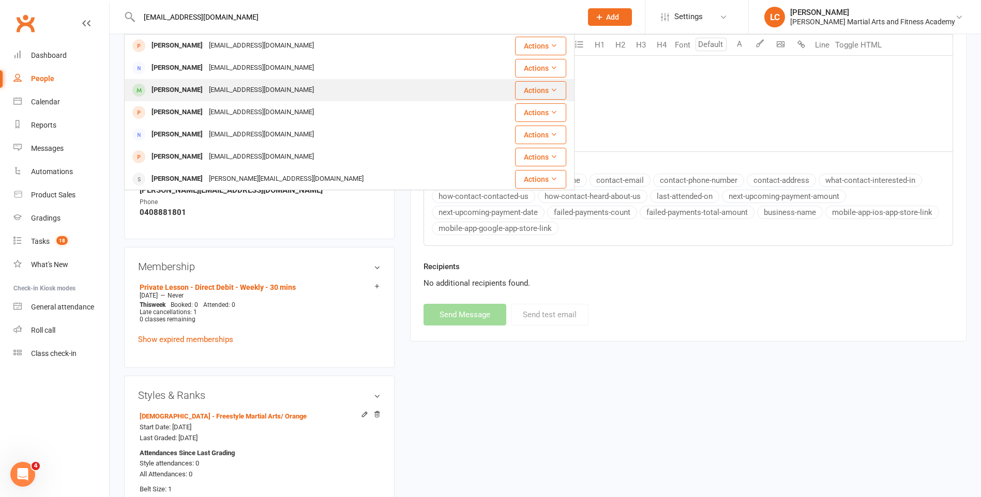
type input "[EMAIL_ADDRESS][DOMAIN_NAME]"
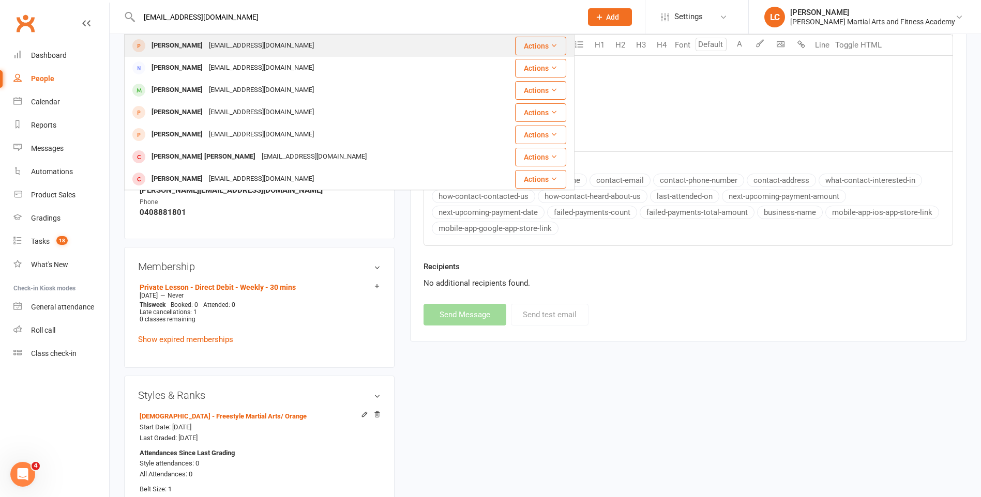
click at [258, 47] on div "[EMAIL_ADDRESS][DOMAIN_NAME]" at bounding box center [261, 45] width 111 height 15
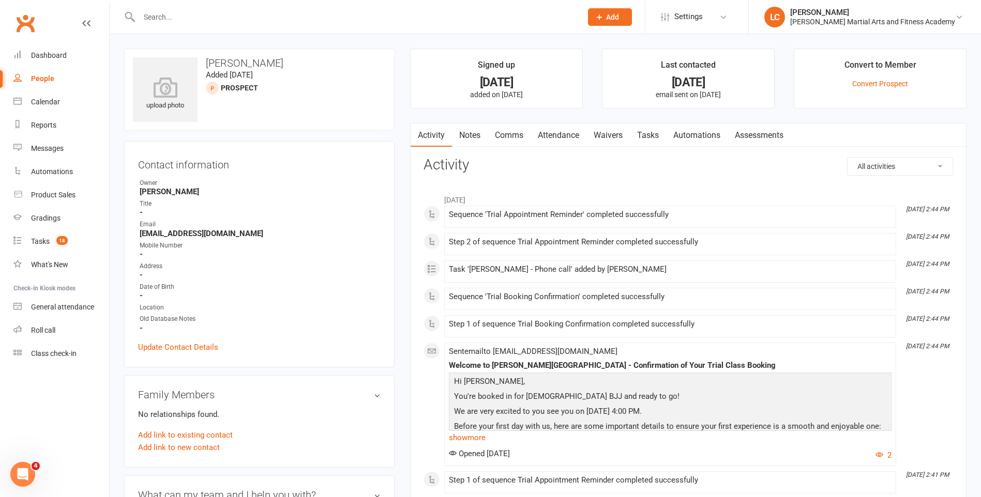
click at [242, 16] on input "text" at bounding box center [355, 17] width 438 height 14
paste input "Nadia Robinbson <nadiarovedatti@icloud.com>"
drag, startPoint x: 200, startPoint y: 15, endPoint x: 26, endPoint y: 15, distance: 173.2
click at [26, 3] on header "Nadia Robinbson <nadiarovedatti@icloud.com> Loading... Prospect Member Non-atte…" at bounding box center [490, 3] width 981 height 0
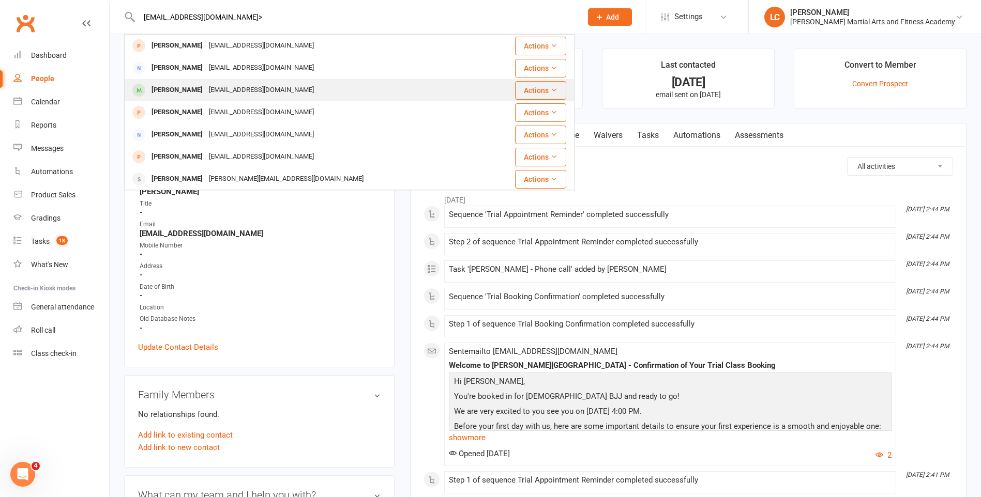
type input "nadiarovedatti@icloud.com>"
click at [254, 95] on div "Nadiarobinson44@hotmail.com" at bounding box center [261, 90] width 111 height 15
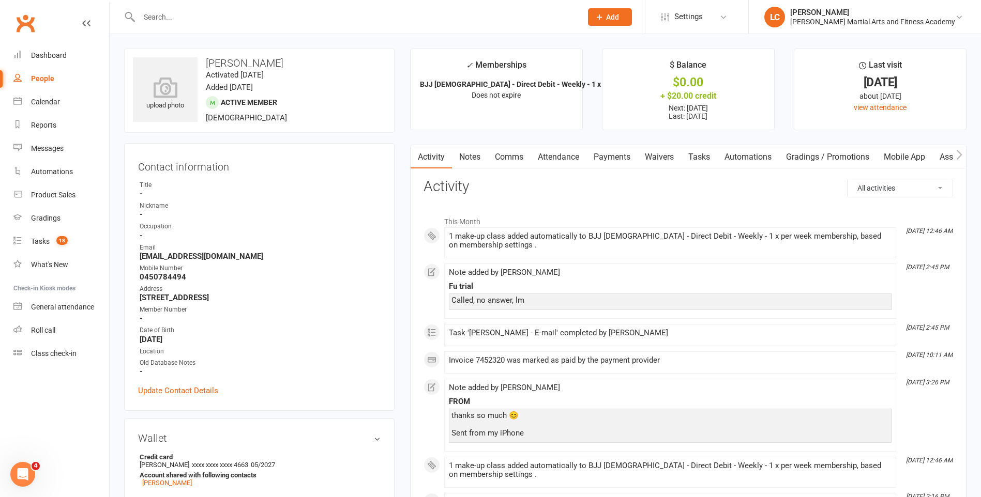
click at [465, 158] on link "Notes" at bounding box center [470, 157] width 36 height 24
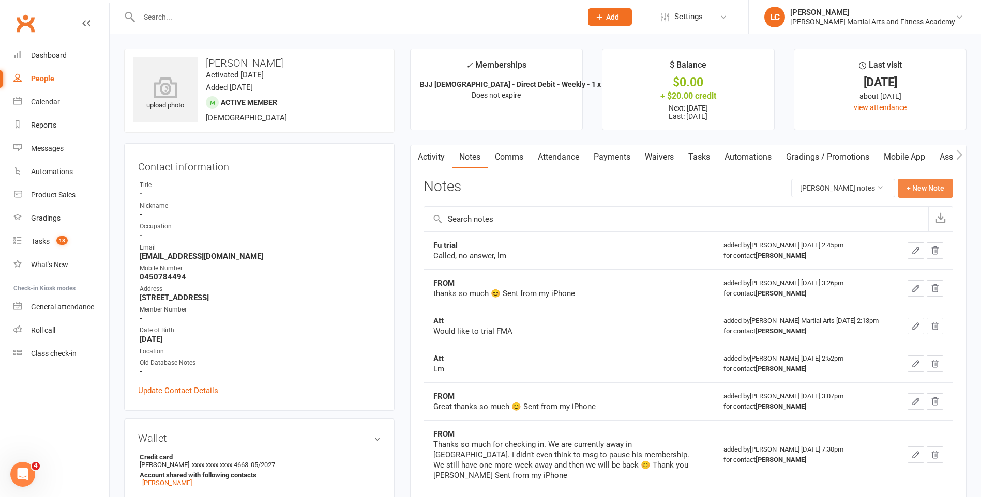
click at [924, 188] on button "+ New Note" at bounding box center [924, 188] width 55 height 19
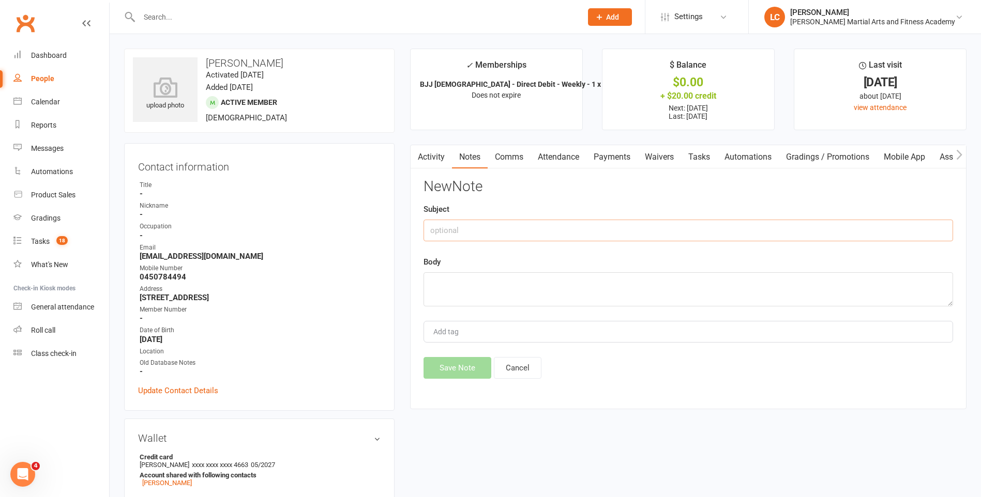
click at [483, 223] on input "text" at bounding box center [687, 231] width 529 height 22
type input "FROM"
click at [480, 275] on textarea at bounding box center [687, 289] width 529 height 34
paste textarea "hello can i swap lucas from BJJ to FMA on tuesdays at 4pm thank you nadia Sent …"
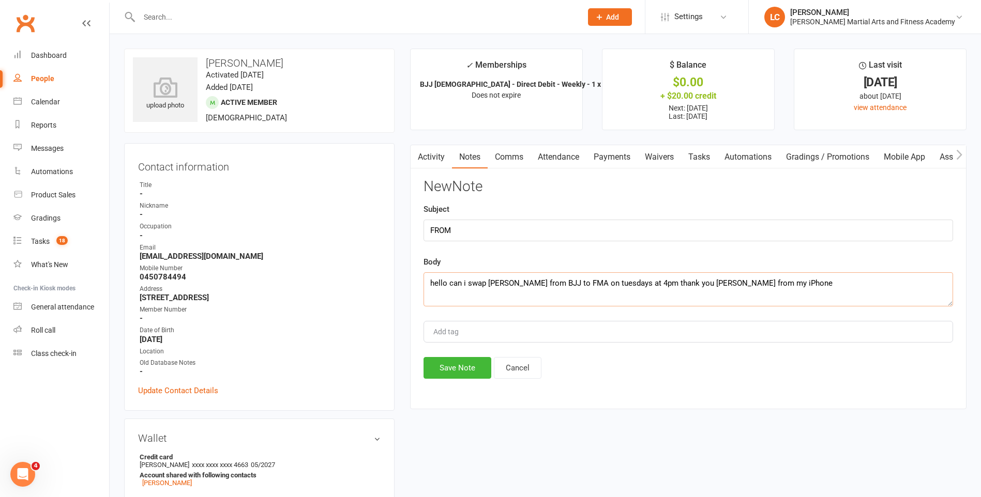
type textarea "hello can i swap lucas from BJJ to FMA on tuesdays at 4pm thank you nadia Sent …"
click at [448, 380] on div "Activity Notes Comms Attendance Payments Waivers Tasks Automations Gradings / P…" at bounding box center [688, 277] width 556 height 265
click at [465, 378] on button "Save Note" at bounding box center [457, 368] width 68 height 22
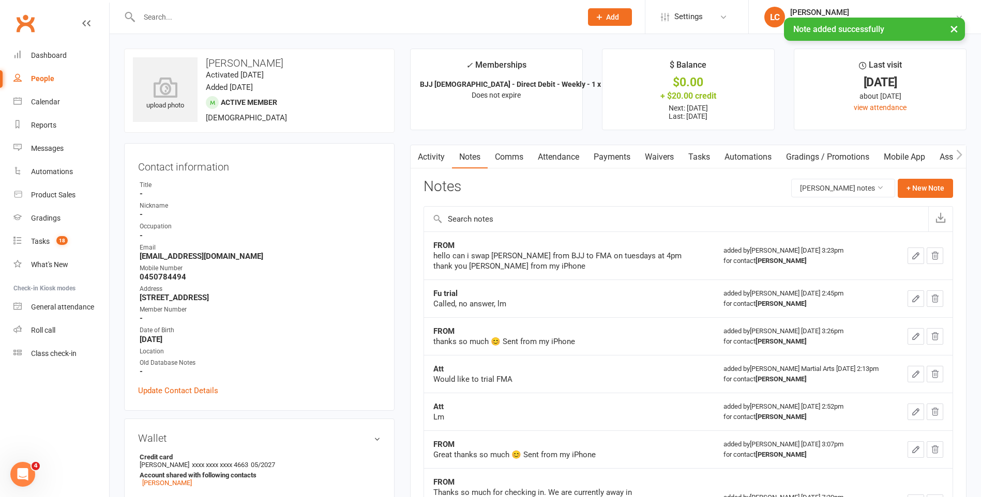
click at [529, 151] on link "Comms" at bounding box center [508, 157] width 43 height 24
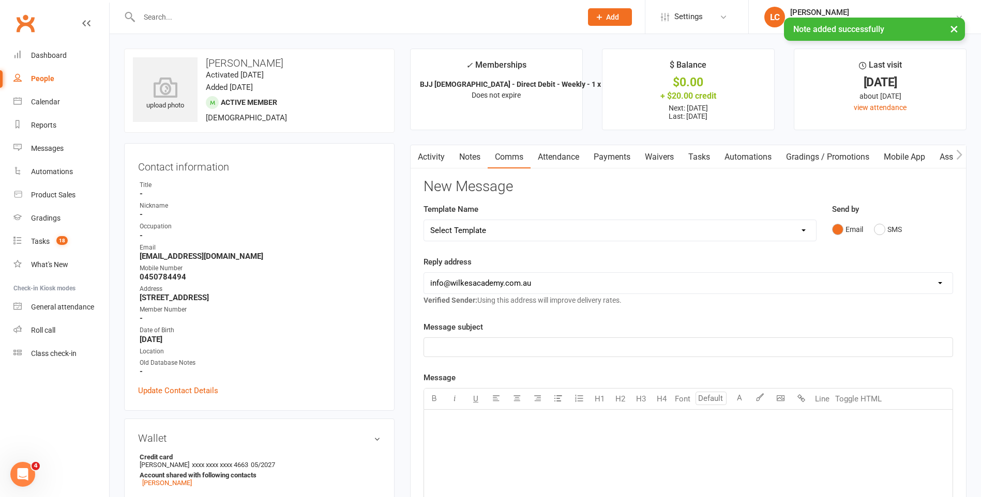
click at [505, 217] on div "Template Name Select Template [Email] Birthday Party Enquiry [Email] [DEMOGRAPH…" at bounding box center [619, 222] width 393 height 38
click at [512, 232] on select "Select Template [Email] Birthday Party Enquiry [Email] [DEMOGRAPHIC_DATA] Gradi…" at bounding box center [620, 230] width 392 height 21
select select "40"
click at [424, 220] on select "Select Template [Email] Birthday Party Enquiry [Email] [DEMOGRAPHIC_DATA] Gradi…" at bounding box center [620, 230] width 392 height 21
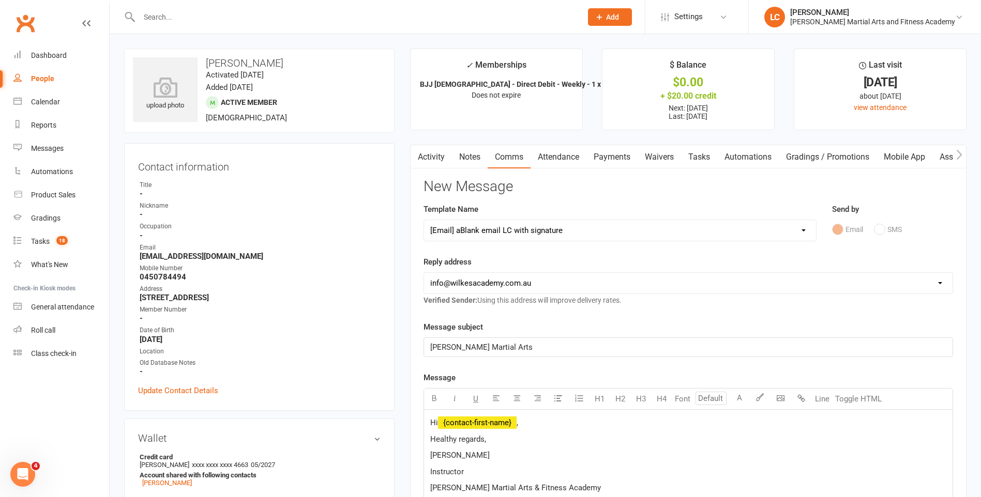
click at [533, 426] on p "Hi ﻿ {contact-first-name} ," at bounding box center [688, 423] width 516 height 12
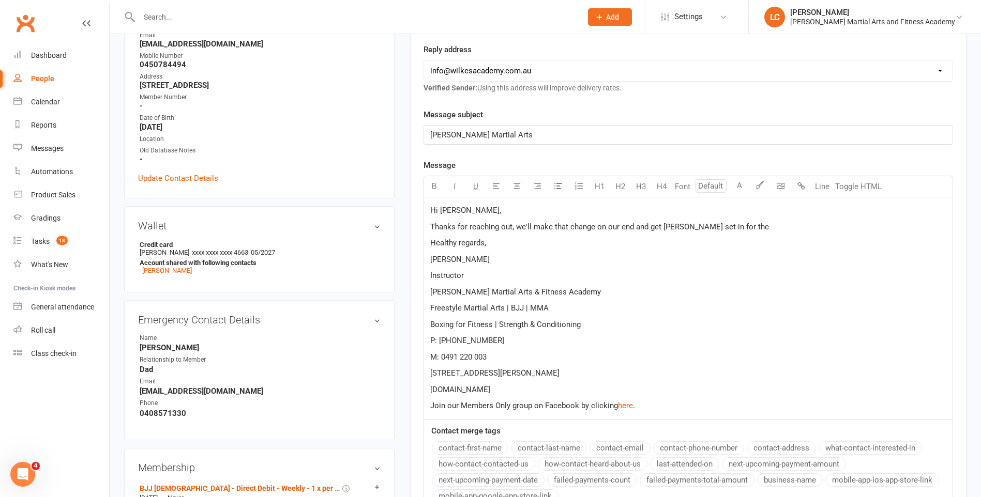
scroll to position [207, 0]
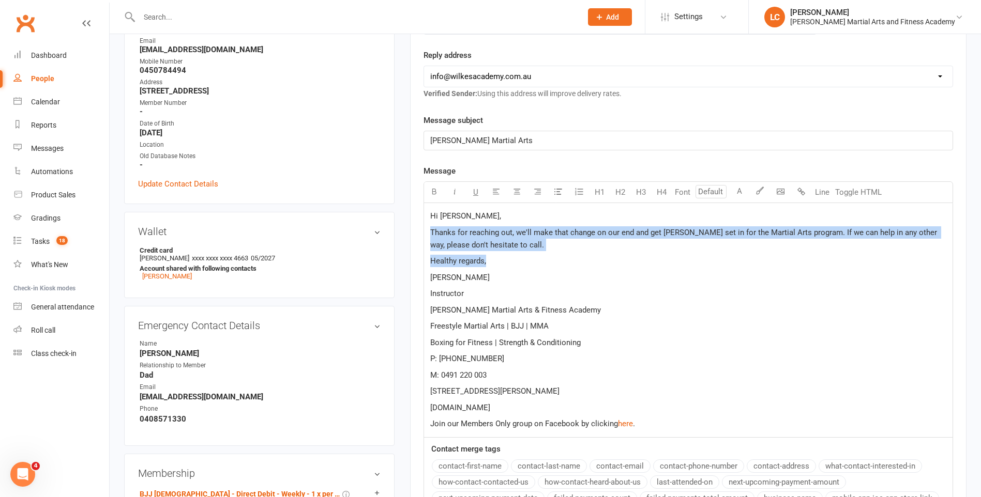
drag, startPoint x: 427, startPoint y: 230, endPoint x: 598, endPoint y: 245, distance: 171.3
click at [570, 258] on div "Hi Nadia, Thanks for reaching out, we'll make that change on our end and get Lu…" at bounding box center [688, 320] width 528 height 234
click at [611, 243] on p "Thanks for reaching out, we'll make that change on our end and get Lucas set in…" at bounding box center [688, 238] width 516 height 25
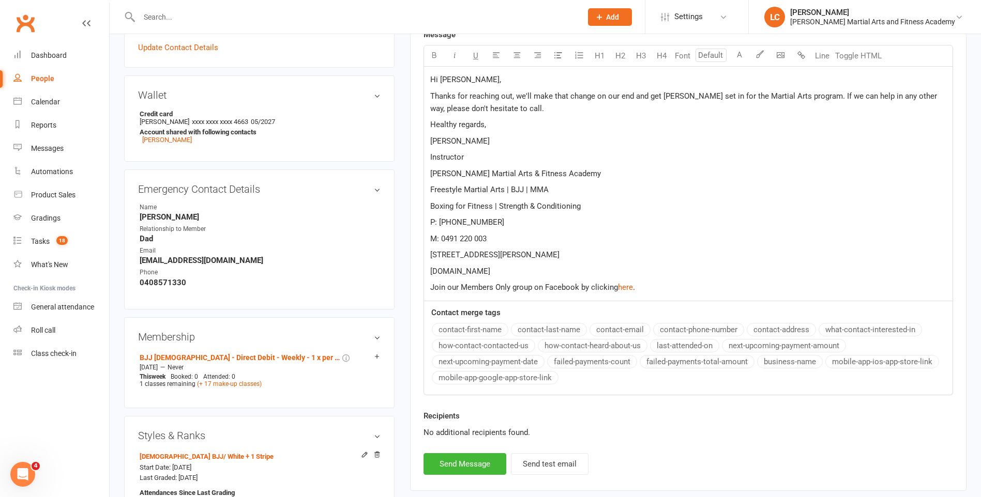
scroll to position [362, 0]
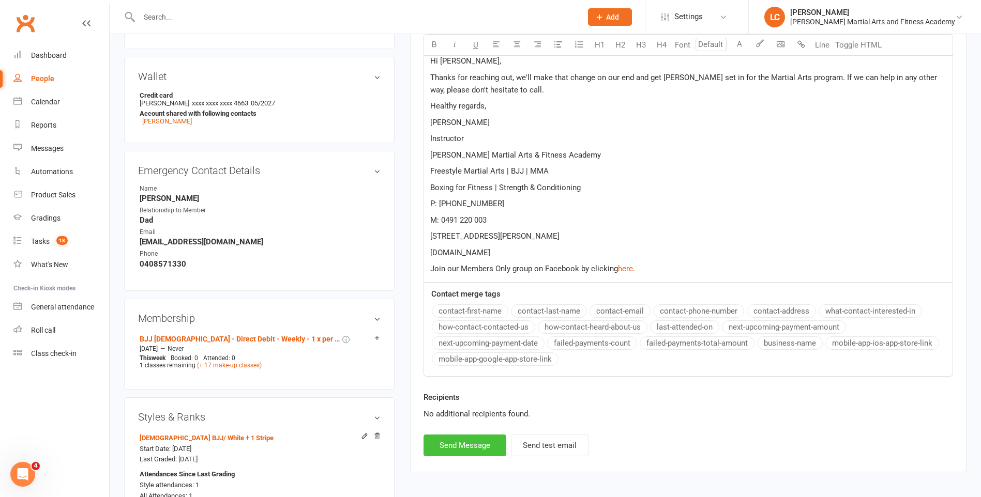
click at [466, 443] on button "Send Message" at bounding box center [464, 446] width 83 height 22
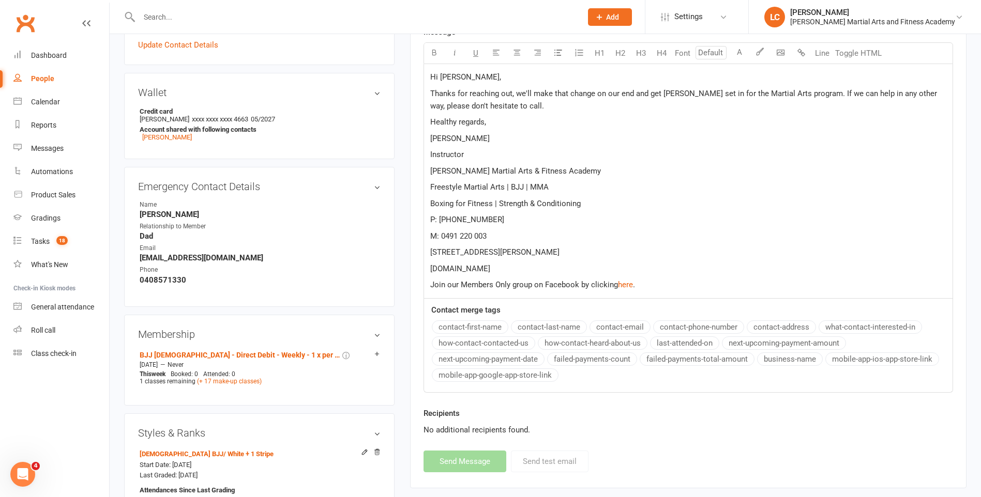
scroll to position [43, 0]
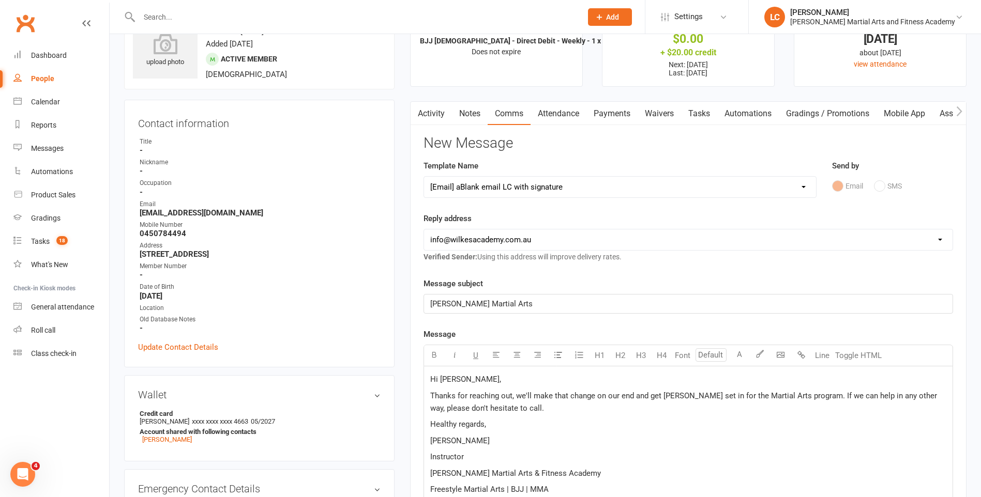
select select
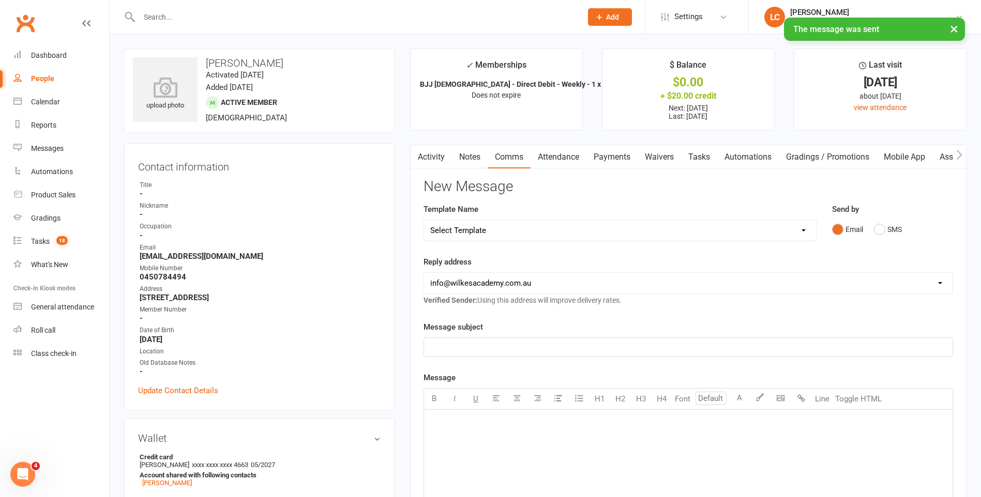
click at [696, 153] on link "Tasks" at bounding box center [699, 157] width 36 height 24
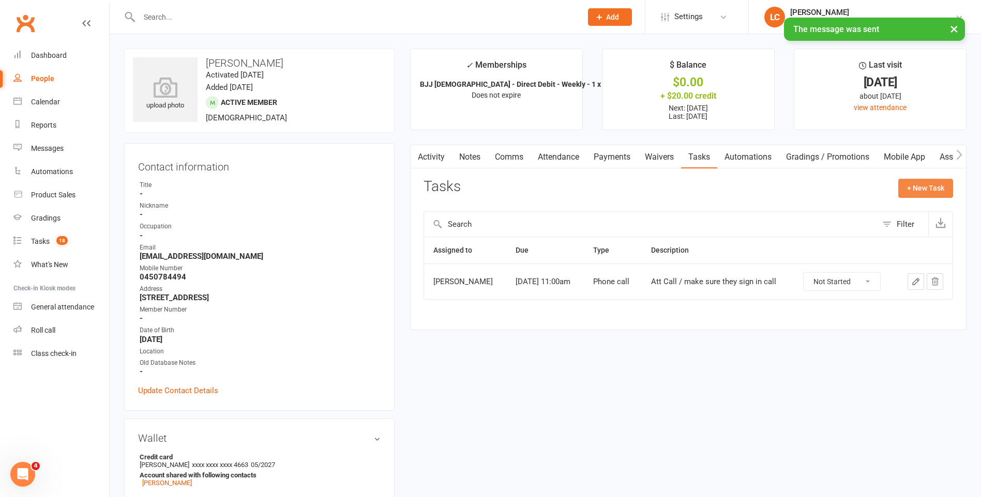
click at [941, 182] on button "+ New Task" at bounding box center [925, 188] width 55 height 19
select select "47778"
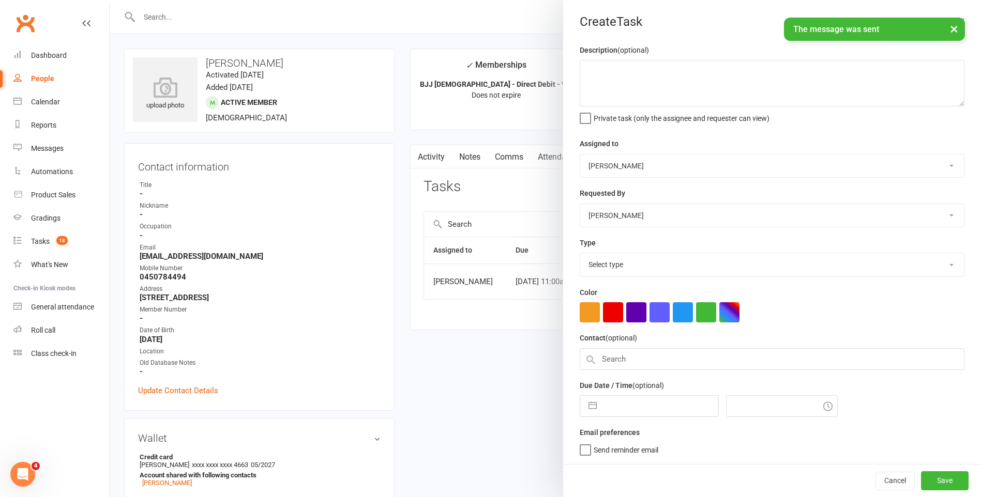
click at [589, 165] on select "Stephen Erceg Robert Wilsnach David Wilkes Kiam Padamsey Matthew Erceg Leo Gome…" at bounding box center [772, 166] width 384 height 23
select select "47660"
click at [580, 155] on select "Stephen Erceg Robert Wilsnach David Wilkes Kiam Padamsey Matthew Erceg Leo Gome…" at bounding box center [772, 166] width 384 height 23
click at [620, 66] on textarea at bounding box center [772, 83] width 385 height 47
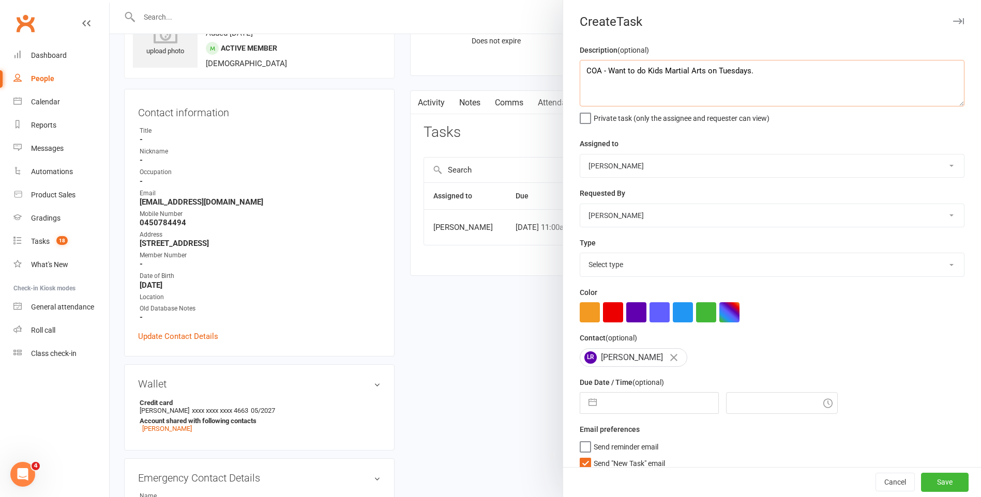
scroll to position [52, 0]
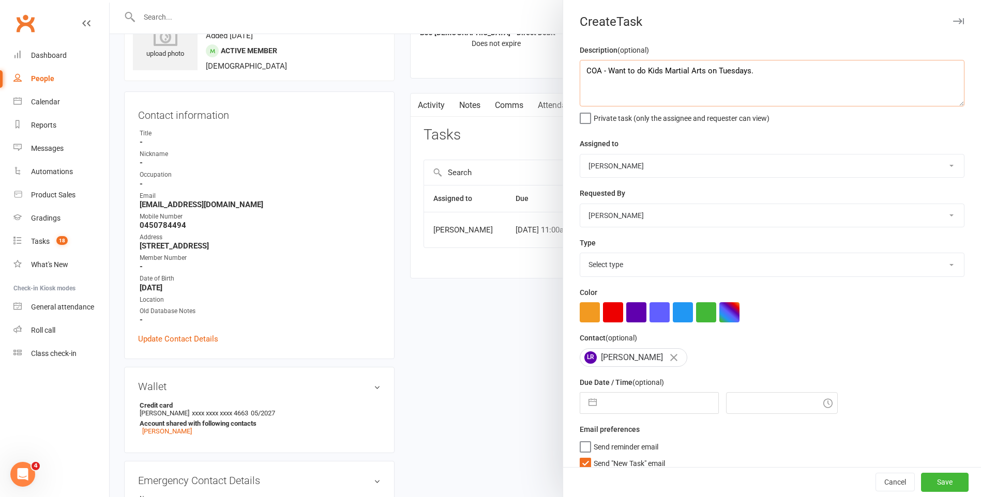
type textarea "COA - Want to do Kids Martial Arts on Tuesdays."
click at [619, 260] on select "Select type E-mail General task Meeting Phone call Sett in calls Add new task t…" at bounding box center [772, 264] width 384 height 23
select select "25648"
click at [580, 255] on select "Select type E-mail General task Meeting Phone call Sett in calls Add new task t…" at bounding box center [772, 264] width 384 height 23
click at [580, 465] on label "Send "New Task" email" at bounding box center [622, 461] width 85 height 10
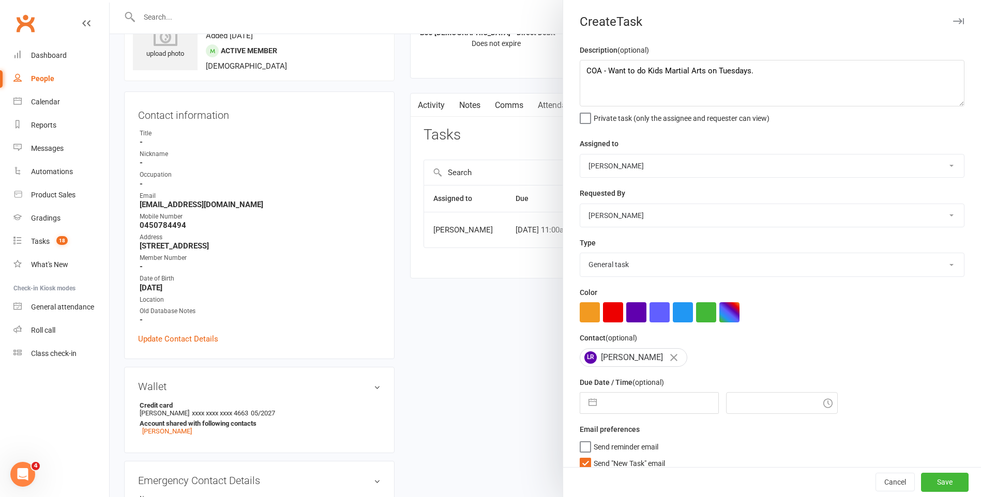
click at [580, 456] on input "Send "New Task" email" at bounding box center [622, 456] width 85 height 0
click at [628, 405] on input "text" at bounding box center [660, 403] width 116 height 21
select select "6"
select select "2025"
select select "7"
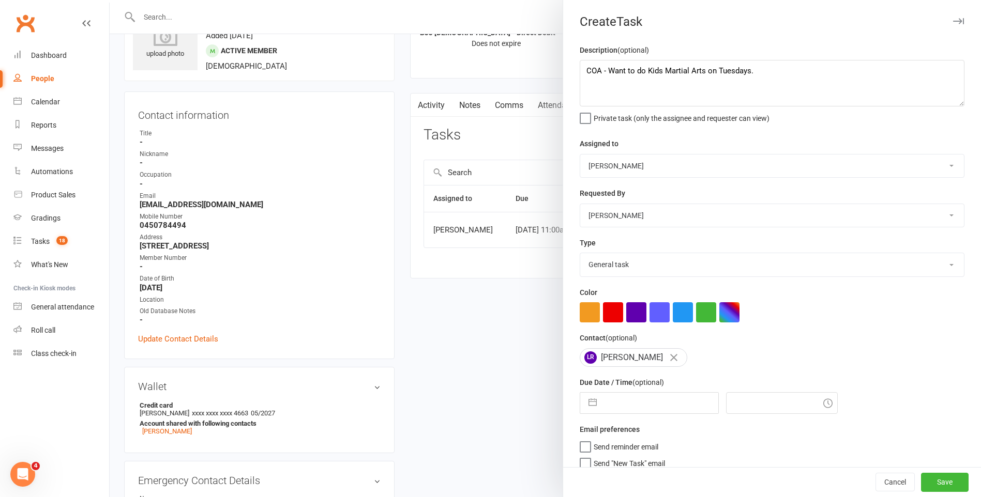
select select "2025"
select select "8"
select select "2025"
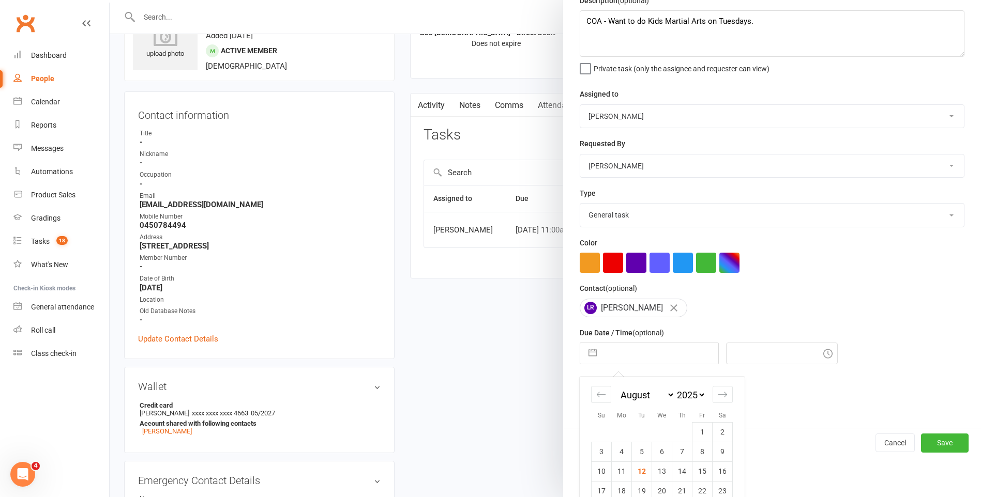
scroll to position [109, 0]
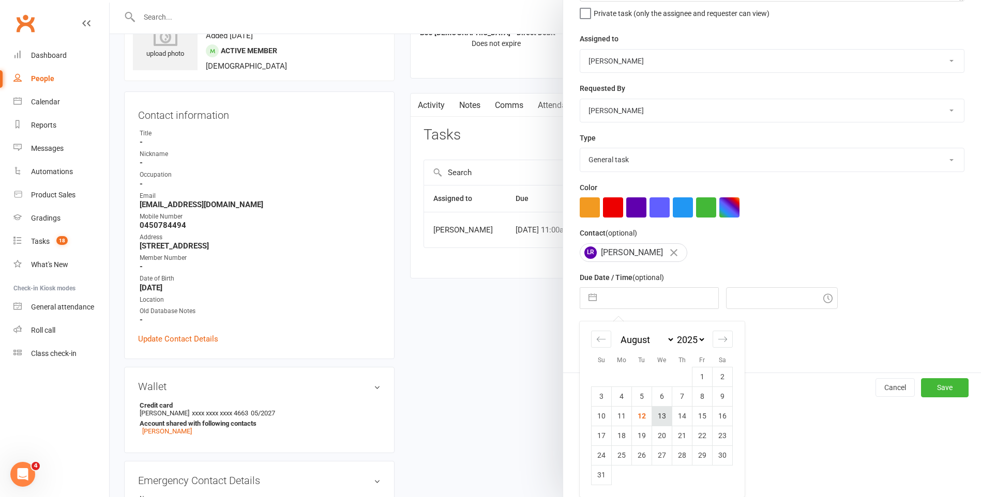
click at [652, 417] on td "13" at bounding box center [662, 416] width 20 height 20
type input "[DATE]"
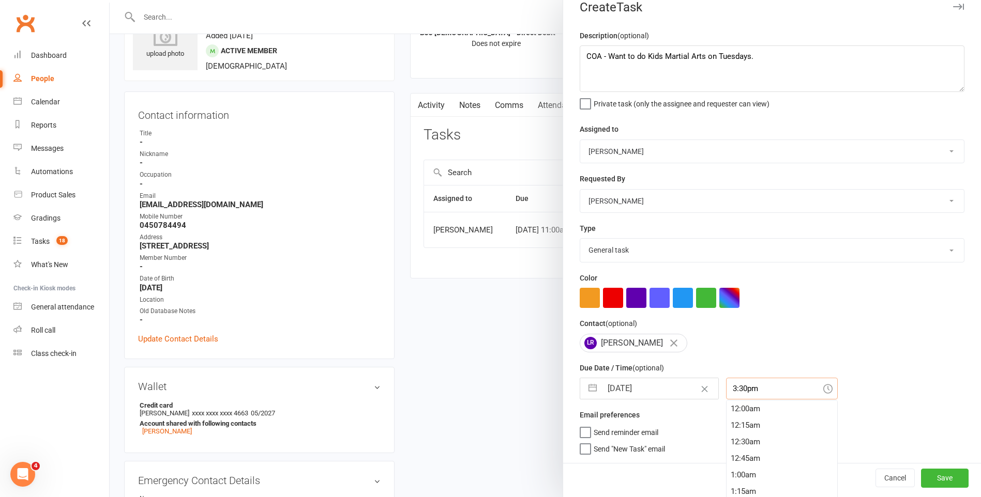
click at [757, 400] on div "3:30pm 12:00am 12:15am 12:30am 12:45am 1:00am 1:15am 1:30am 1:45am 2:00am 2:15a…" at bounding box center [782, 389] width 112 height 22
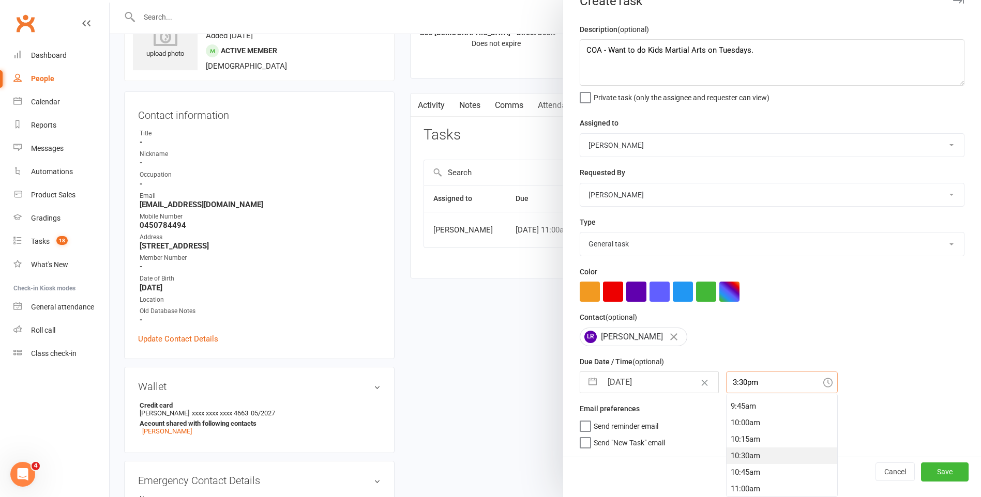
scroll to position [596, 0]
click at [759, 412] on div "9:15am" at bounding box center [781, 419] width 111 height 17
type input "9:15am"
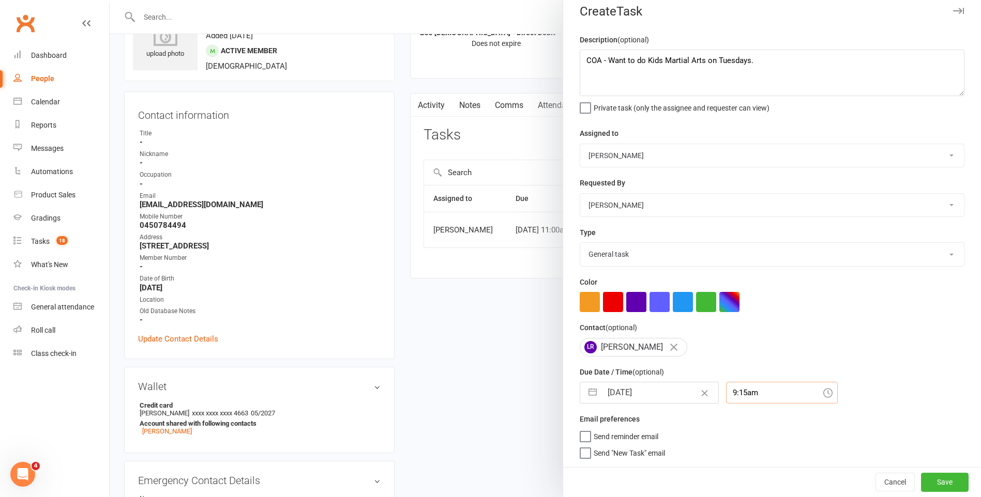
scroll to position [14, 0]
click at [944, 484] on button "Save" at bounding box center [945, 482] width 48 height 19
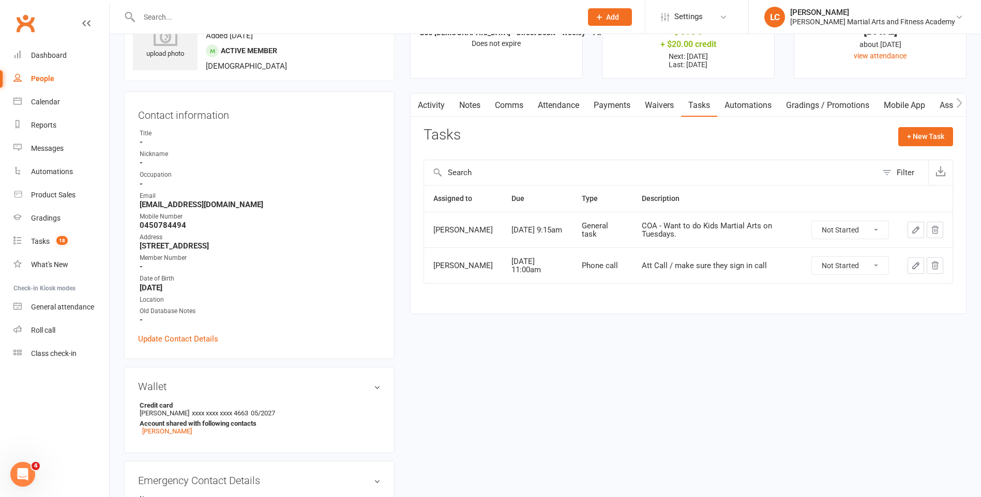
click at [193, 16] on input "text" at bounding box center [355, 17] width 438 height 14
paste input "Ruosi Zhang <ruosiz@hotmail.com>"
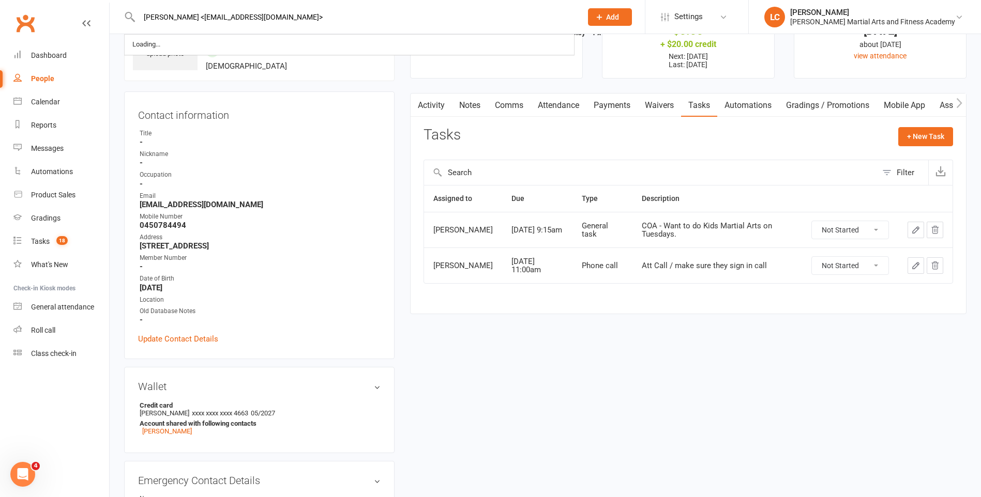
drag, startPoint x: 188, startPoint y: 17, endPoint x: 25, endPoint y: 28, distance: 163.2
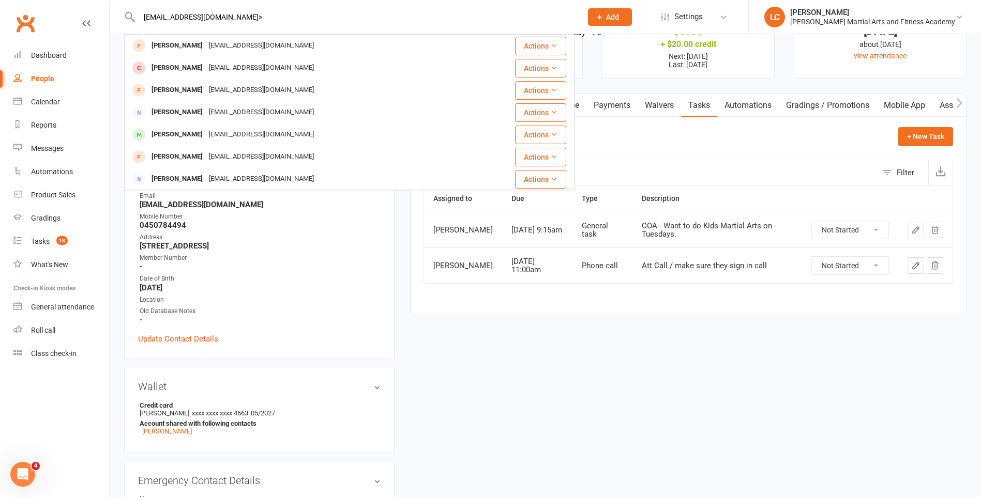
click at [233, 13] on input "ruosiz@hotmail.com>" at bounding box center [355, 17] width 438 height 14
type input "ruosiz@hotmail.com"
click at [256, 35] on td "Ruosi Zhang ruosiz@hotmail.com" at bounding box center [306, 46] width 362 height 22
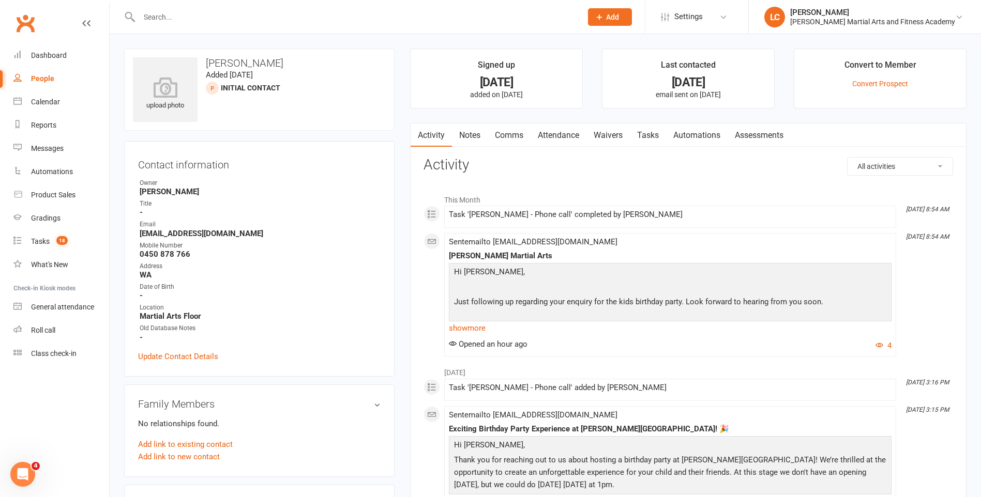
click at [467, 137] on link "Notes" at bounding box center [470, 136] width 36 height 24
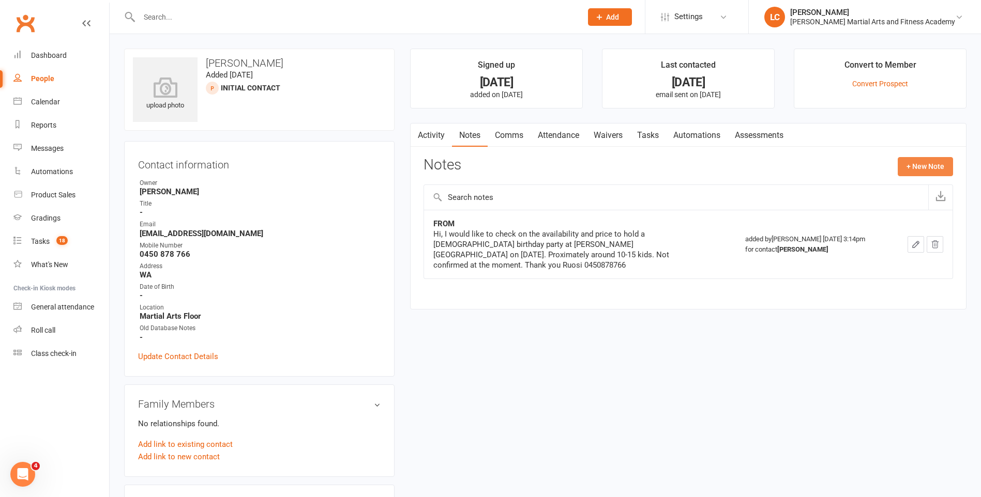
click at [940, 166] on button "+ New Note" at bounding box center [924, 166] width 55 height 19
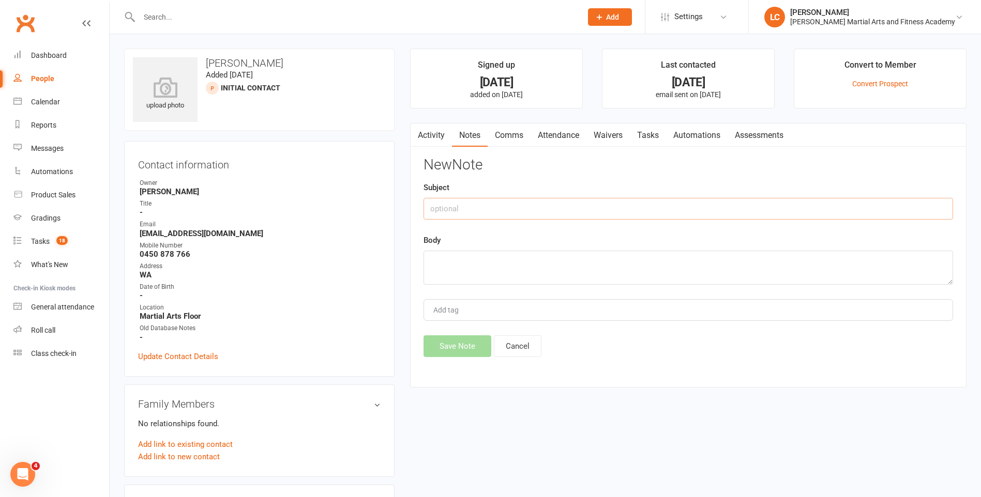
click at [478, 207] on input "text" at bounding box center [687, 209] width 529 height 22
type input "FROM"
click at [489, 260] on textarea at bounding box center [687, 268] width 529 height 34
paste textarea "Hi Jackson, Thanks for your email. Sorry, the available time is not suitable fo…"
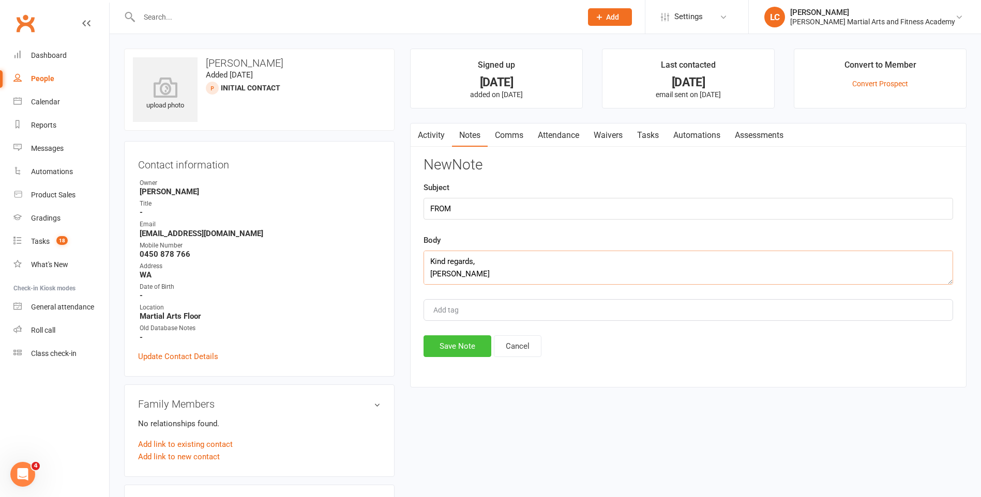
type textarea "Hi Jackson, Thanks for your email. Sorry, the available time is not suitable fo…"
click at [454, 352] on button "Save Note" at bounding box center [457, 347] width 68 height 22
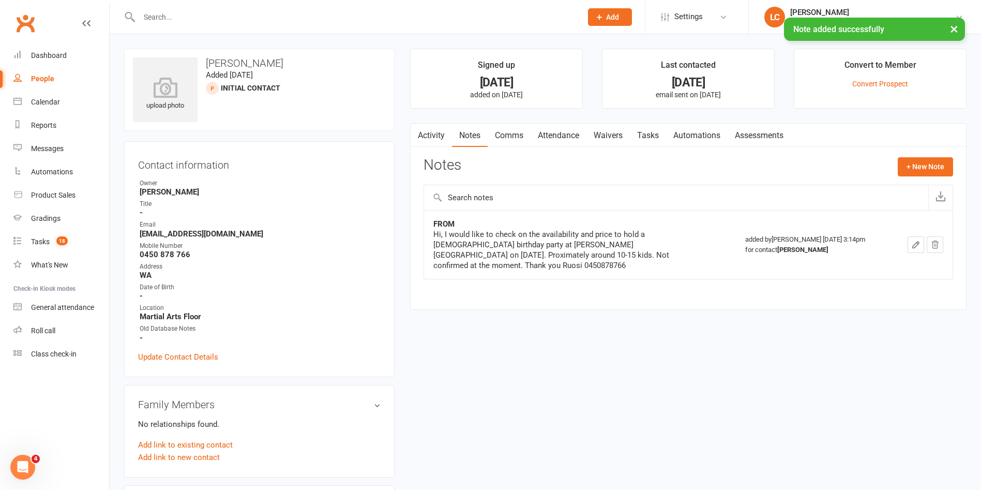
click at [642, 134] on link "Tasks" at bounding box center [648, 136] width 36 height 24
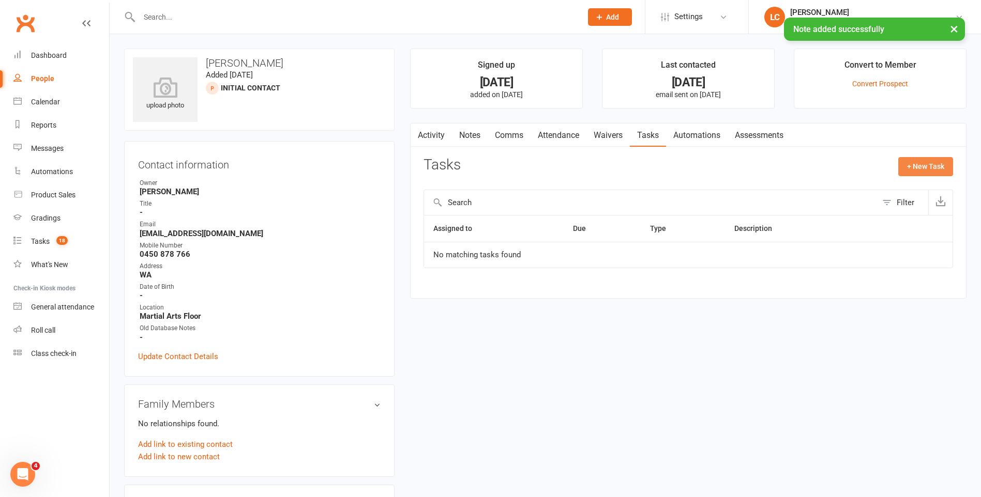
click at [939, 166] on button "+ New Task" at bounding box center [925, 166] width 55 height 19
select select "47778"
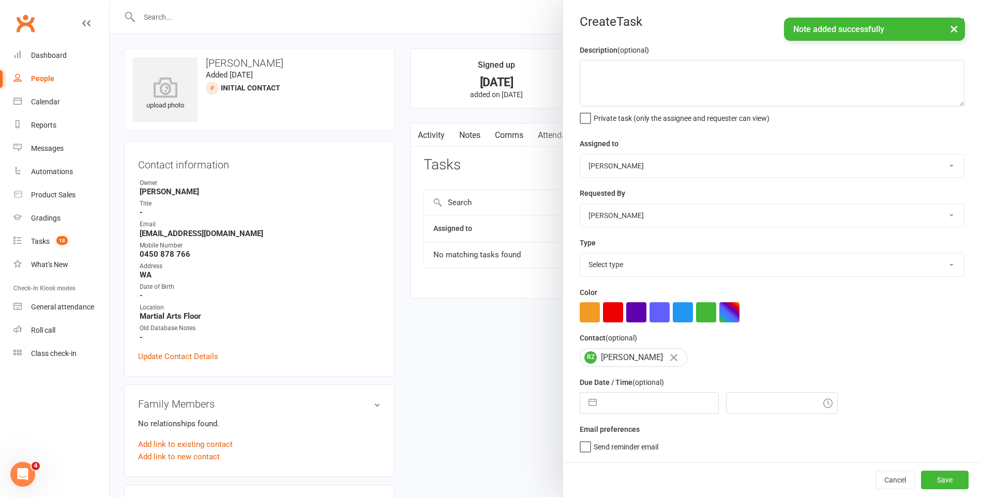
click at [641, 152] on div "Assigned to Stephen Erceg Robert Wilsnach David Wilkes Kiam Padamsey Matthew Er…" at bounding box center [772, 158] width 385 height 40
click at [644, 160] on select "Stephen Erceg Robert Wilsnach David Wilkes Kiam Padamsey Matthew Erceg Leo Gome…" at bounding box center [772, 166] width 384 height 23
select select "47660"
click at [580, 155] on select "Stephen Erceg Robert Wilsnach David Wilkes Kiam Padamsey Matthew Erceg Leo Gome…" at bounding box center [772, 166] width 384 height 23
click at [630, 83] on textarea at bounding box center [772, 83] width 385 height 47
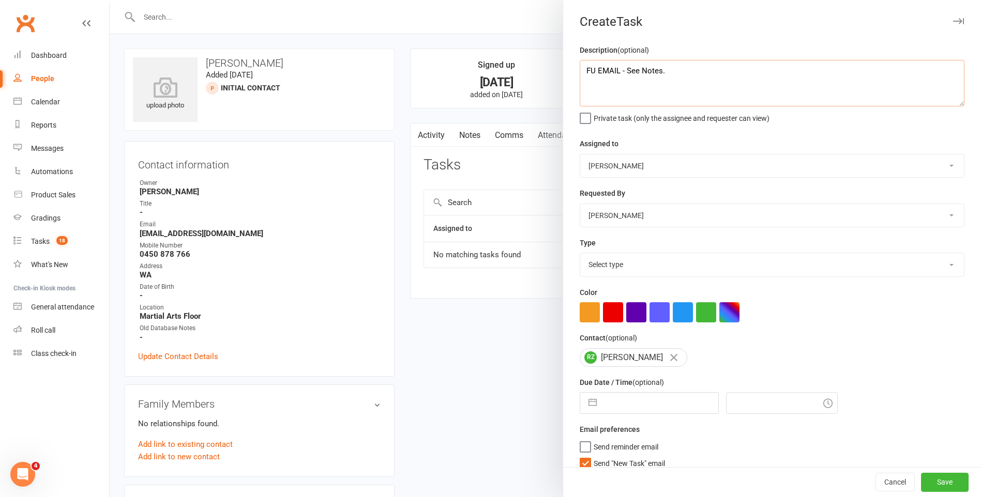
type textarea "FU EMAIL - See Notes."
click at [621, 270] on select "Select type E-mail General task Meeting Phone call Sett in calls Add new task t…" at bounding box center [772, 264] width 384 height 23
select select "25276"
click at [580, 255] on select "Select type E-mail General task Meeting Phone call Sett in calls Add new task t…" at bounding box center [772, 264] width 384 height 23
click at [582, 468] on div "Cancel Save" at bounding box center [772, 482] width 418 height 29
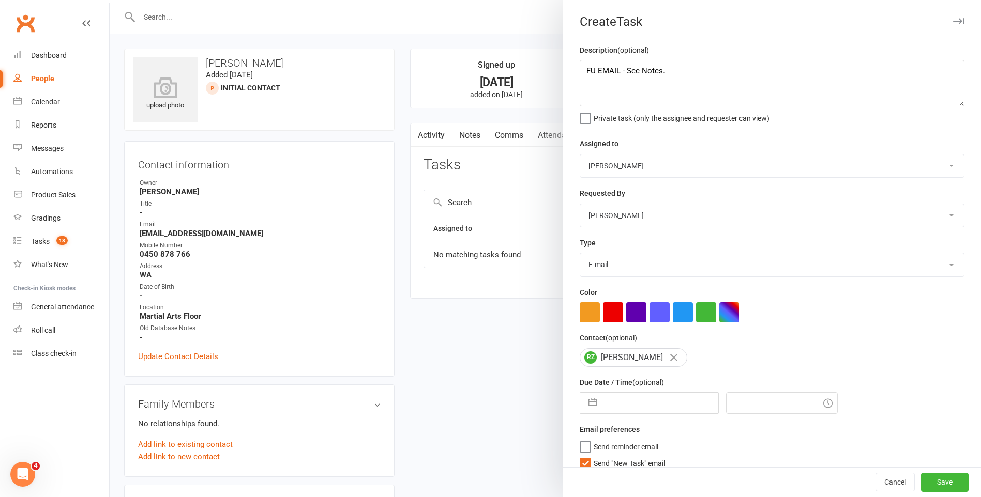
click at [581, 462] on label "Send "New Task" email" at bounding box center [622, 461] width 85 height 10
click at [581, 456] on input "Send "New Task" email" at bounding box center [622, 456] width 85 height 0
click at [623, 419] on div "Description (optional) FU EMAIL - See Notes. Private task (only the assignee an…" at bounding box center [772, 261] width 418 height 434
select select "6"
select select "2025"
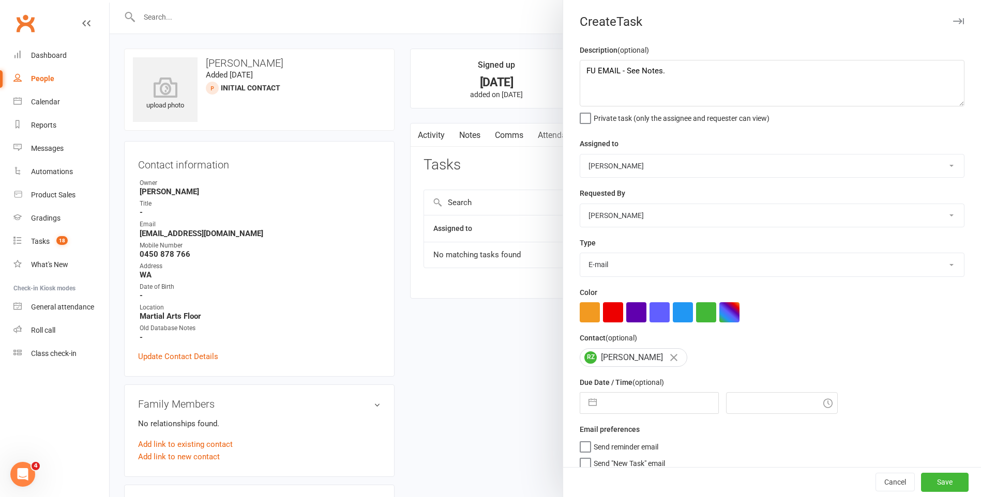
select select "7"
select select "2025"
select select "8"
select select "2025"
click at [633, 398] on input "text" at bounding box center [660, 403] width 116 height 21
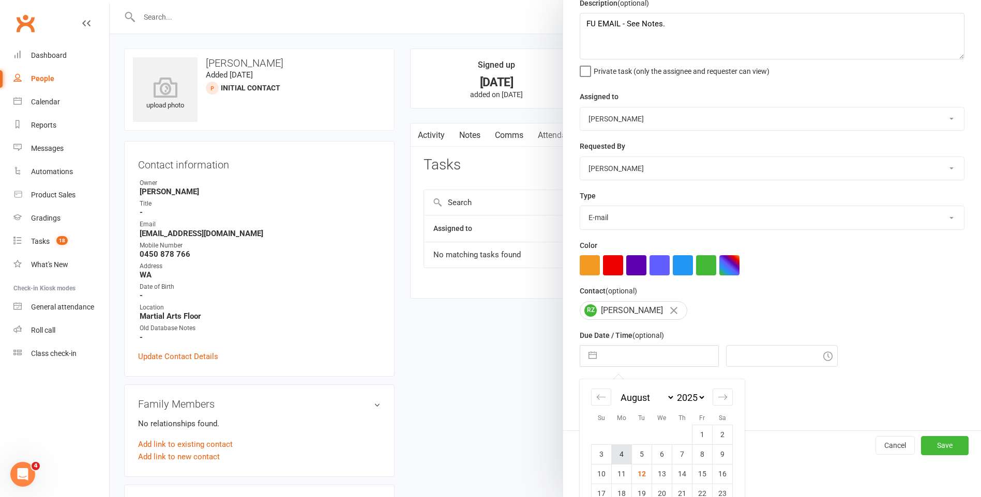
scroll to position [109, 0]
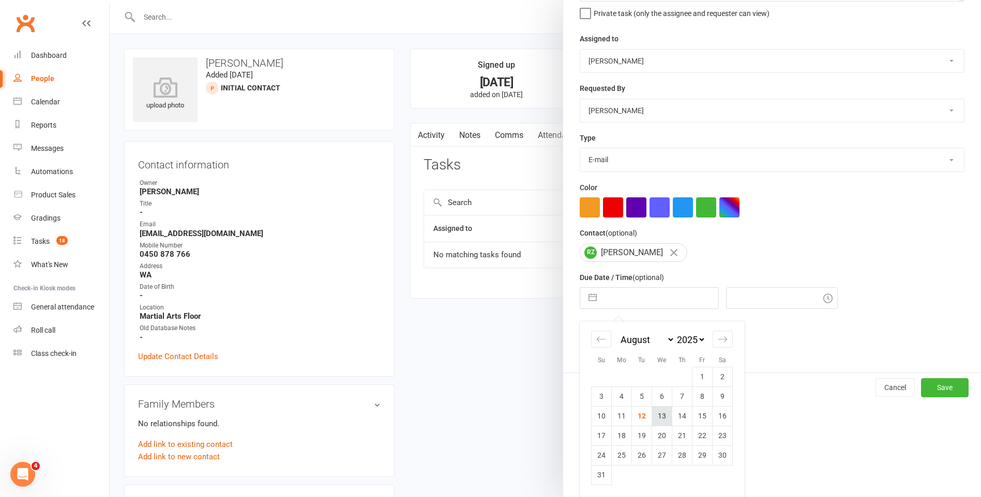
click at [655, 416] on td "13" at bounding box center [662, 416] width 20 height 20
type input "[DATE]"
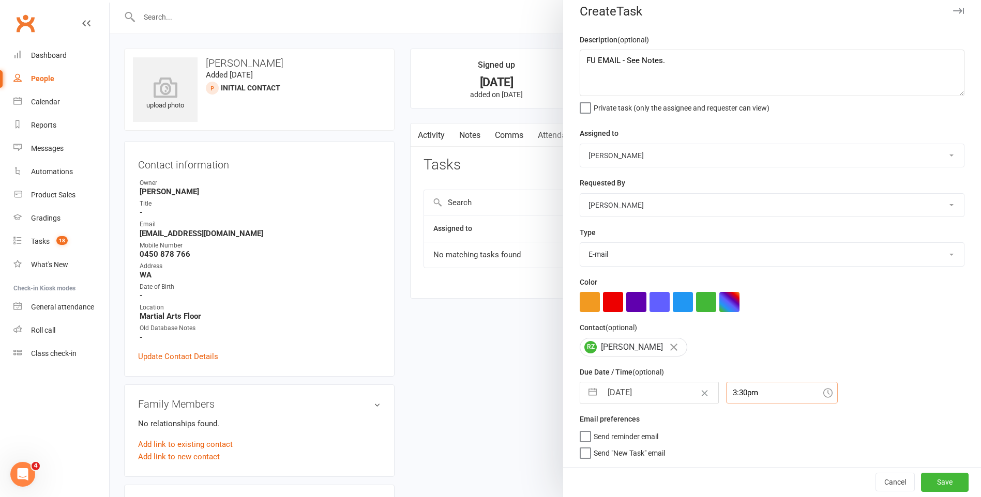
click at [752, 391] on input "3:30pm" at bounding box center [782, 393] width 112 height 22
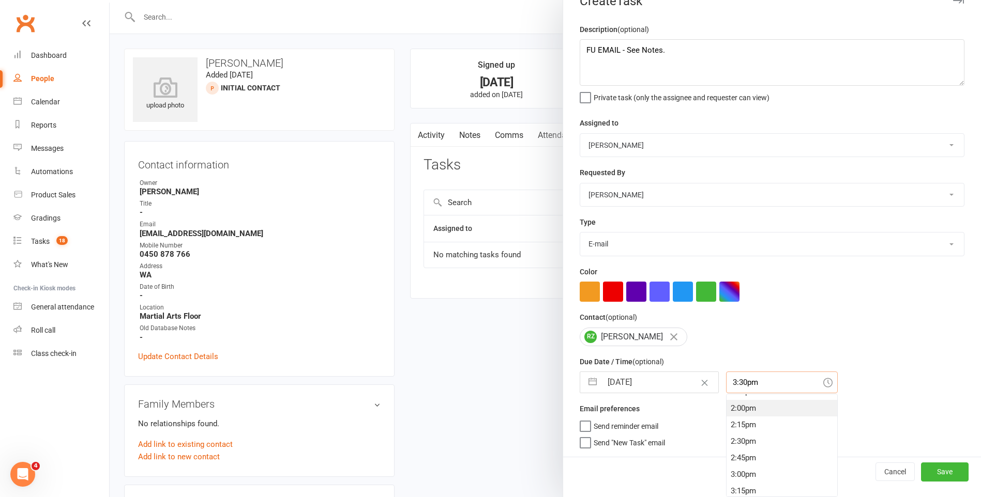
scroll to position [0, 0]
type input "11:15am"
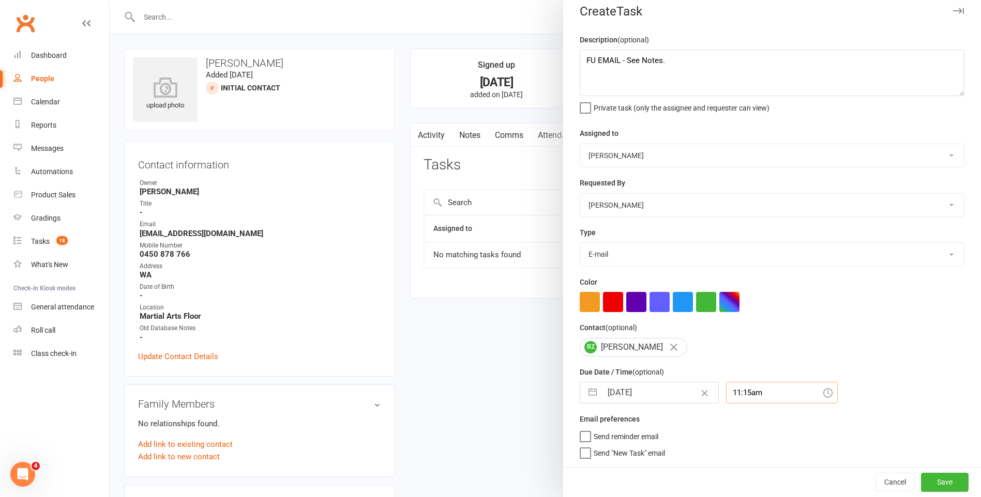
scroll to position [14, 0]
click at [934, 480] on button "Save" at bounding box center [945, 482] width 48 height 19
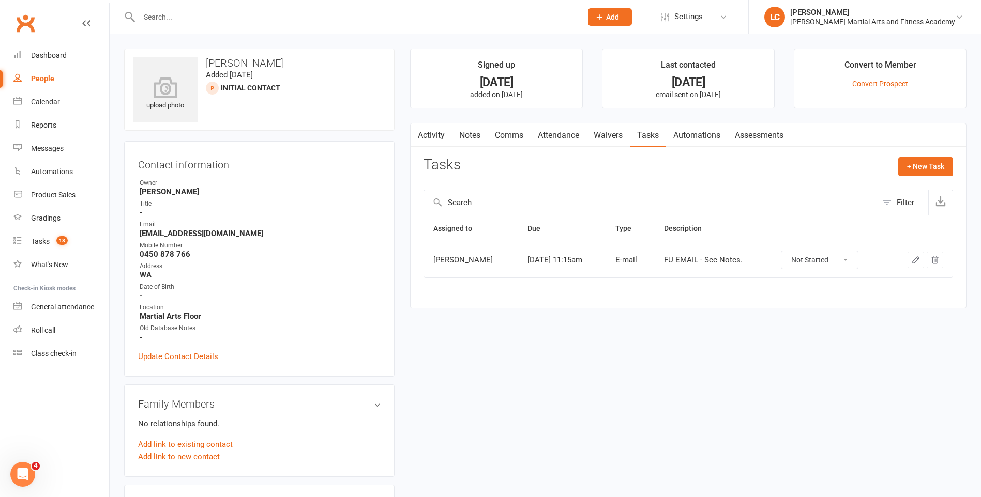
click at [160, 17] on input "text" at bounding box center [355, 17] width 438 height 14
paste input "Fionn Zaffino <fionn.zaffino@icloud.com>"
drag, startPoint x: 191, startPoint y: 15, endPoint x: 67, endPoint y: 24, distance: 124.4
click at [67, 3] on header "Fionn Zaffino <fionn.zaffino@icloud.com> Loading... Prospect Member Non-attendi…" at bounding box center [490, 3] width 981 height 0
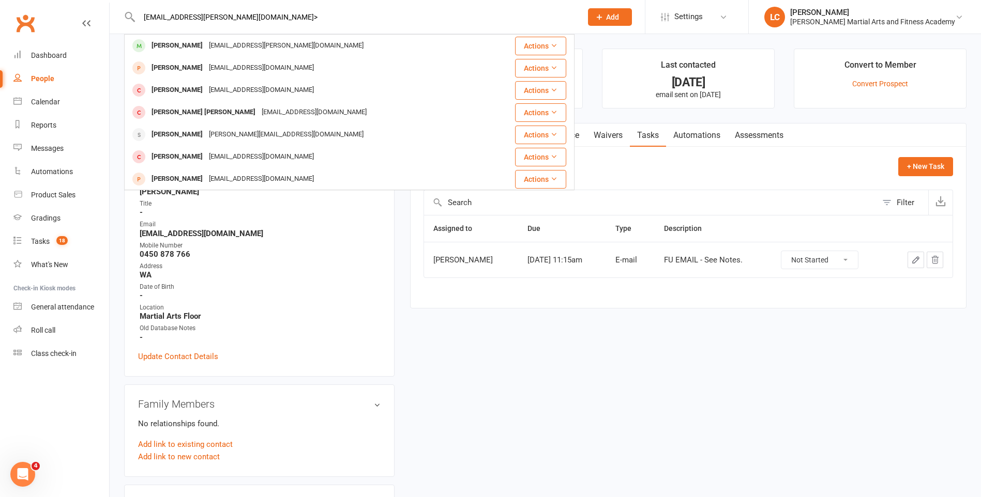
click at [308, 10] on input "fionn.zaffino@icloud.com>" at bounding box center [355, 17] width 438 height 14
type input "fionn.zaffino@icloud.com"
click at [292, 42] on div "Fionn Zaffino fionn.zaffino@icloud.com" at bounding box center [306, 45] width 362 height 21
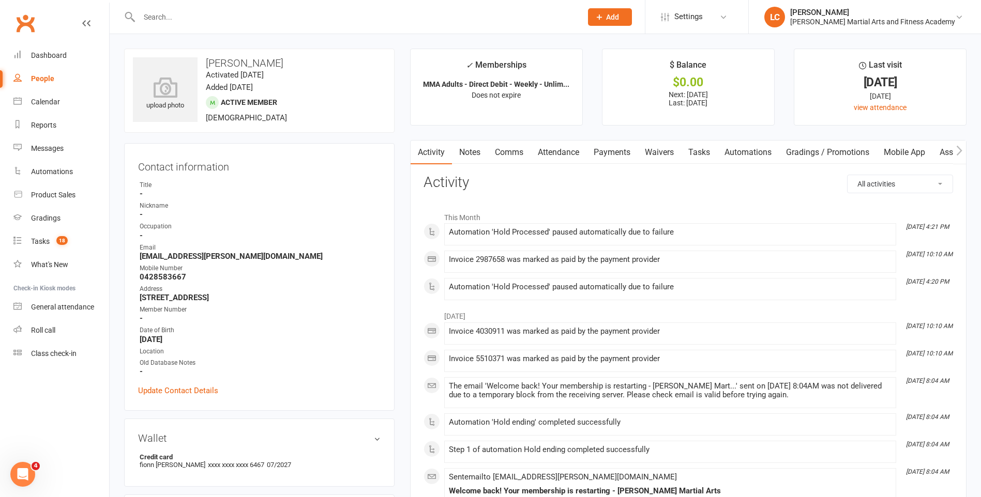
click at [467, 157] on link "Notes" at bounding box center [470, 153] width 36 height 24
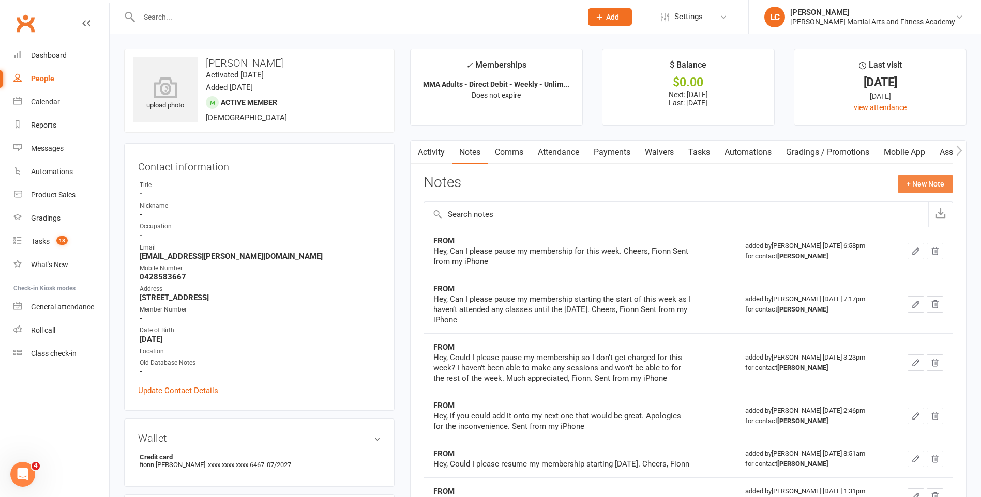
click at [928, 184] on button "+ New Note" at bounding box center [924, 184] width 55 height 19
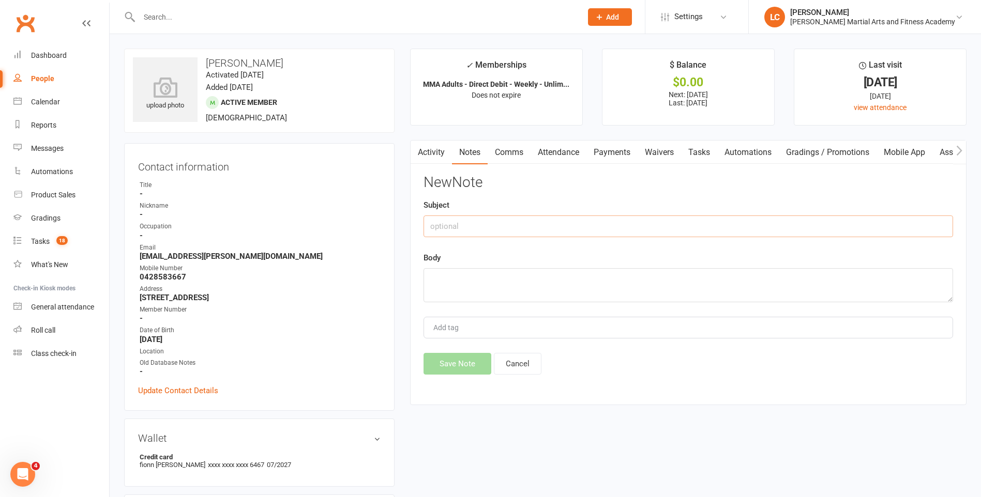
click at [474, 228] on input "text" at bounding box center [687, 227] width 529 height 22
type input "FROM"
click at [511, 286] on textarea at bounding box center [687, 285] width 529 height 34
paste textarea "Hey, Can I please pause my membership for the next two weeks starting today, in…"
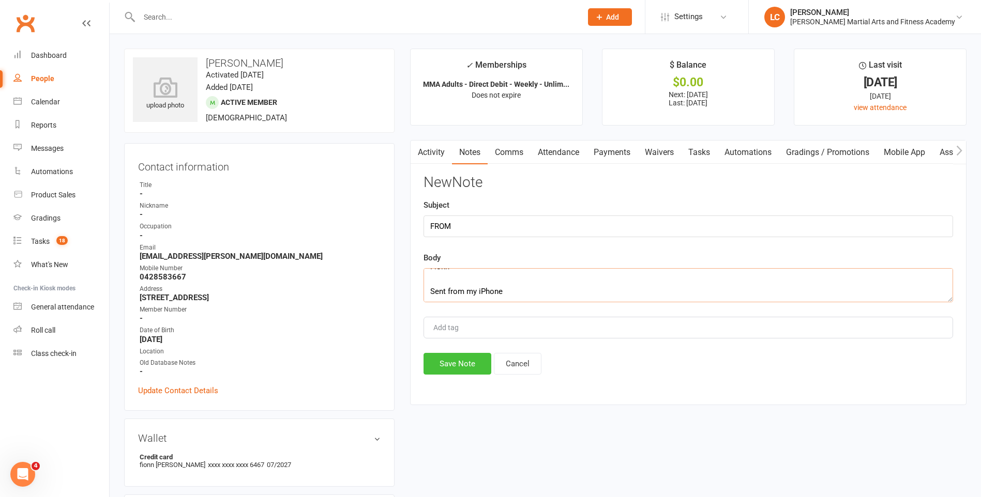
type textarea "Hey, Can I please pause my membership for the next two weeks starting today, in…"
click at [461, 365] on button "Save Note" at bounding box center [457, 364] width 68 height 22
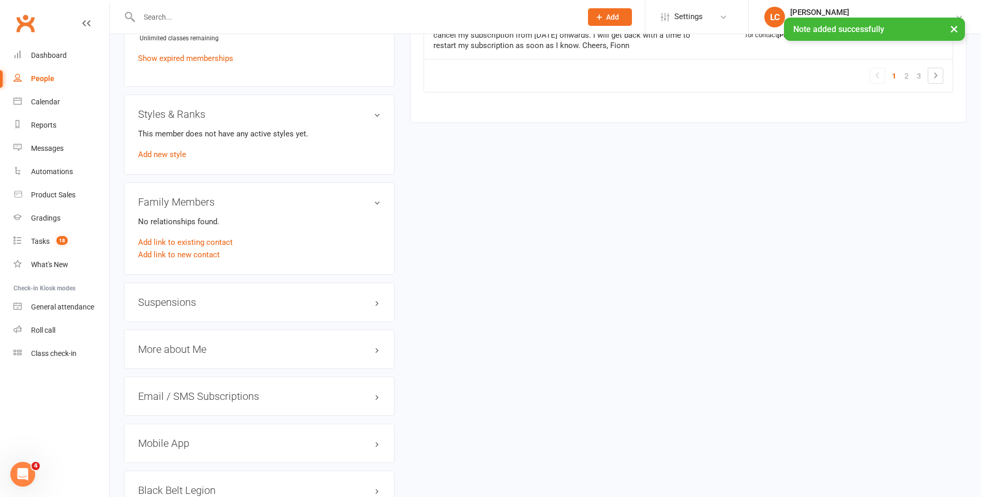
scroll to position [672, 0]
drag, startPoint x: 201, startPoint y: 282, endPoint x: 201, endPoint y: 310, distance: 28.4
click at [201, 292] on div "Suspensions" at bounding box center [259, 299] width 270 height 39
click at [201, 310] on div "Suspensions" at bounding box center [259, 299] width 270 height 39
click at [184, 299] on h3 "Suspensions" at bounding box center [259, 299] width 242 height 11
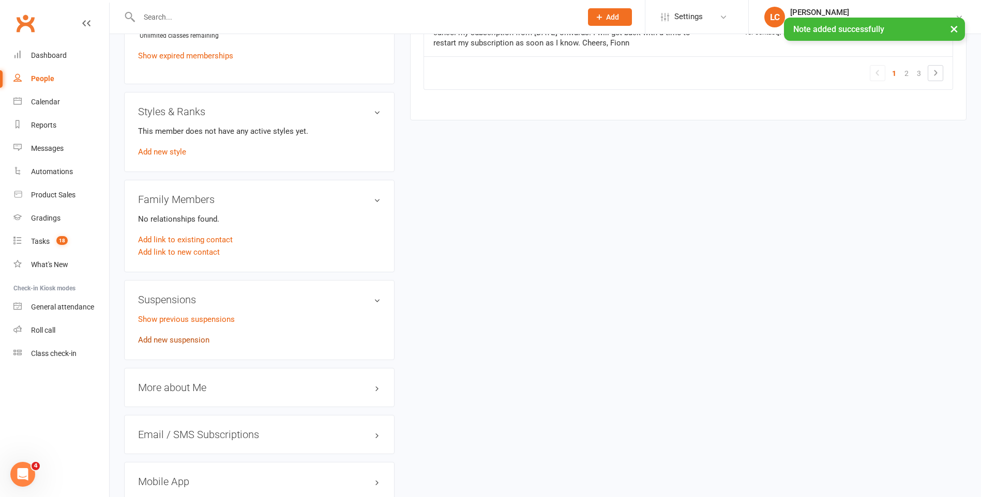
click at [191, 336] on link "Add new suspension" at bounding box center [173, 340] width 71 height 9
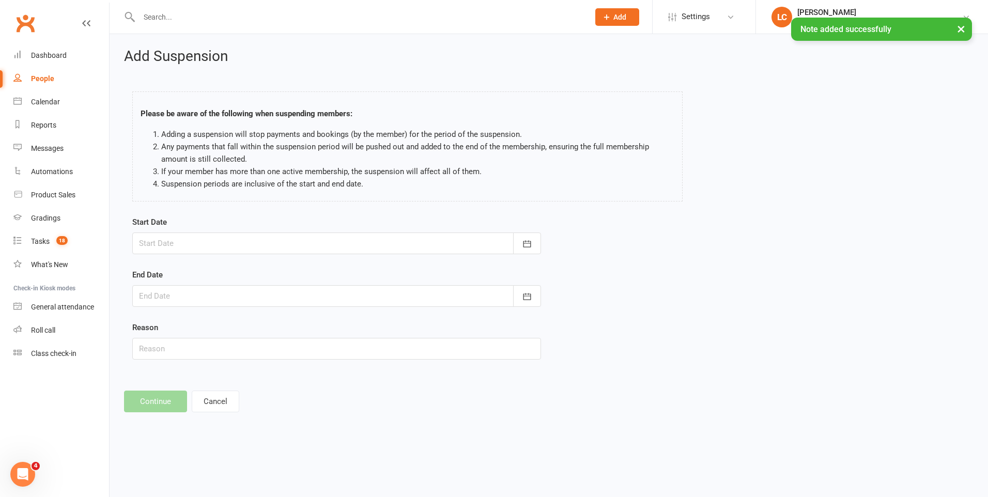
click at [478, 244] on div at bounding box center [336, 244] width 409 height 22
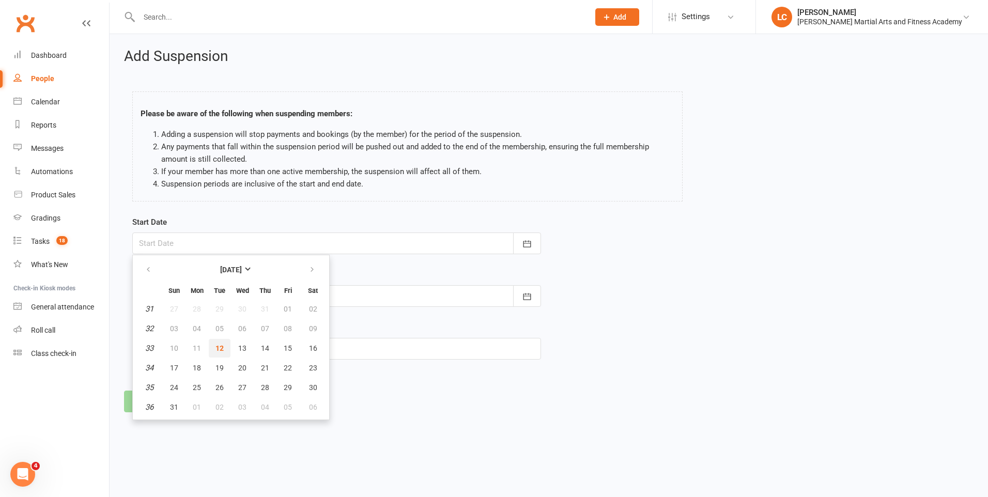
click at [218, 347] on span "12" at bounding box center [220, 348] width 8 height 8
type input "[DATE]"
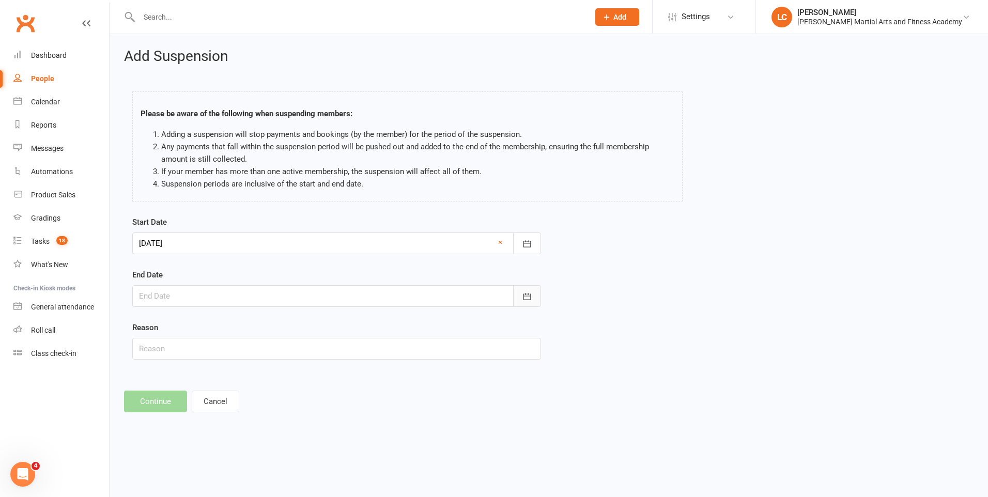
click at [534, 300] on button "button" at bounding box center [527, 296] width 28 height 22
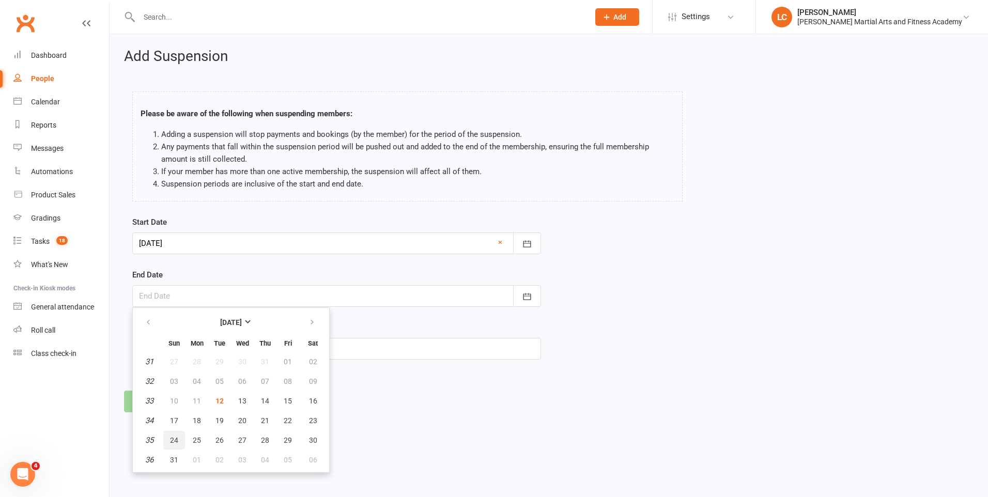
click at [175, 443] on span "24" at bounding box center [174, 440] width 8 height 8
type input "24 Aug 2025"
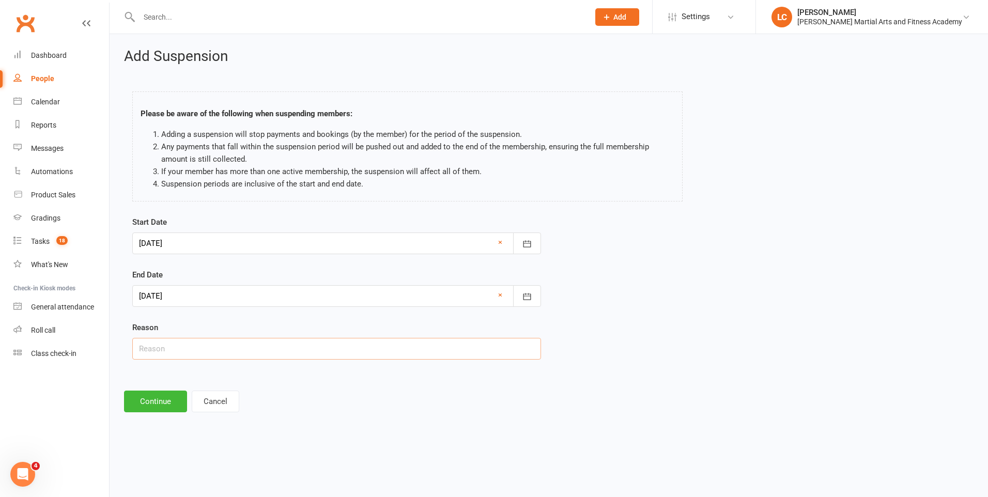
click at [212, 352] on input "text" at bounding box center [336, 349] width 409 height 22
click at [141, 406] on button "Continue" at bounding box center [155, 402] width 63 height 22
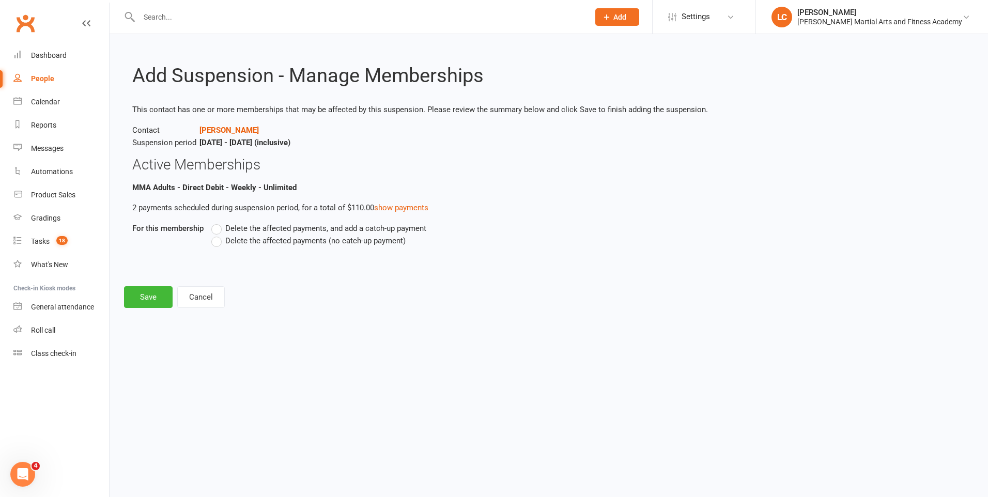
click at [219, 225] on label "Delete the affected payments, and add a catch-up payment" at bounding box center [318, 228] width 215 height 12
click at [218, 222] on input "Delete the affected payments, and add a catch-up payment" at bounding box center [214, 222] width 7 height 0
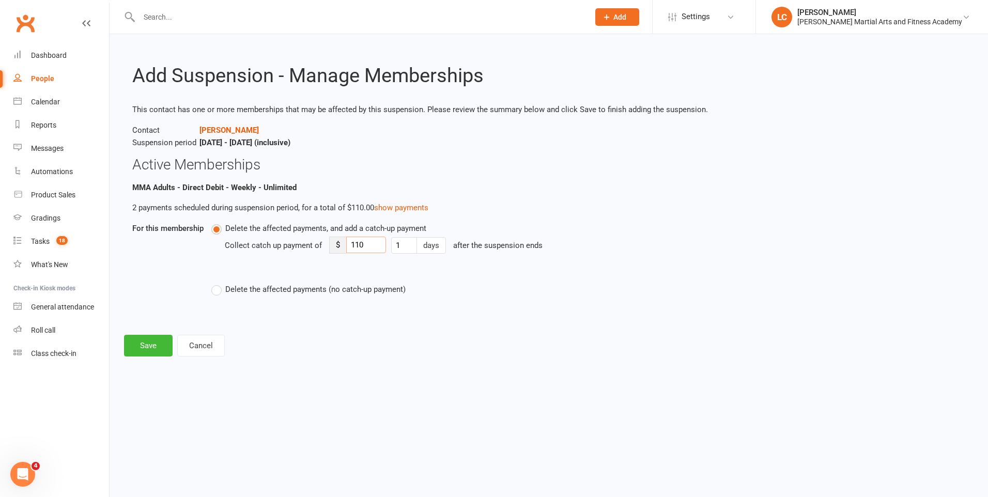
drag, startPoint x: 371, startPoint y: 242, endPoint x: 346, endPoint y: 245, distance: 24.5
click at [346, 245] on input "110" at bounding box center [366, 245] width 40 height 17
type input "8"
click at [138, 347] on button "Save" at bounding box center [148, 346] width 49 height 22
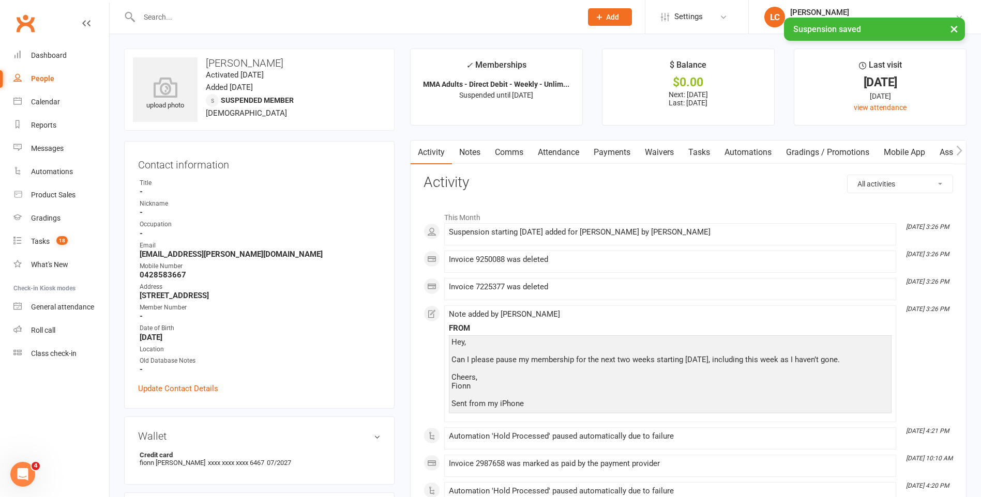
click at [512, 151] on link "Comms" at bounding box center [508, 153] width 43 height 24
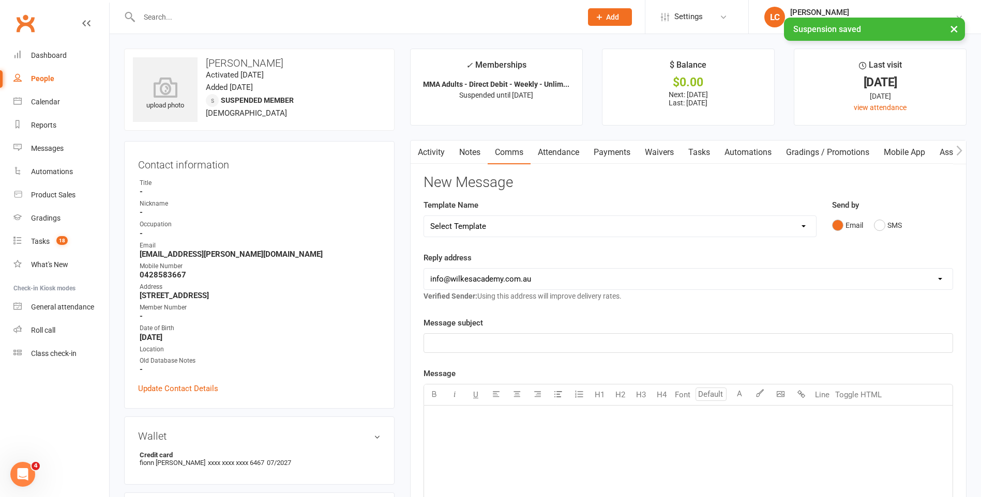
click at [517, 235] on select "Select Template [Email] Birthday Party Enquiry [Email] [DEMOGRAPHIC_DATA] Gradi…" at bounding box center [620, 226] width 392 height 21
select select "40"
click at [424, 216] on select "Select Template [Email] Birthday Party Enquiry [Email] [DEMOGRAPHIC_DATA] Gradi…" at bounding box center [620, 226] width 392 height 21
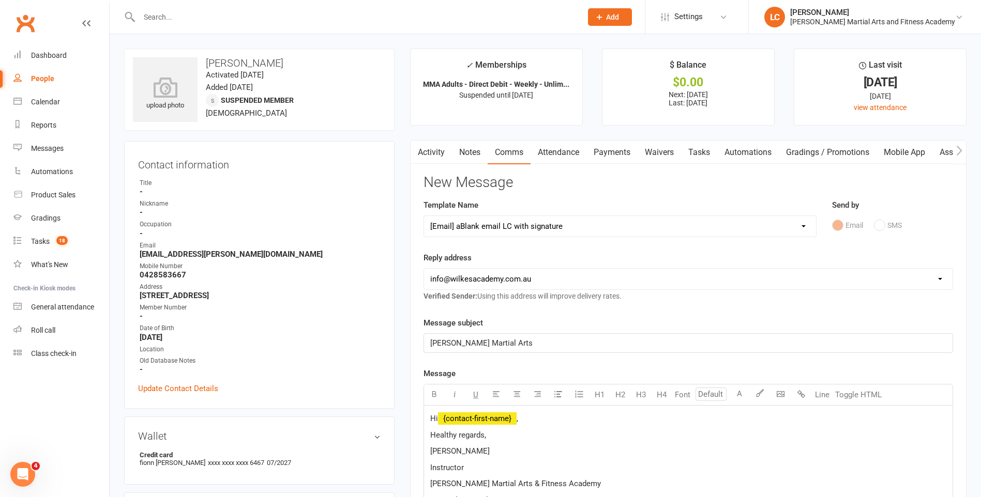
click at [541, 419] on p "Hi ﻿ {contact-first-name} ," at bounding box center [688, 419] width 516 height 12
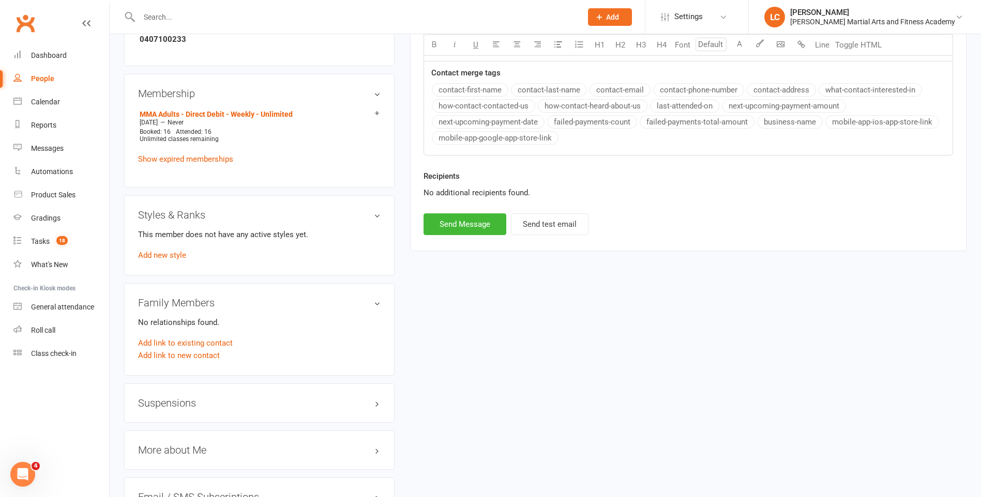
scroll to position [569, 0]
click at [205, 411] on div "Suspensions" at bounding box center [259, 401] width 270 height 39
click at [213, 402] on h3 "Suspensions" at bounding box center [259, 400] width 242 height 11
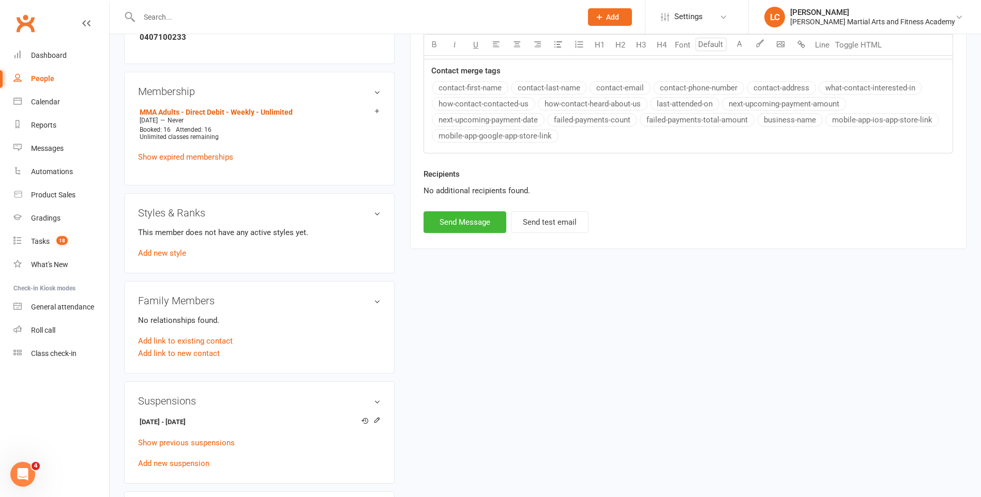
click at [213, 401] on h3 "Suspensions" at bounding box center [259, 400] width 242 height 11
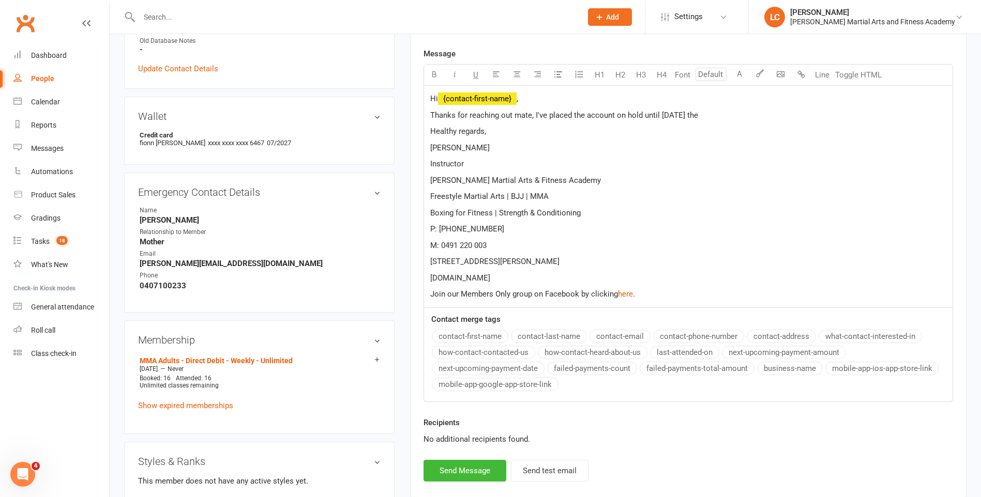
scroll to position [310, 0]
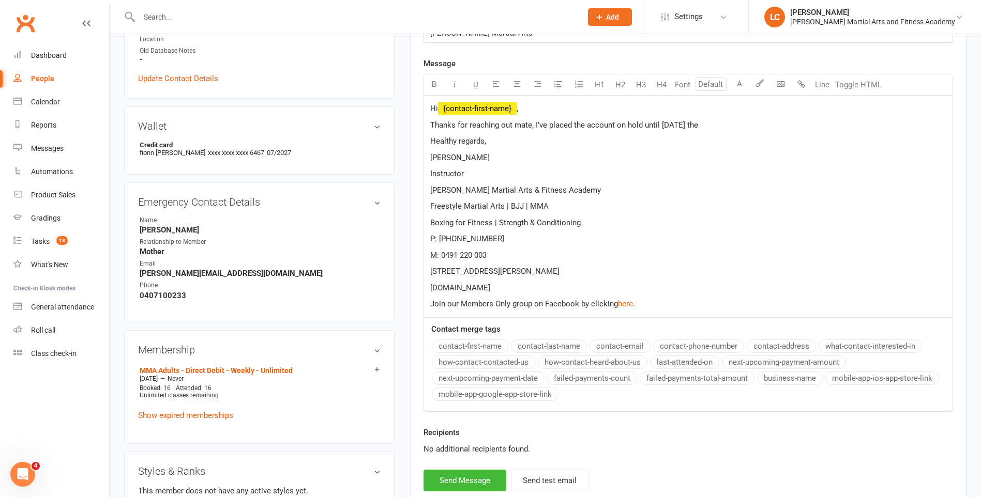
click at [718, 121] on p "Thanks for reaching out mate, I've placed the account on hold until Monday the" at bounding box center [688, 125] width 516 height 12
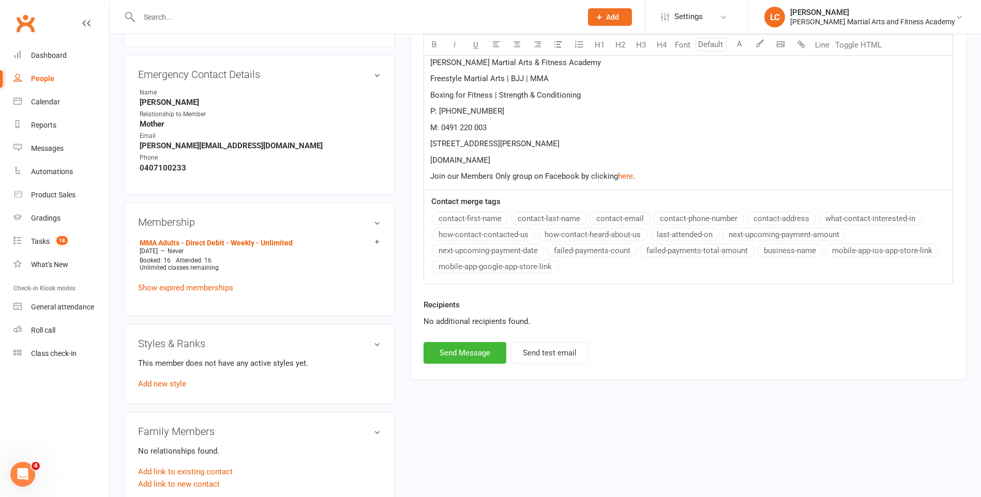
scroll to position [465, 0]
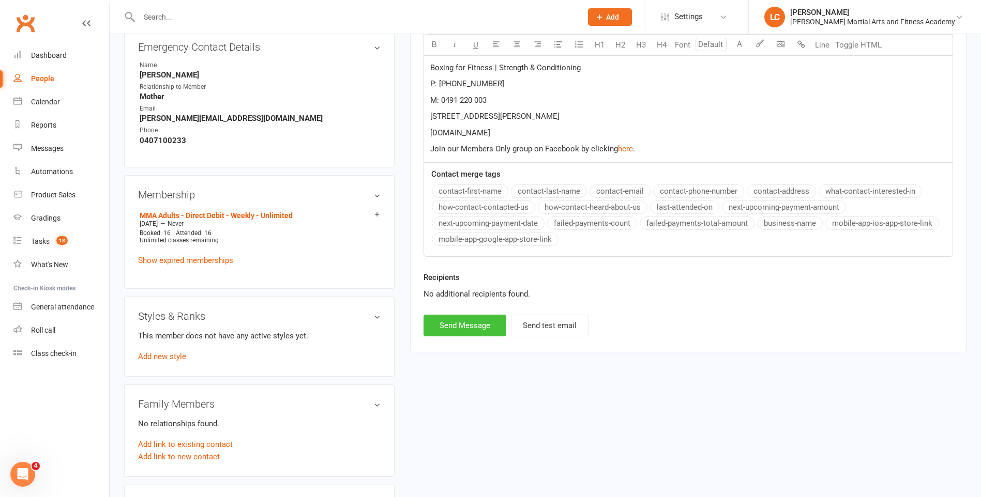
click at [461, 334] on button "Send Message" at bounding box center [464, 326] width 83 height 22
select select
